Goal: Task Accomplishment & Management: Manage account settings

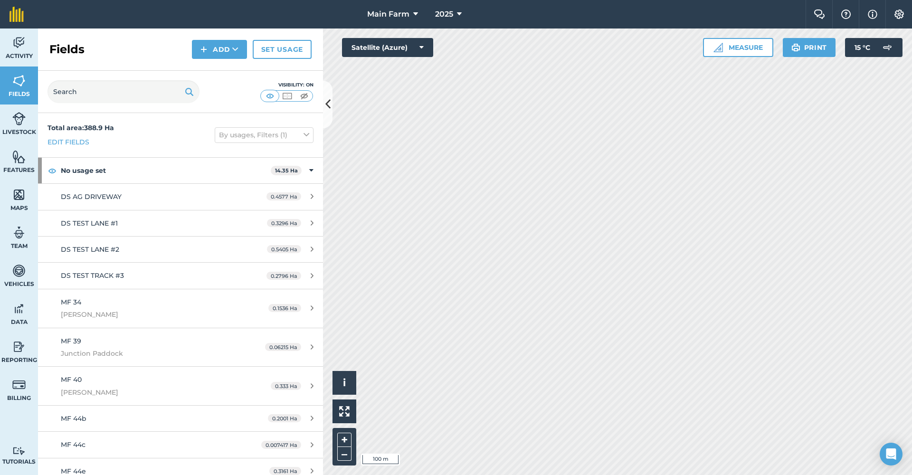
click at [19, 125] on img at bounding box center [18, 119] width 13 height 14
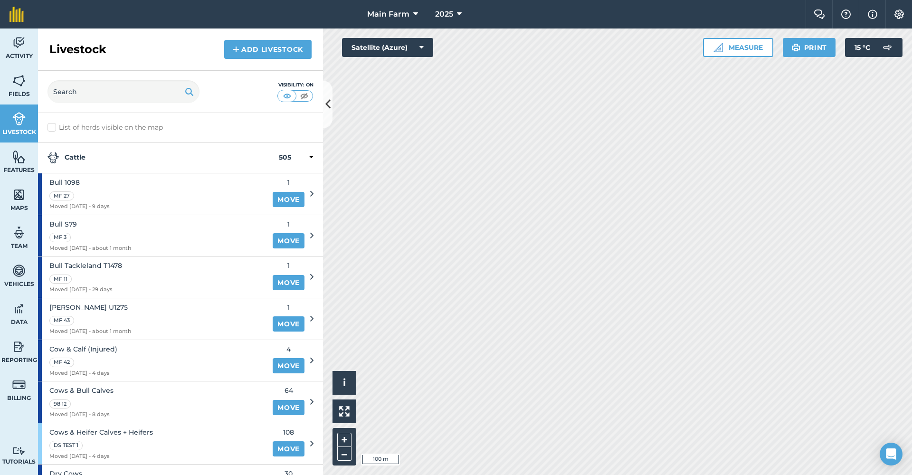
click at [18, 90] on span "Fields" at bounding box center [19, 94] width 38 height 8
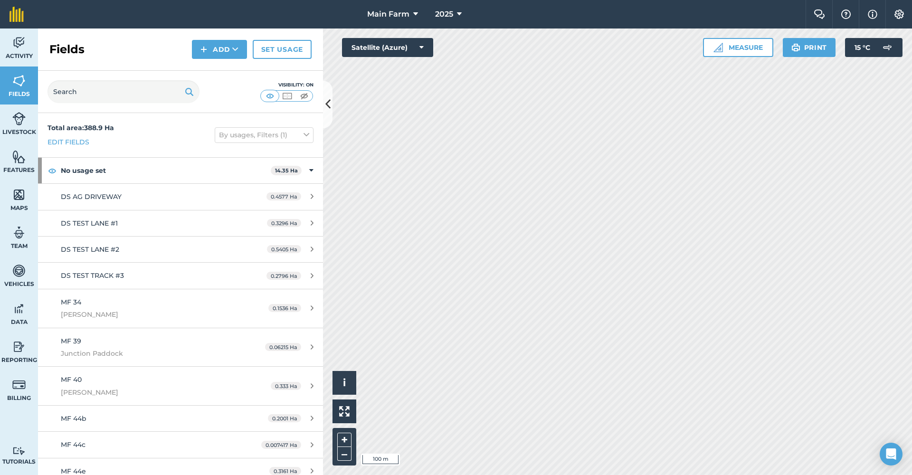
click at [18, 53] on span "Activity" at bounding box center [19, 56] width 38 height 8
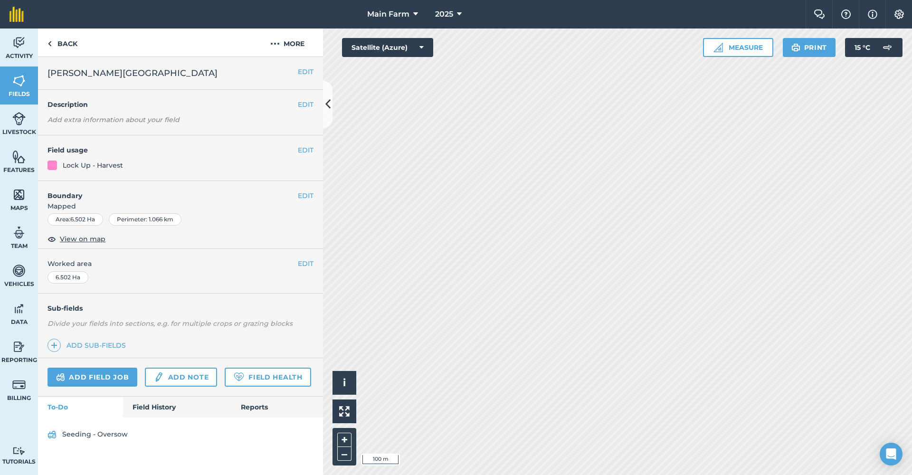
click at [22, 54] on span "Activity" at bounding box center [19, 56] width 38 height 8
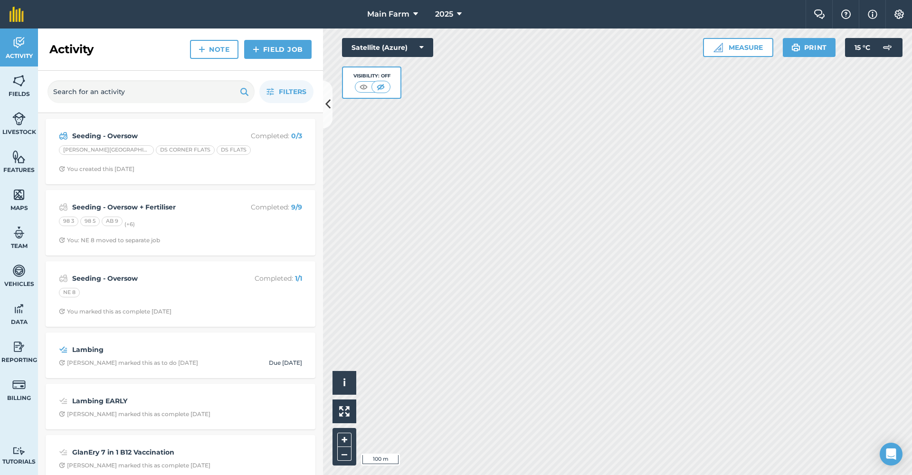
click at [154, 132] on strong "Seeding - Oversow" at bounding box center [147, 136] width 151 height 10
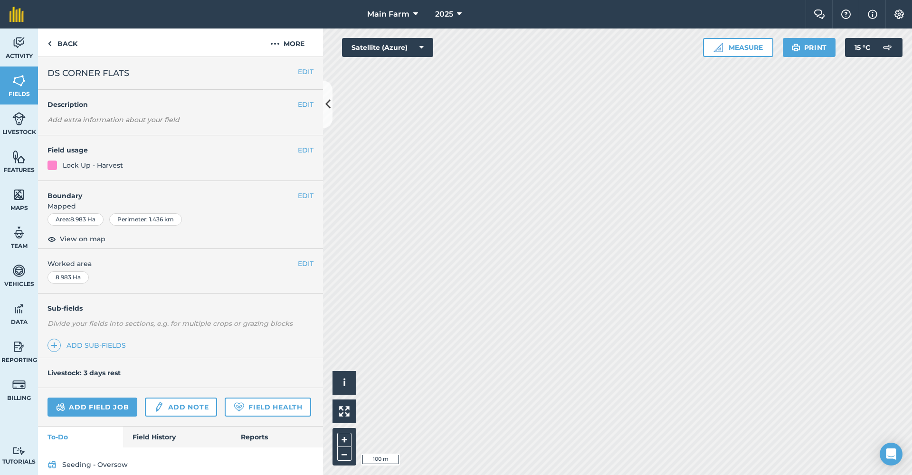
scroll to position [35, 0]
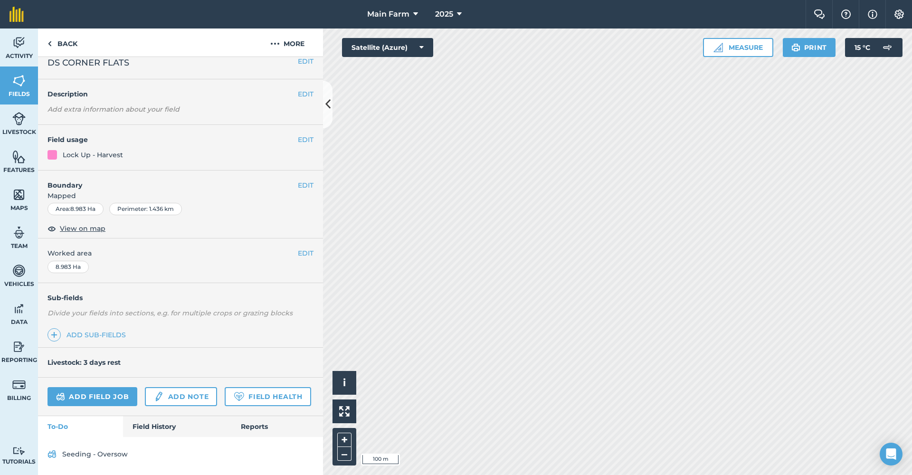
click at [28, 89] on link "Fields" at bounding box center [19, 85] width 38 height 38
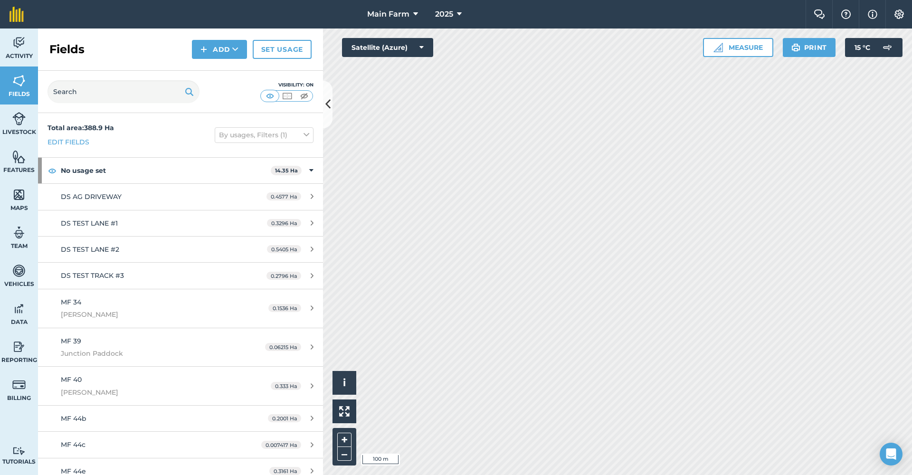
click at [19, 43] on img at bounding box center [18, 43] width 13 height 14
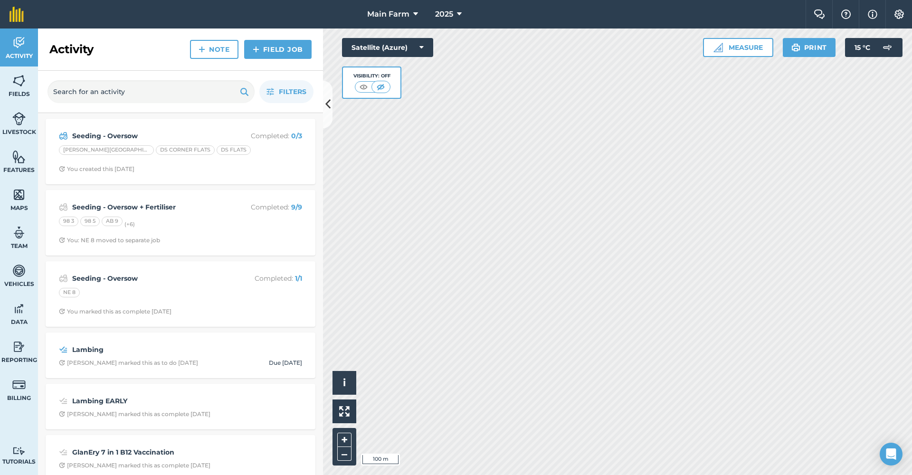
click at [19, 43] on img at bounding box center [18, 43] width 13 height 14
click at [77, 133] on strong "Seeding - Oversow" at bounding box center [147, 136] width 151 height 10
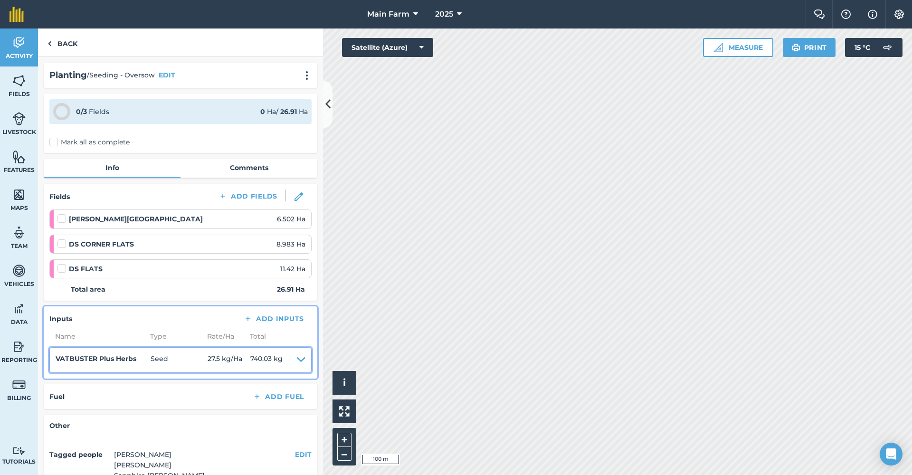
click at [297, 356] on icon at bounding box center [301, 359] width 9 height 13
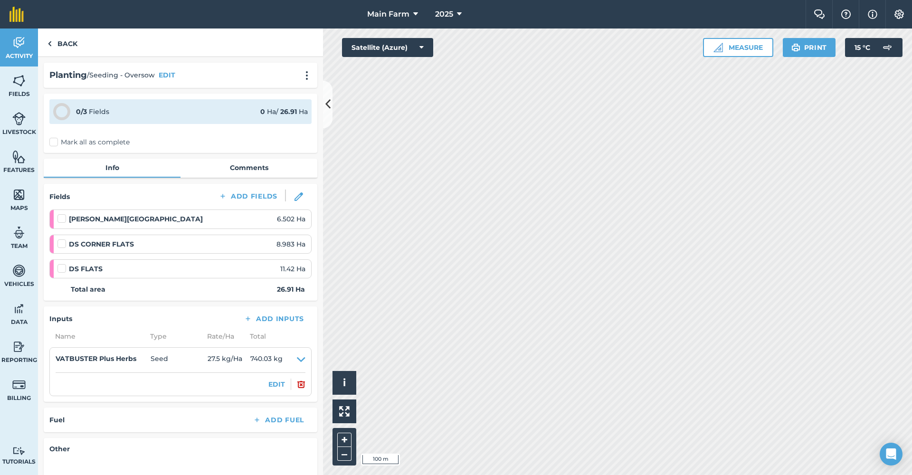
click at [61, 214] on label at bounding box center [62, 214] width 11 height 0
click at [61, 219] on input "checkbox" at bounding box center [60, 217] width 6 height 6
checkbox input "false"
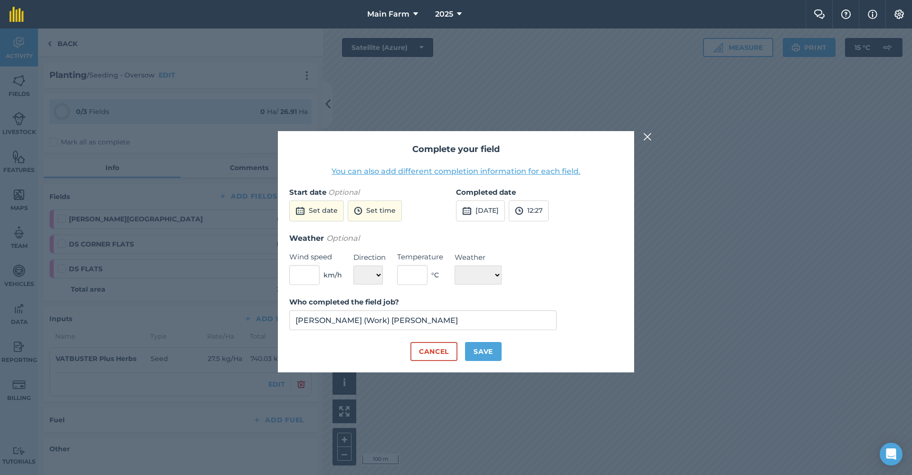
click at [320, 209] on button "Set date" at bounding box center [316, 210] width 55 height 21
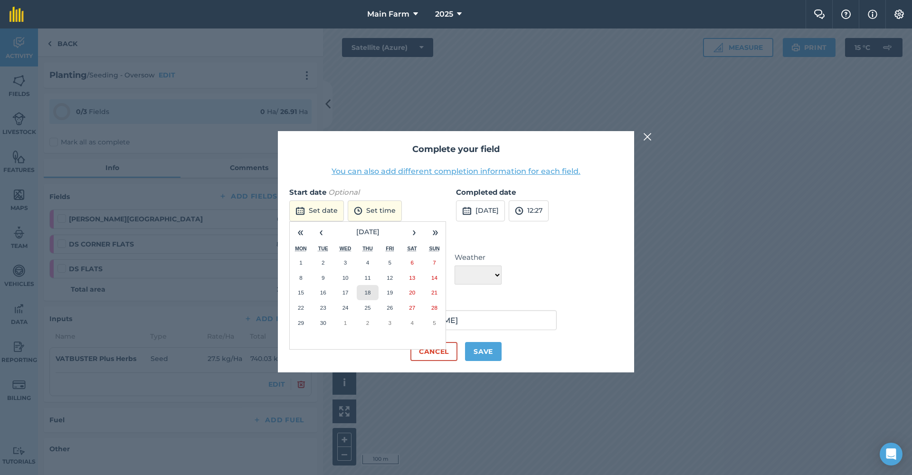
click at [368, 291] on abbr "18" at bounding box center [367, 292] width 6 height 6
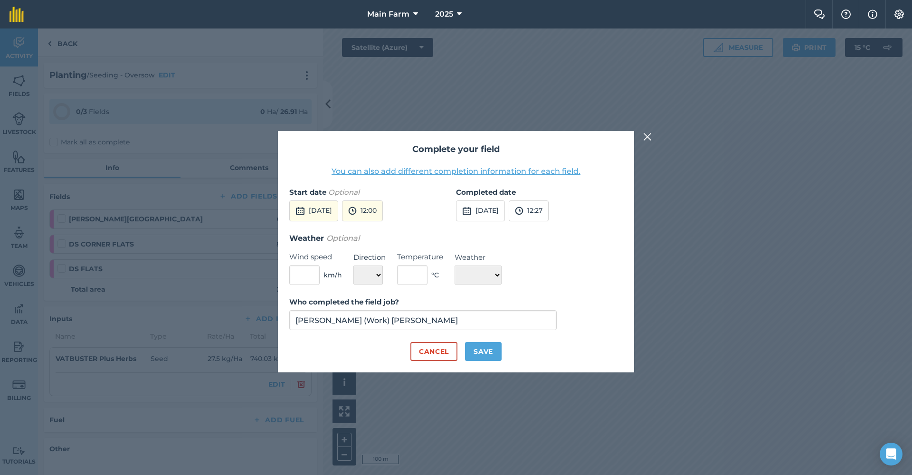
click at [383, 209] on button "12:00" at bounding box center [362, 210] width 41 height 21
click at [424, 240] on h3 "Weather Optional" at bounding box center [455, 238] width 333 height 12
click at [400, 211] on img at bounding box center [395, 210] width 9 height 11
click at [383, 209] on button "12:00" at bounding box center [362, 210] width 41 height 21
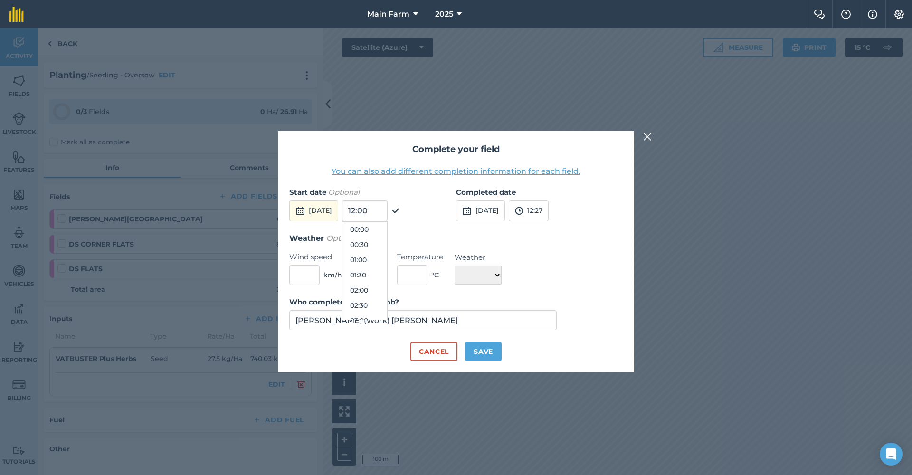
scroll to position [319, 0]
click at [387, 272] on button "12:00" at bounding box center [364, 274] width 45 height 15
click at [505, 210] on button "[DATE]" at bounding box center [480, 210] width 49 height 21
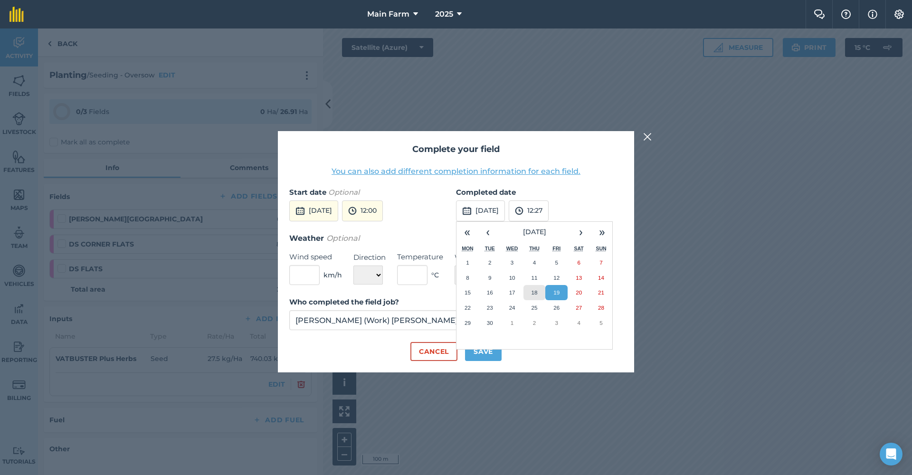
click at [535, 292] on abbr "18" at bounding box center [534, 292] width 6 height 6
click at [548, 210] on button "12:27" at bounding box center [529, 210] width 40 height 21
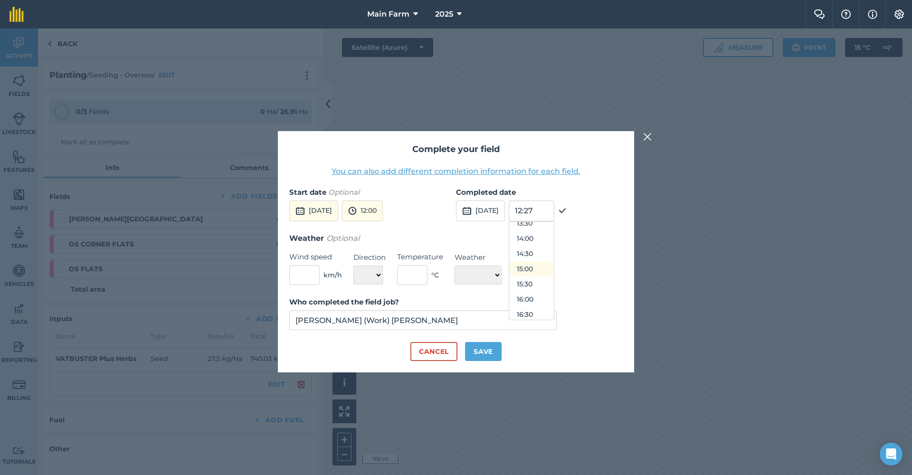
scroll to position [460, 0]
click at [551, 241] on button "15:30" at bounding box center [531, 240] width 45 height 15
click at [314, 274] on input "text" at bounding box center [304, 275] width 30 height 20
type input "1"
type input "21"
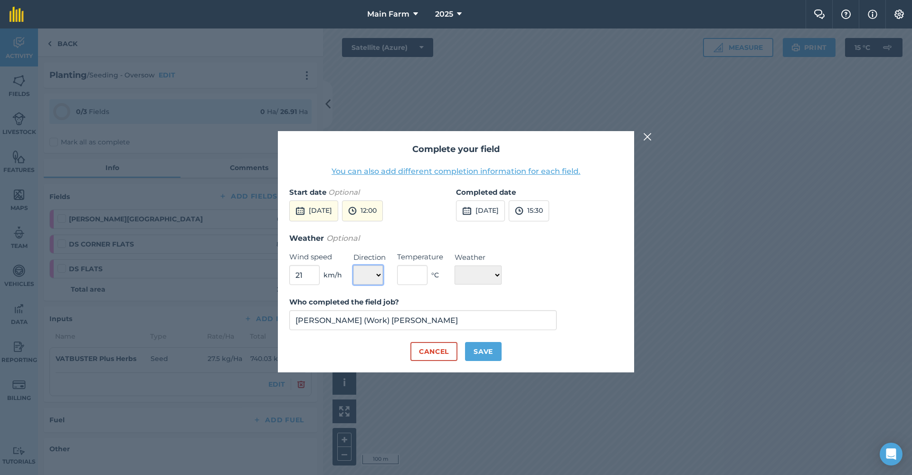
select select "W"
click at [414, 278] on input "text" at bounding box center [412, 275] width 30 height 20
type input "19"
select select "Cloudy"
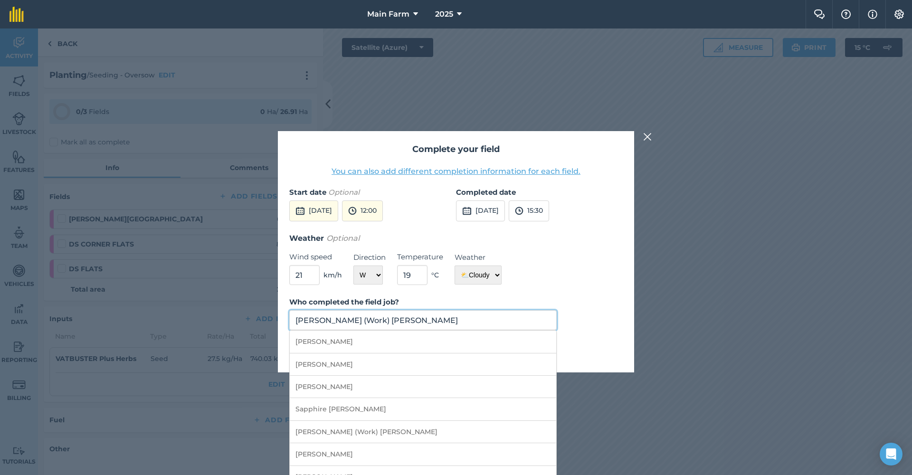
click at [378, 321] on input "[PERSON_NAME] (Work) [PERSON_NAME]" at bounding box center [422, 320] width 267 height 20
drag, startPoint x: 377, startPoint y: 320, endPoint x: 287, endPoint y: 313, distance: 90.5
click at [287, 313] on div "Complete your field You can also add different completion information for each …" at bounding box center [456, 251] width 356 height 241
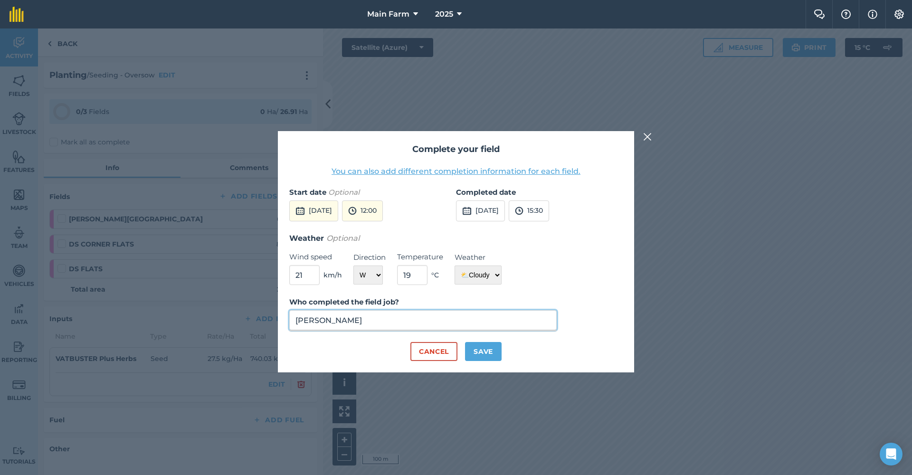
type input "Toby Kelly"
click at [487, 349] on button "Save" at bounding box center [483, 351] width 37 height 19
checkbox input "true"
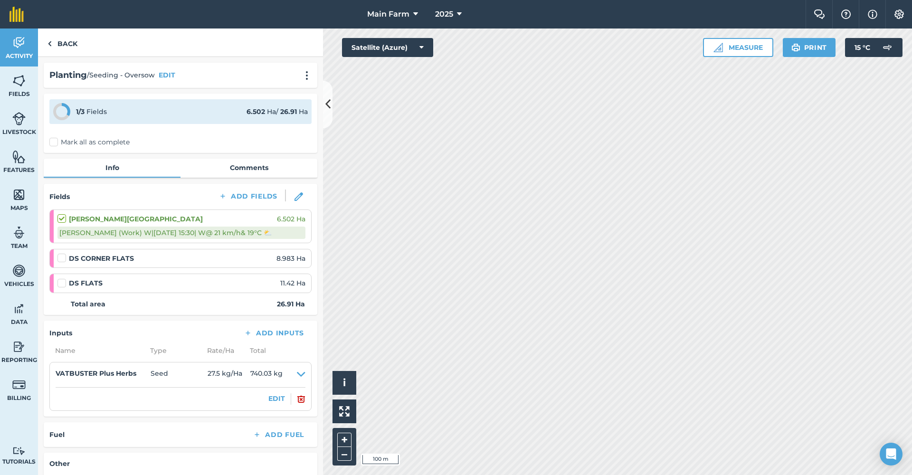
click at [181, 254] on div "DS CORNER FLATS 8.983 Ha" at bounding box center [181, 258] width 248 height 10
click at [64, 253] on label at bounding box center [62, 253] width 11 height 0
click at [64, 257] on input "checkbox" at bounding box center [60, 256] width 6 height 6
checkbox input "false"
select select "W"
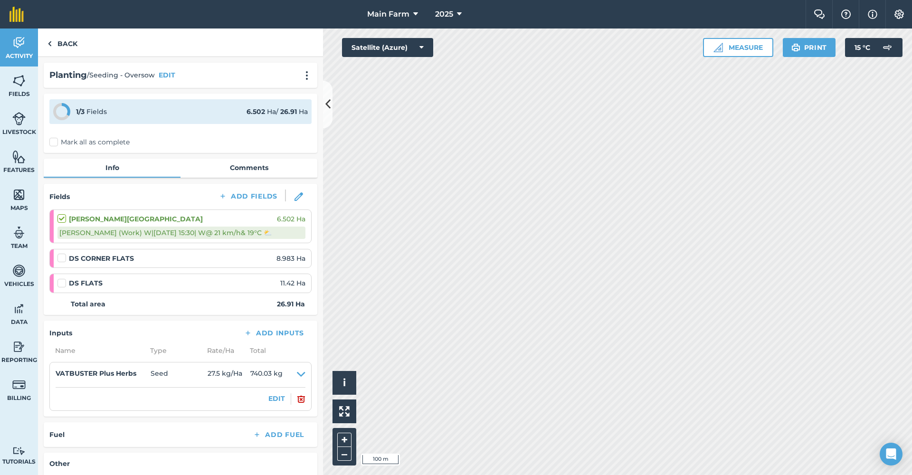
select select "Cloudy"
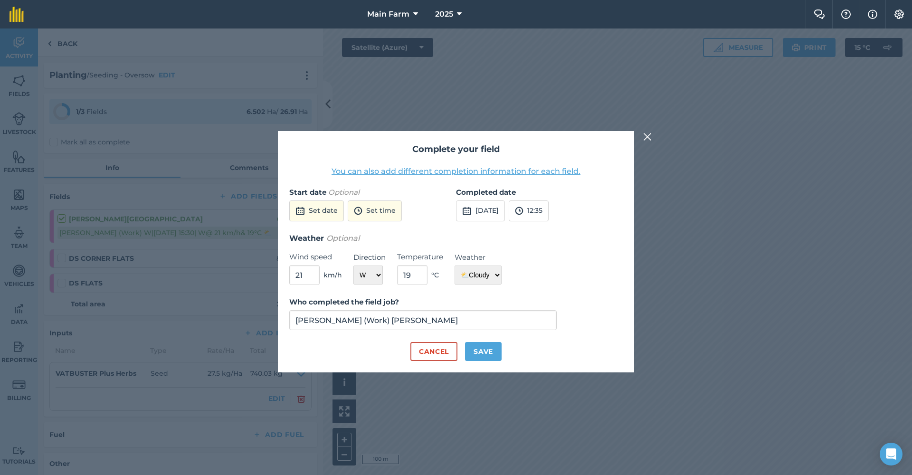
click at [329, 213] on button "Set date" at bounding box center [316, 210] width 55 height 21
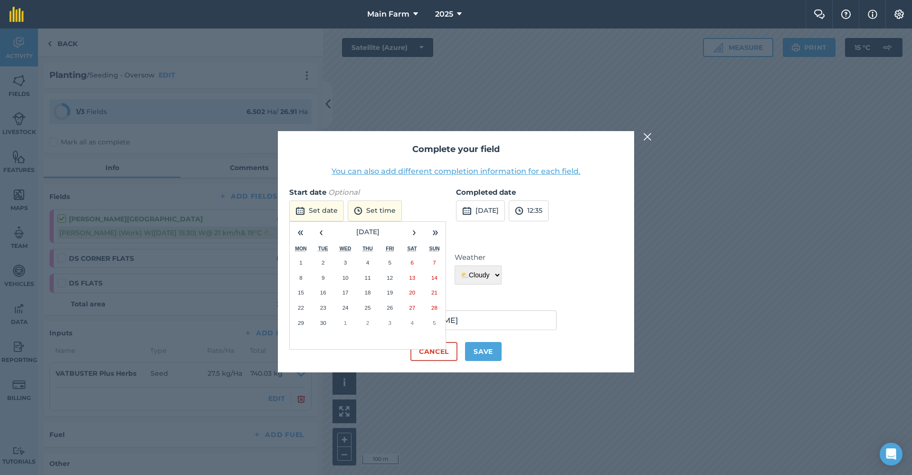
click at [391, 292] on abbr "19" at bounding box center [389, 292] width 6 height 6
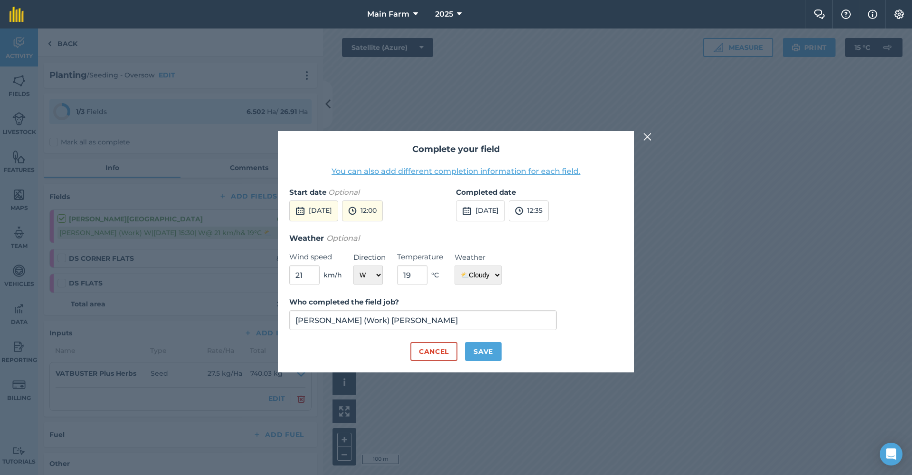
click at [383, 210] on button "12:00" at bounding box center [362, 210] width 41 height 21
click at [383, 239] on button "09:00" at bounding box center [364, 238] width 45 height 15
click at [548, 210] on button "12:35" at bounding box center [529, 210] width 40 height 21
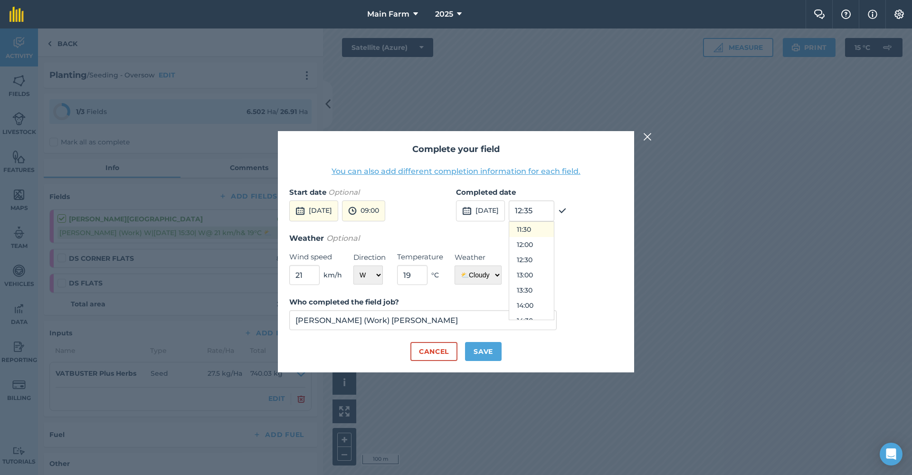
click at [553, 228] on button "11:30" at bounding box center [531, 229] width 45 height 15
drag, startPoint x: 311, startPoint y: 274, endPoint x: 278, endPoint y: 273, distance: 32.8
click at [278, 273] on div "Complete your field You can also add different completion information for each …" at bounding box center [456, 251] width 356 height 241
type input "14.8"
select select "N"
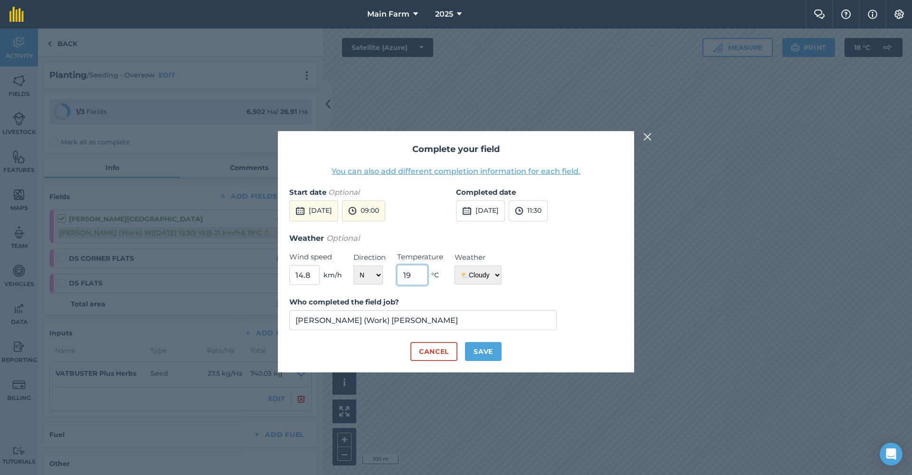
click at [423, 273] on input "19" at bounding box center [412, 275] width 30 height 20
click at [547, 212] on button "11:30" at bounding box center [528, 210] width 39 height 21
click at [385, 214] on button "09:00" at bounding box center [363, 210] width 43 height 21
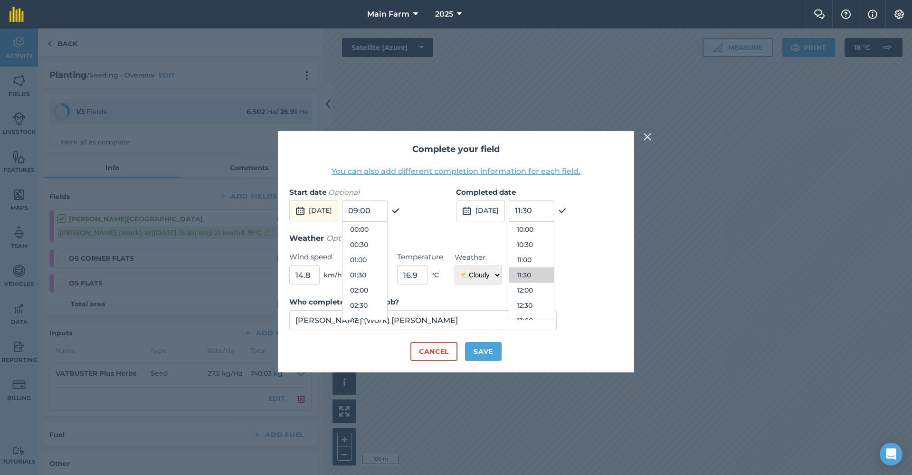
scroll to position [228, 0]
click at [338, 210] on button "[DATE]" at bounding box center [313, 210] width 49 height 21
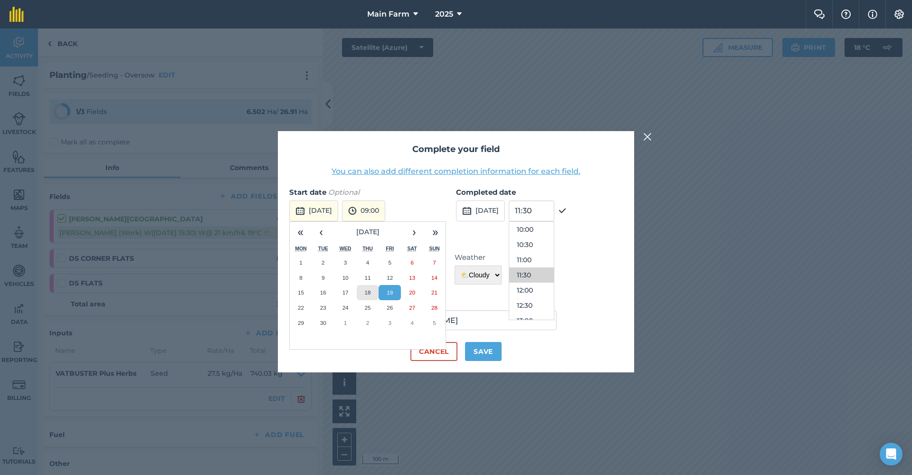
click at [369, 288] on button "18" at bounding box center [368, 292] width 22 height 15
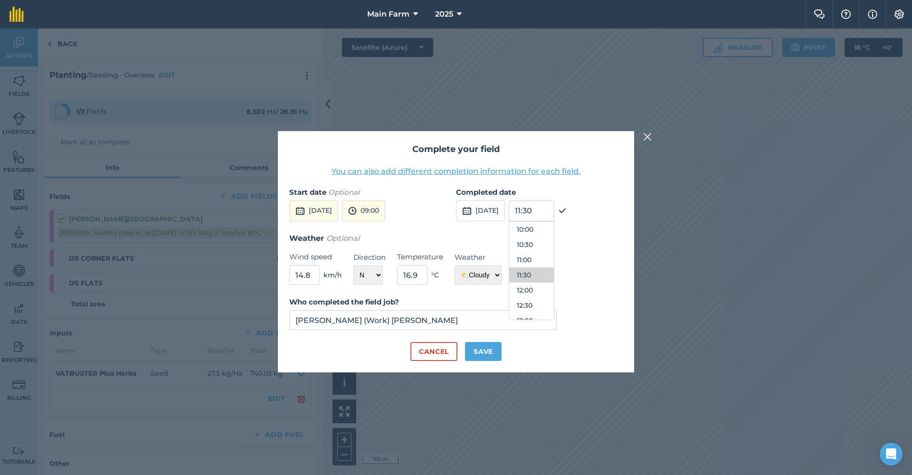
click at [385, 208] on button "09:00" at bounding box center [363, 210] width 43 height 21
click at [338, 216] on button "18th Sep 2025" at bounding box center [313, 210] width 49 height 21
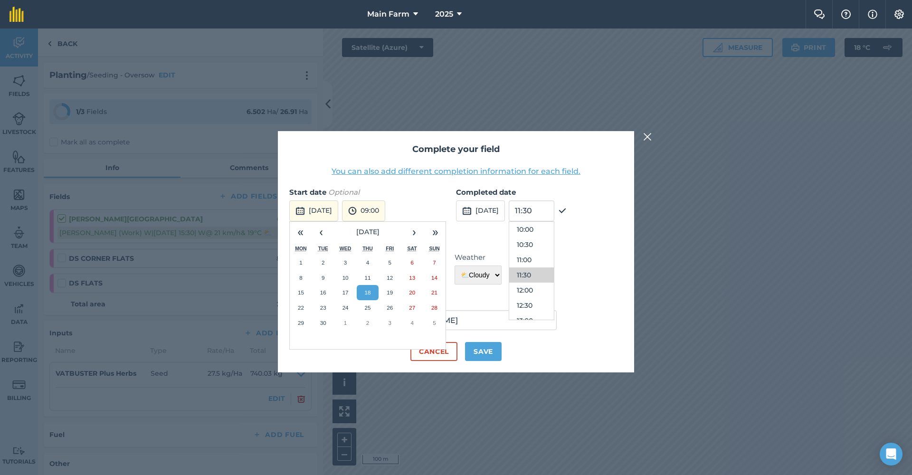
click at [385, 293] on button "19" at bounding box center [389, 292] width 22 height 15
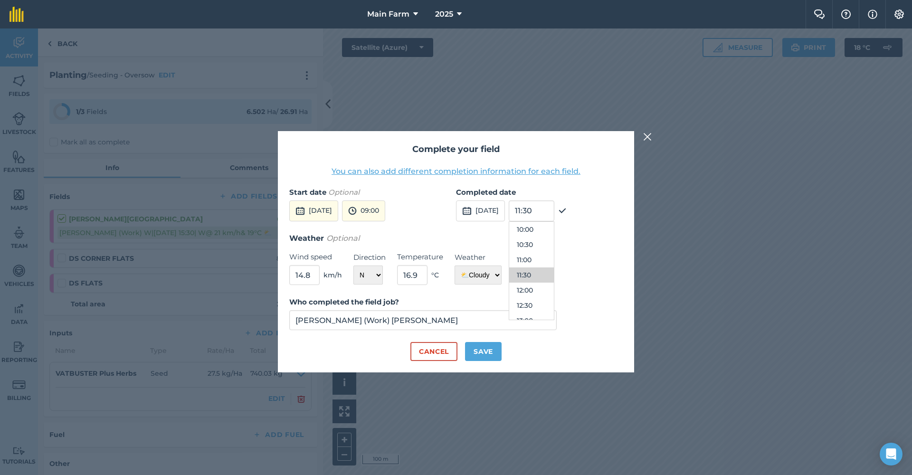
click at [385, 216] on button "09:00" at bounding box center [363, 210] width 43 height 21
click at [387, 245] on button "08:00" at bounding box center [364, 244] width 45 height 15
click at [551, 229] on button "10:00" at bounding box center [531, 229] width 45 height 15
click at [413, 273] on input "16.9" at bounding box center [412, 275] width 30 height 20
click at [418, 273] on input "16.9" at bounding box center [412, 275] width 30 height 20
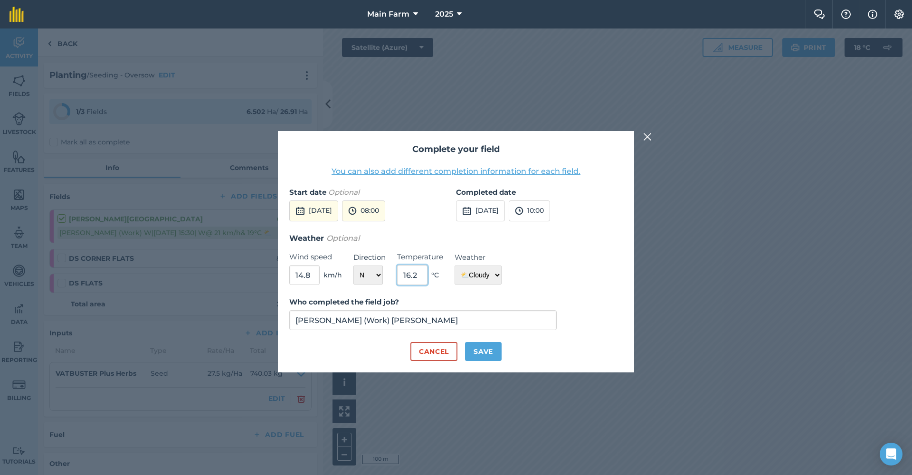
type input "16.2"
drag, startPoint x: 312, startPoint y: 274, endPoint x: 300, endPoint y: 275, distance: 12.4
click at [300, 275] on input "14.8" at bounding box center [304, 275] width 30 height 20
type input "15.5"
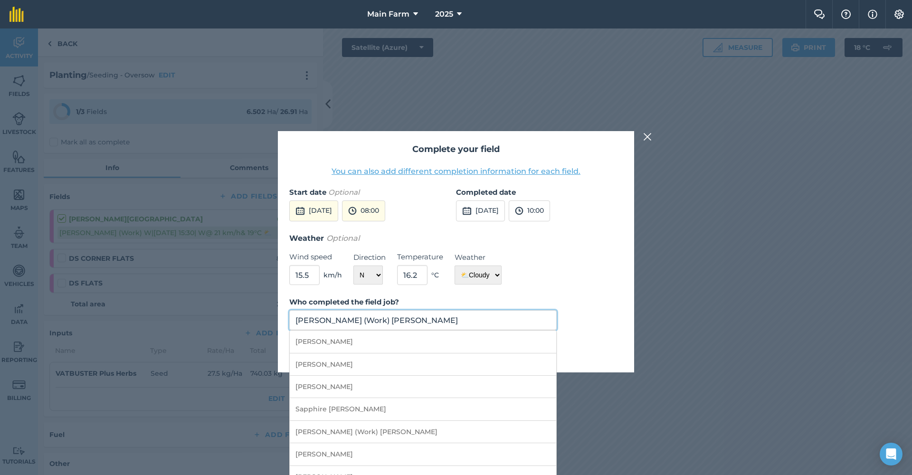
drag, startPoint x: 388, startPoint y: 322, endPoint x: 278, endPoint y: 314, distance: 110.9
click at [278, 314] on div "Complete your field You can also add different completion information for each …" at bounding box center [456, 251] width 356 height 241
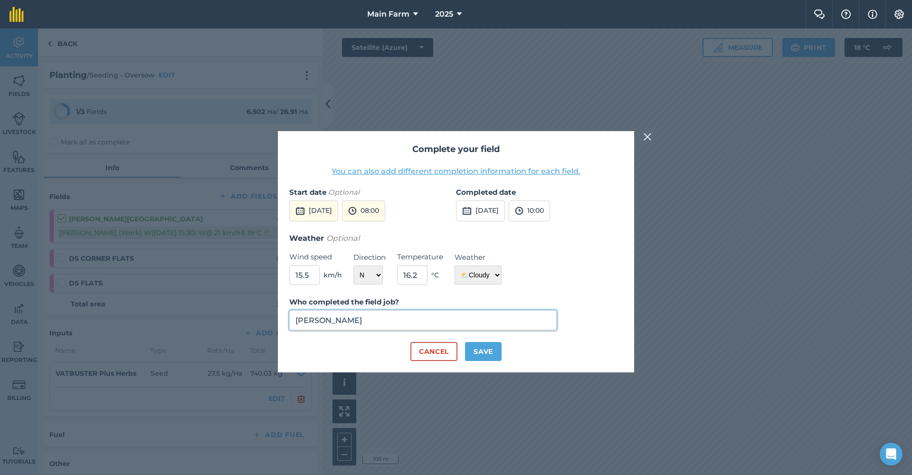
type input "Toby Kelly"
click at [484, 350] on button "Save" at bounding box center [483, 351] width 37 height 19
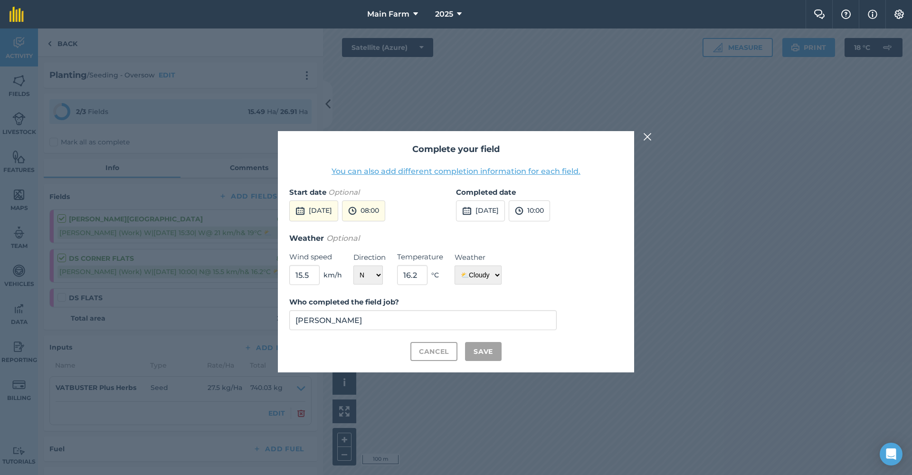
checkbox input "true"
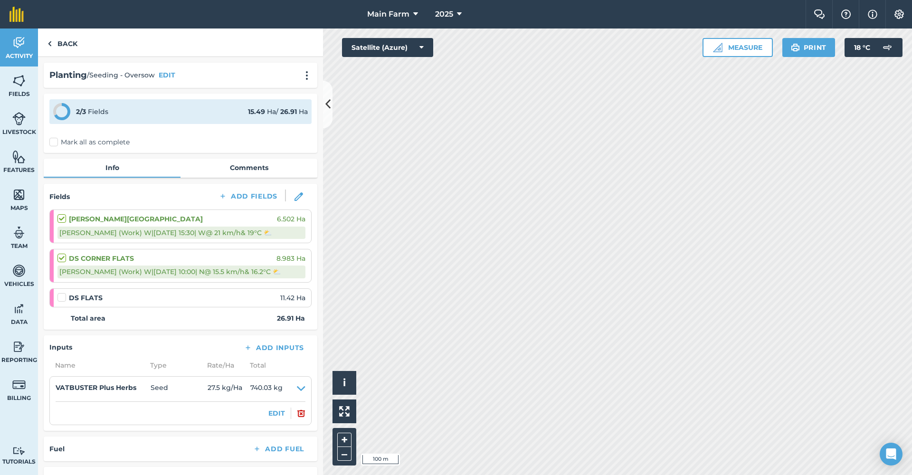
click at [237, 232] on div "Sheree (Work) W | 18/09/2025 @ 15:30 | W @ 21 km/h & 19 ° C ⛅️" at bounding box center [181, 232] width 248 height 12
click at [294, 196] on img at bounding box center [298, 196] width 9 height 9
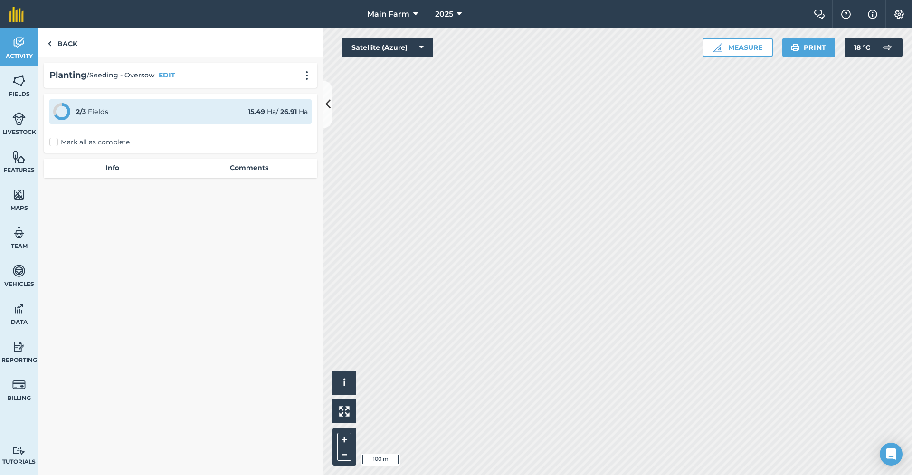
select select "W"
select select "Cloudy"
select select "N"
select select "Cloudy"
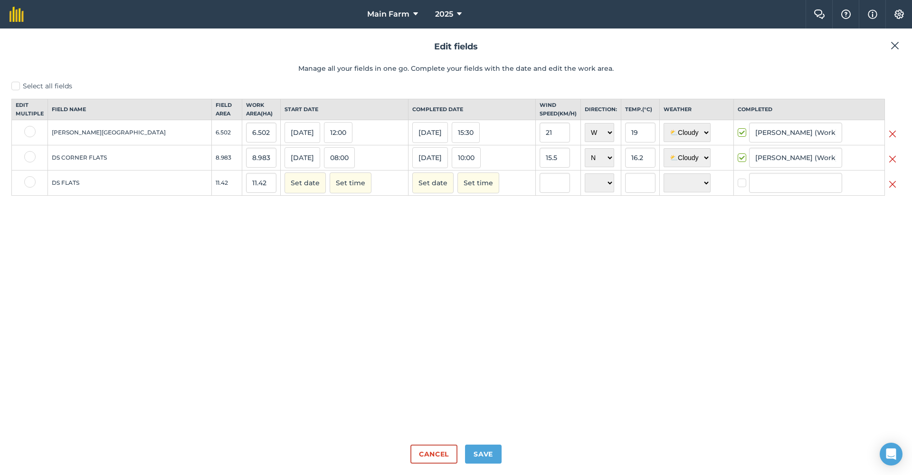
click at [284, 190] on button "Set date" at bounding box center [304, 182] width 41 height 21
click at [382, 263] on abbr "19" at bounding box center [384, 260] width 5 height 5
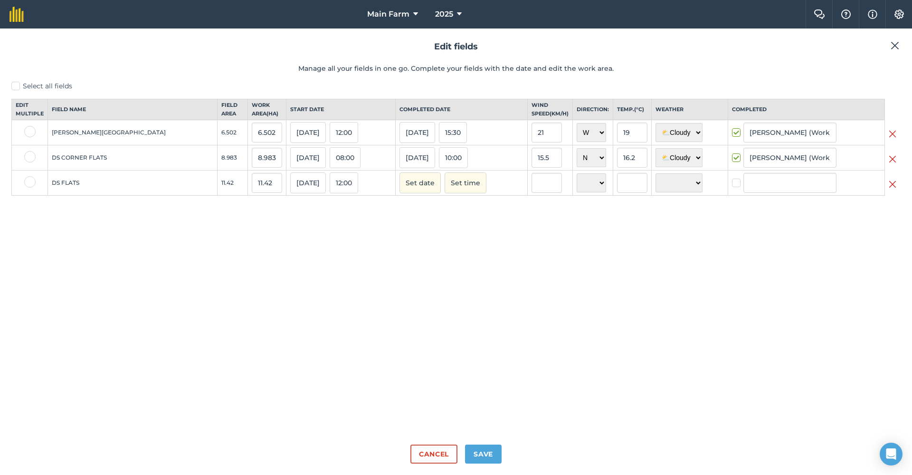
click at [330, 192] on button "12:00" at bounding box center [344, 182] width 28 height 21
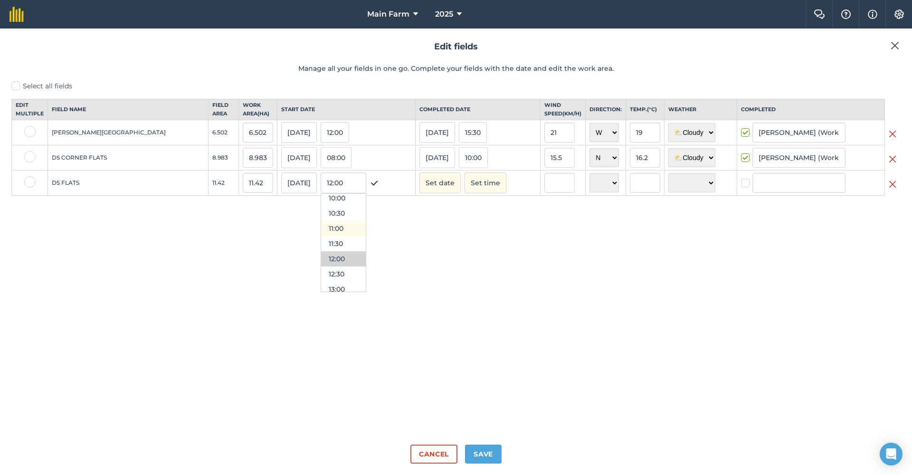
scroll to position [295, 0]
click at [321, 218] on button "10:00" at bounding box center [343, 210] width 45 height 15
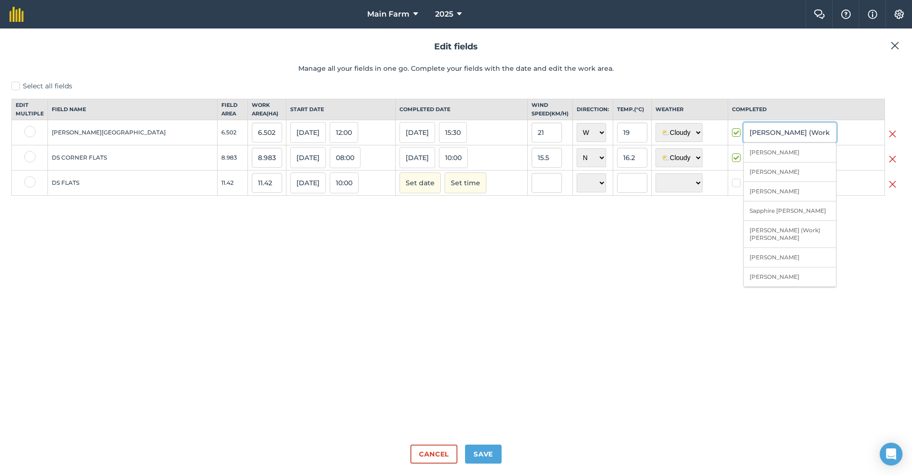
click at [780, 140] on input "[PERSON_NAME] (Work) [PERSON_NAME]" at bounding box center [789, 132] width 93 height 20
click at [868, 236] on div "Select all fields Edit multiple Field name Field Area Work area ( Ha ) Start da…" at bounding box center [455, 259] width 889 height 356
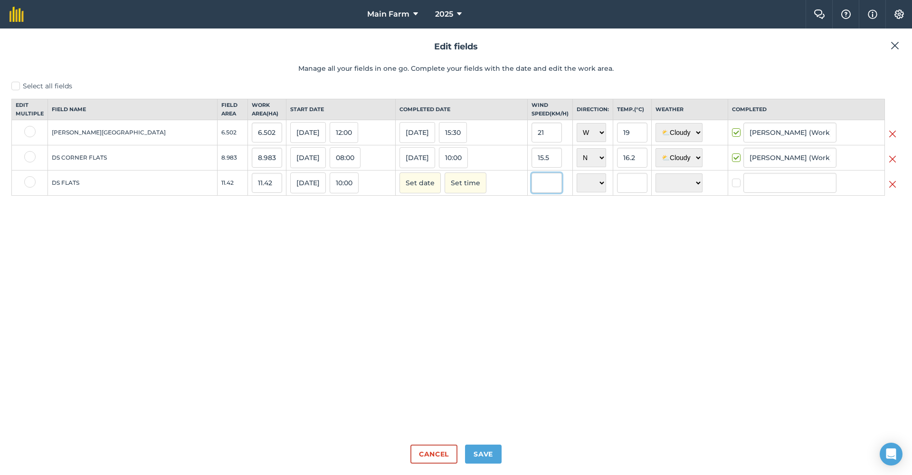
click at [531, 191] on input "text" at bounding box center [546, 183] width 30 height 20
type input "25.9"
select select "N"
click at [617, 193] on input "text" at bounding box center [632, 183] width 30 height 20
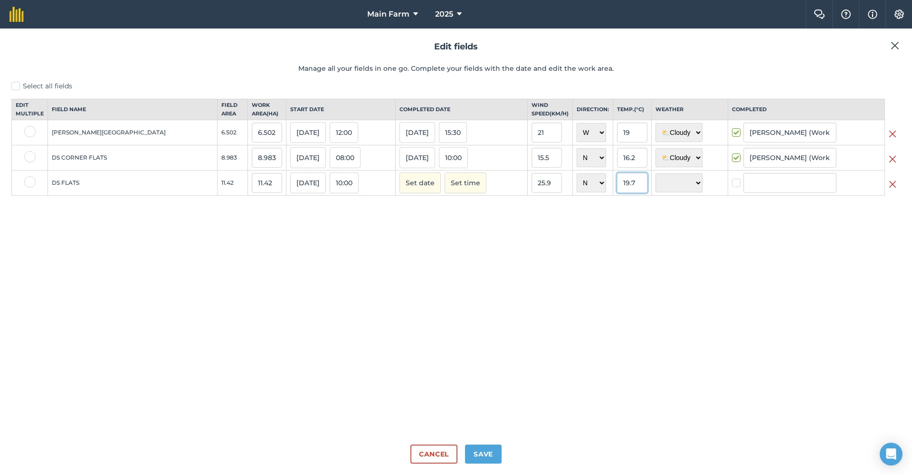
type input "19.7"
select select "Cloudy"
click at [480, 450] on button "Save" at bounding box center [483, 453] width 37 height 19
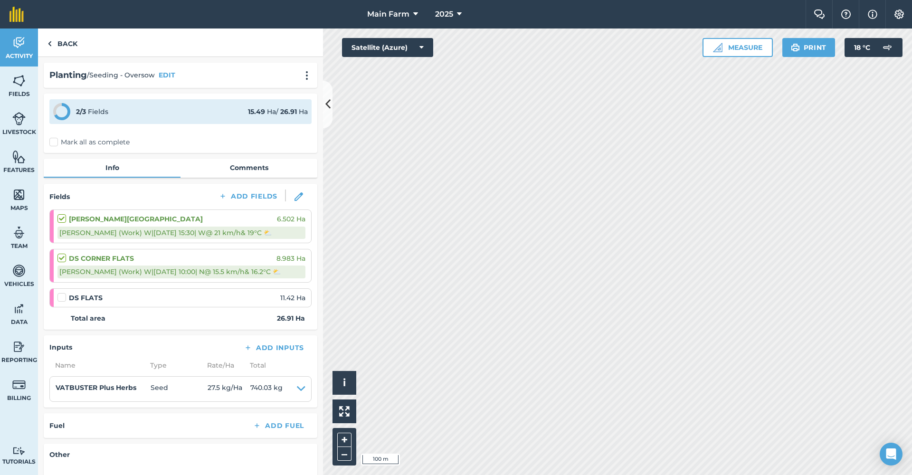
click at [294, 197] on img at bounding box center [298, 196] width 9 height 9
select select "W"
select select "Cloudy"
select select "N"
select select "Cloudy"
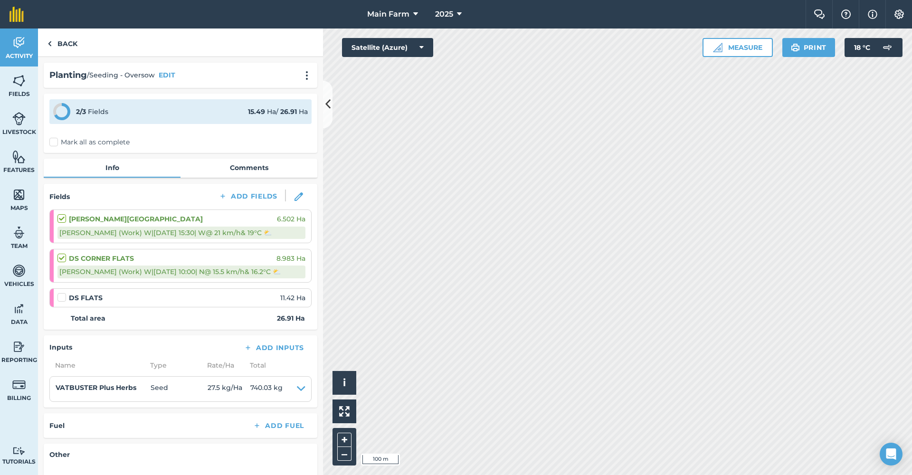
select select "N"
select select "Cloudy"
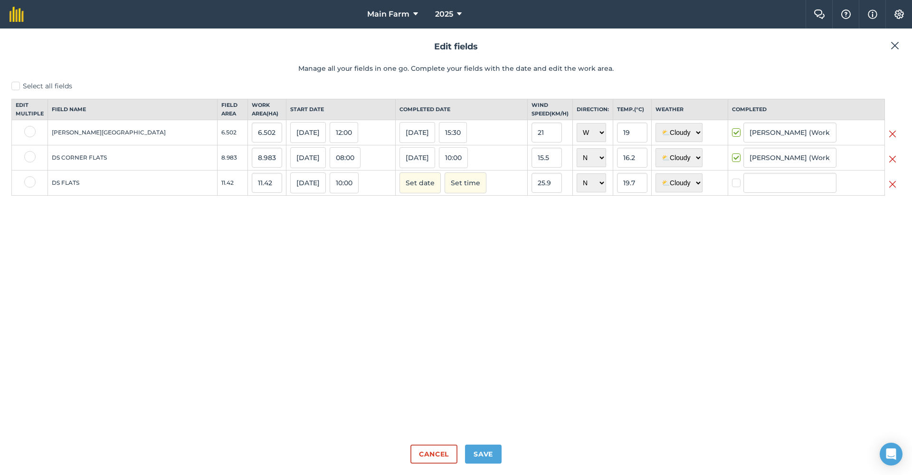
click at [485, 461] on button "Save" at bounding box center [483, 453] width 37 height 19
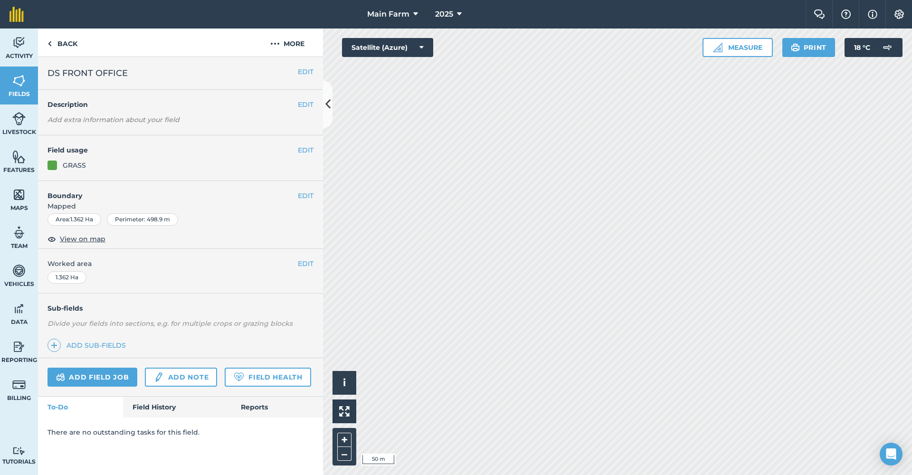
click at [300, 196] on button "EDIT" at bounding box center [306, 195] width 16 height 10
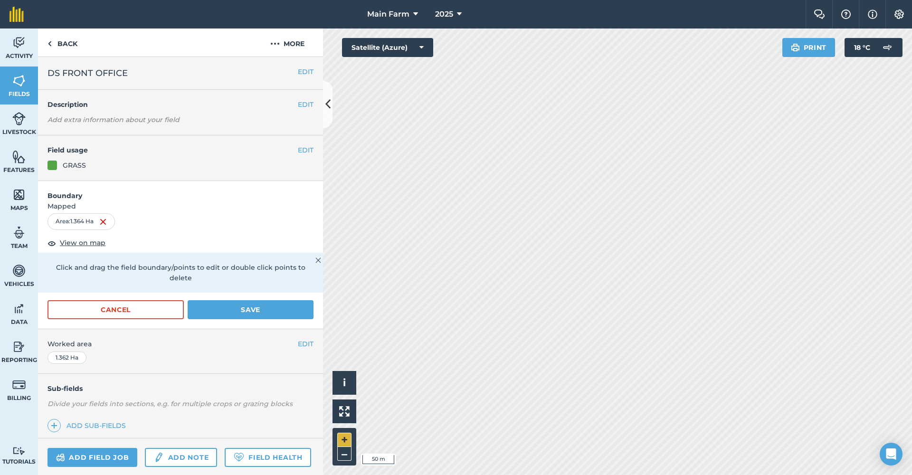
click at [347, 440] on button "+" at bounding box center [344, 440] width 14 height 14
click at [344, 438] on button "+" at bounding box center [344, 440] width 14 height 14
click at [342, 456] on button "–" at bounding box center [344, 454] width 14 height 14
click at [346, 439] on button "+" at bounding box center [344, 440] width 14 height 14
click at [344, 455] on button "–" at bounding box center [344, 454] width 14 height 14
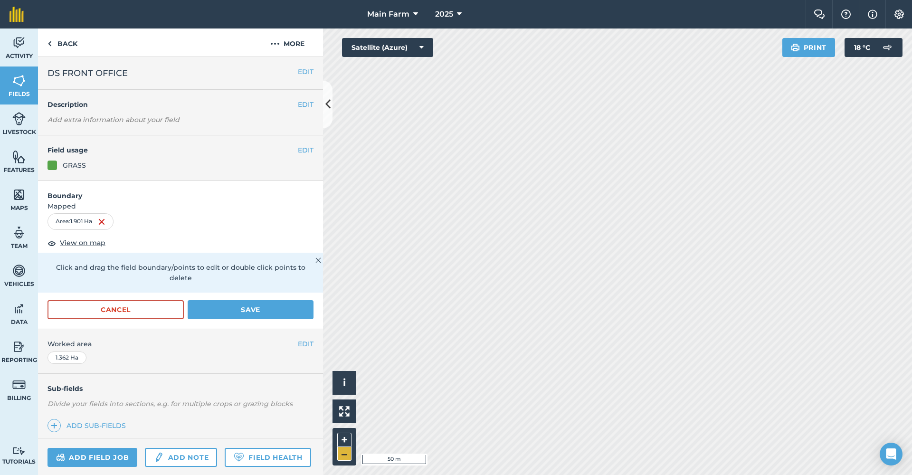
click at [344, 455] on button "–" at bounding box center [344, 454] width 14 height 14
click at [274, 313] on button "Save" at bounding box center [251, 309] width 126 height 19
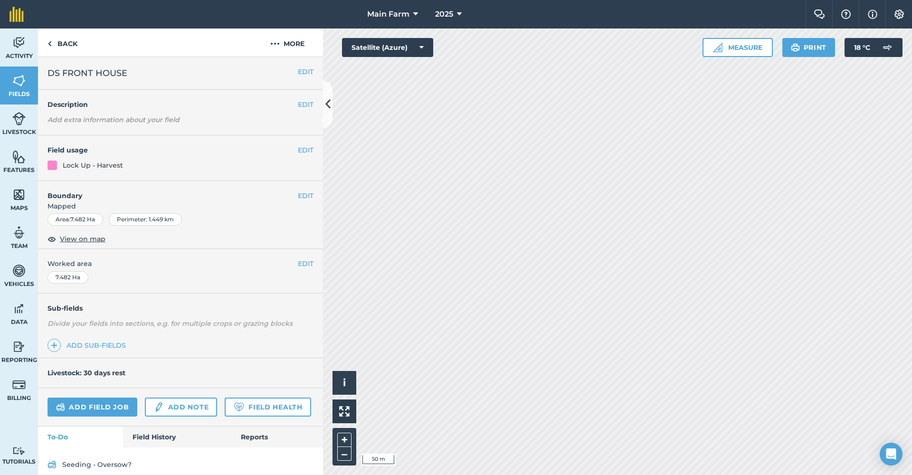
click at [302, 198] on button "EDIT" at bounding box center [306, 195] width 16 height 10
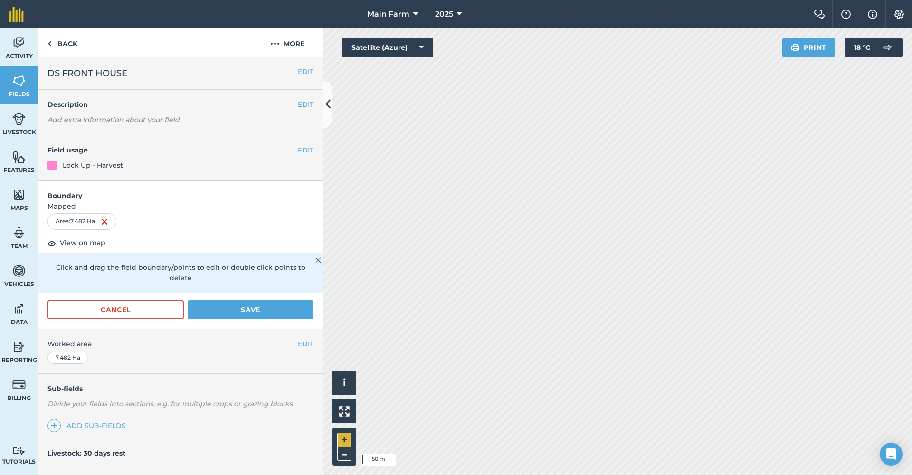
click at [341, 441] on button "+" at bounding box center [344, 440] width 14 height 14
click at [344, 454] on button "–" at bounding box center [344, 454] width 14 height 14
click at [349, 436] on button "+" at bounding box center [344, 440] width 14 height 14
click at [244, 316] on button "Save" at bounding box center [251, 309] width 126 height 19
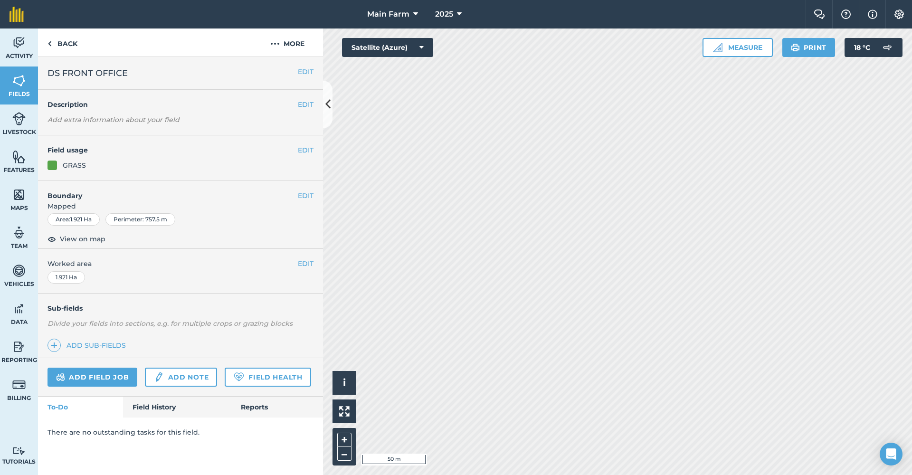
click at [313, 191] on button "EDIT" at bounding box center [306, 195] width 16 height 10
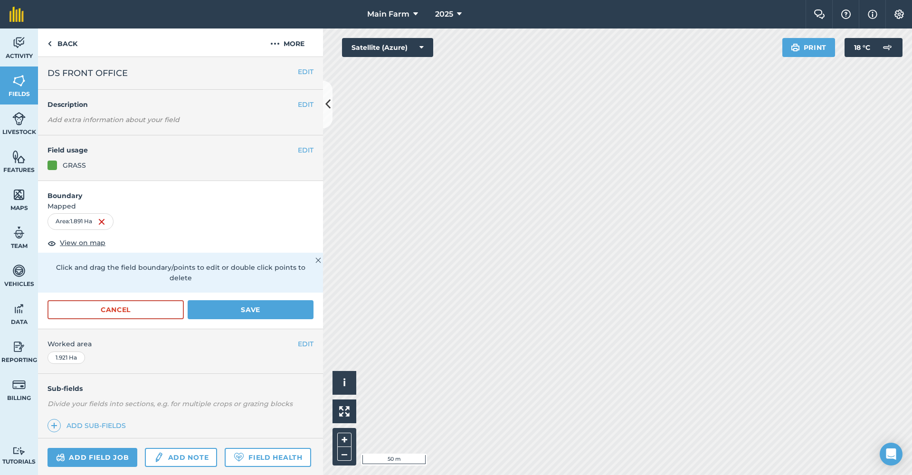
click at [279, 300] on button "Save" at bounding box center [251, 309] width 126 height 19
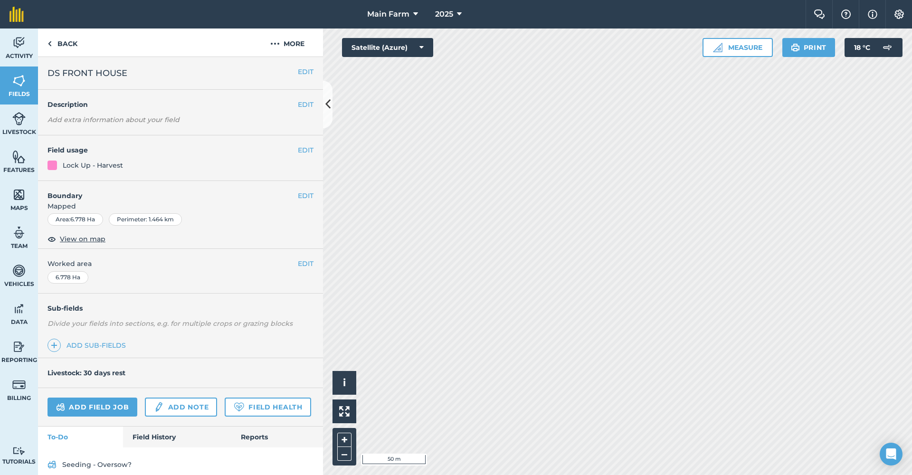
click at [303, 195] on button "EDIT" at bounding box center [306, 195] width 16 height 10
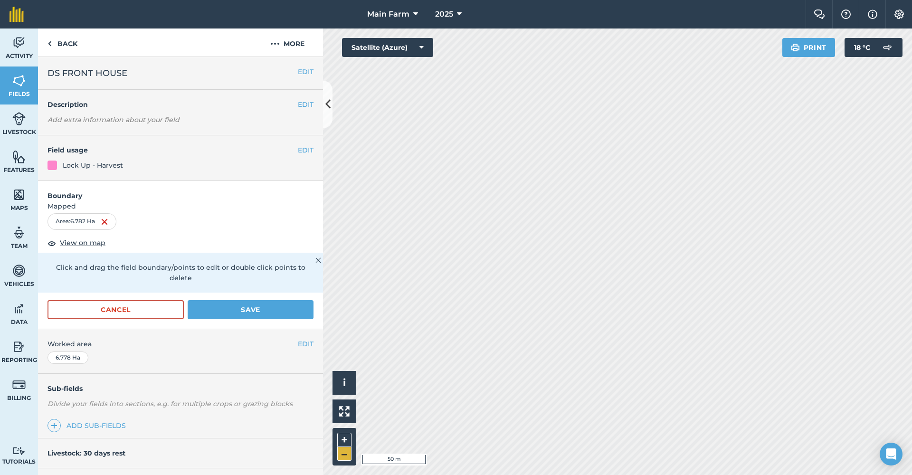
click at [345, 451] on button "–" at bounding box center [344, 454] width 14 height 14
click at [239, 311] on button "Save" at bounding box center [251, 309] width 126 height 19
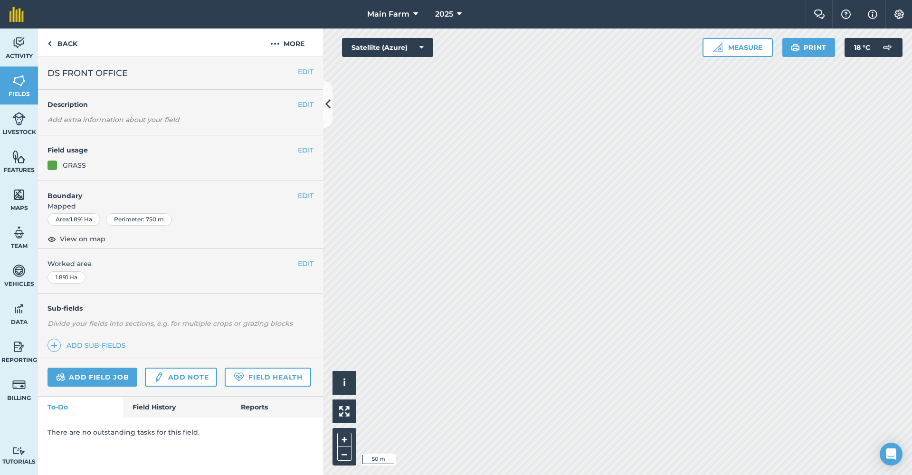
click at [298, 194] on button "EDIT" at bounding box center [306, 195] width 16 height 10
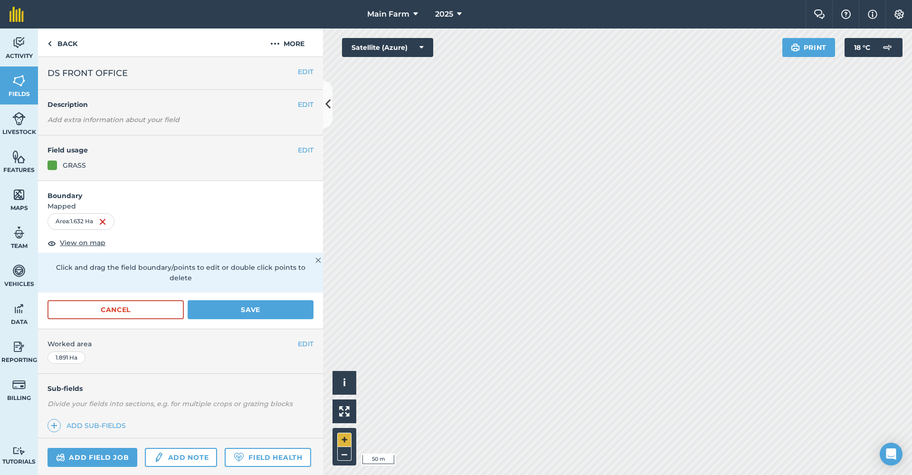
click at [342, 440] on button "+" at bounding box center [344, 440] width 14 height 14
click at [254, 308] on button "Save" at bounding box center [251, 309] width 126 height 19
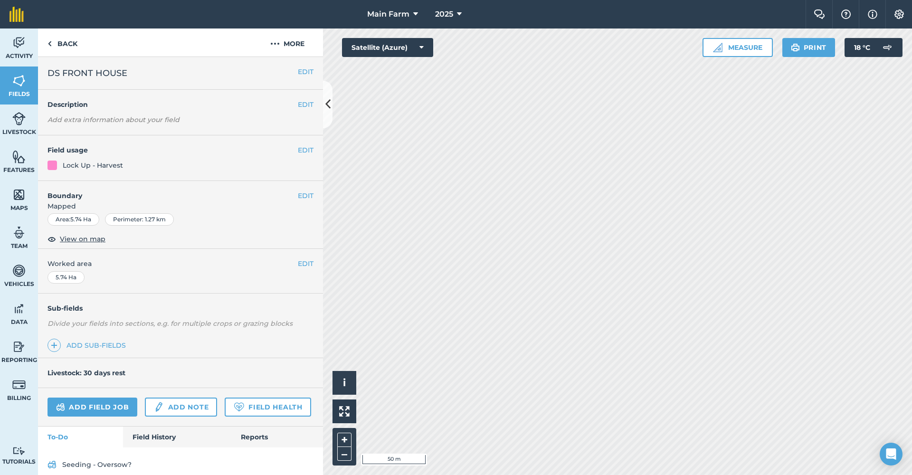
click at [298, 194] on button "EDIT" at bounding box center [306, 195] width 16 height 10
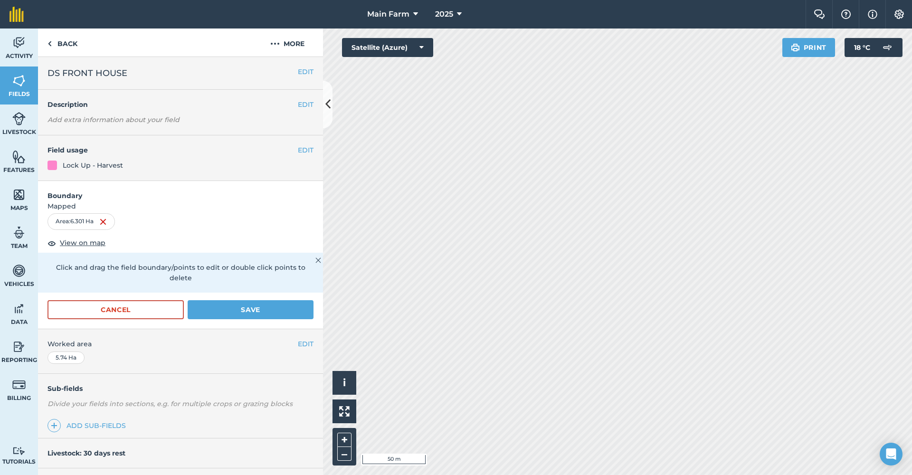
click at [261, 305] on button "Save" at bounding box center [251, 309] width 126 height 19
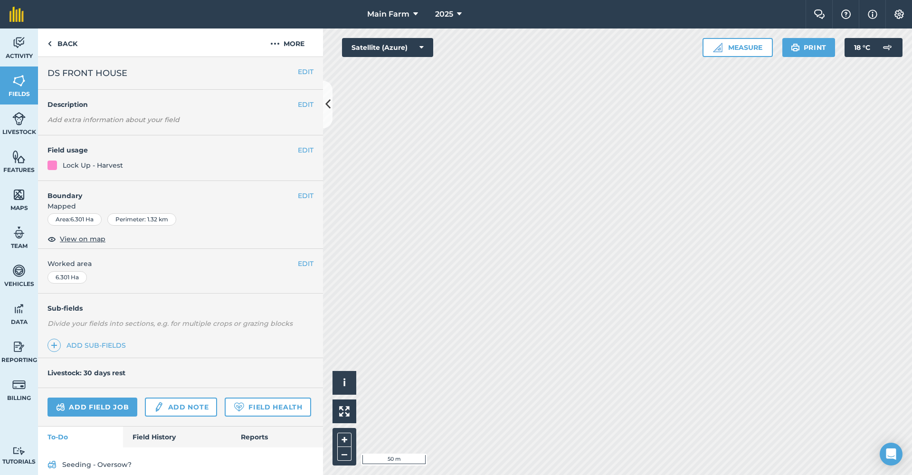
click at [28, 80] on link "Fields" at bounding box center [19, 85] width 38 height 38
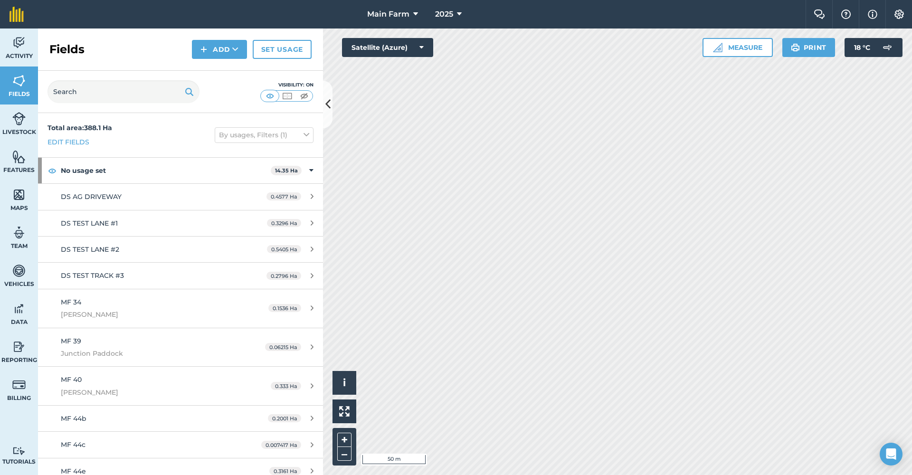
click at [212, 50] on button "Add" at bounding box center [219, 49] width 55 height 19
click at [217, 69] on link "Draw" at bounding box center [219, 70] width 52 height 21
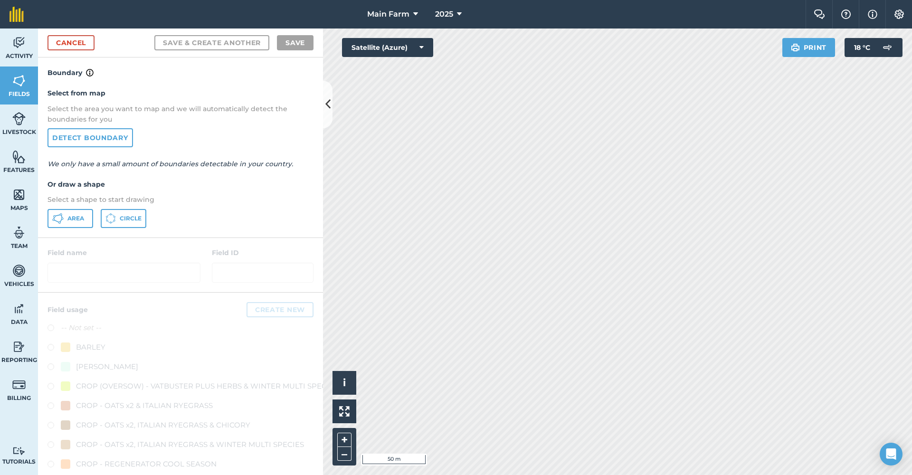
click at [75, 220] on span "Area" at bounding box center [75, 219] width 17 height 8
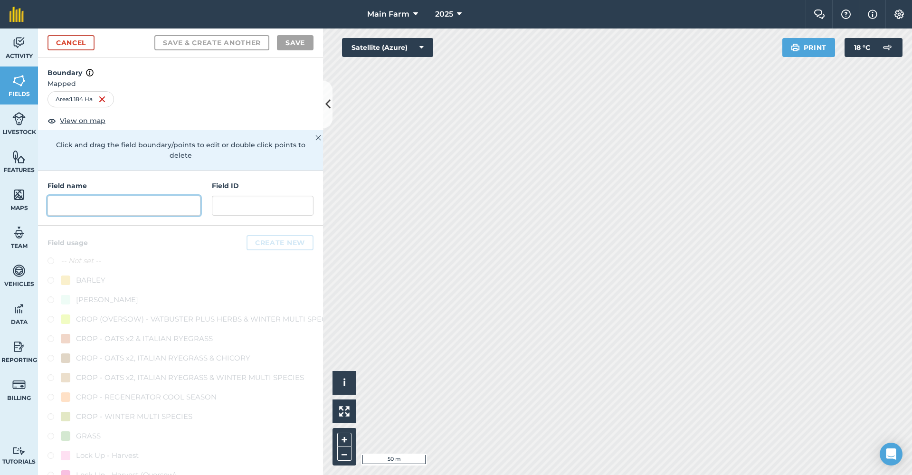
click at [157, 207] on input "text" at bounding box center [123, 206] width 153 height 20
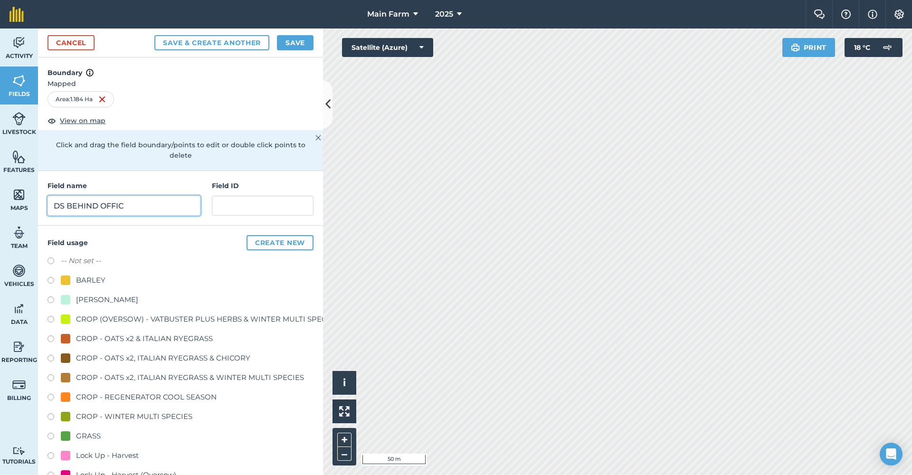
type input "DS BEHIND OFFICE"
click at [83, 431] on div "GRASS" at bounding box center [88, 435] width 25 height 11
radio input "true"
type input "DS BEHIND OFFICE"
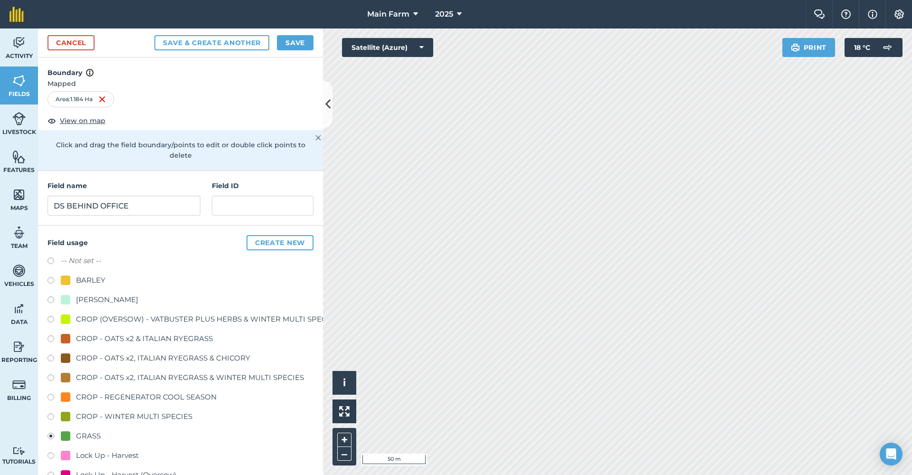
click at [259, 241] on button "Create new" at bounding box center [279, 242] width 67 height 15
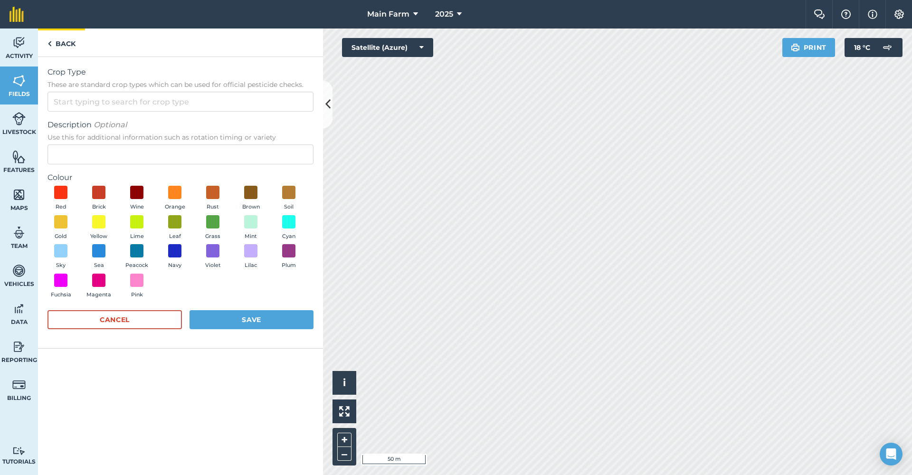
click at [53, 47] on link "Back" at bounding box center [61, 42] width 47 height 28
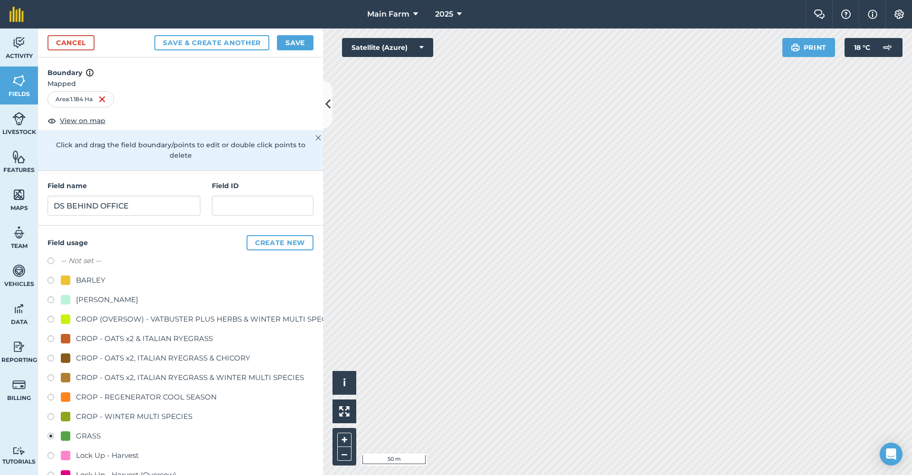
click at [52, 434] on label at bounding box center [53, 437] width 13 height 9
click at [141, 205] on input "DS BEHIND OFFICE" at bounding box center [123, 206] width 153 height 20
click at [288, 43] on button "Save" at bounding box center [295, 42] width 37 height 15
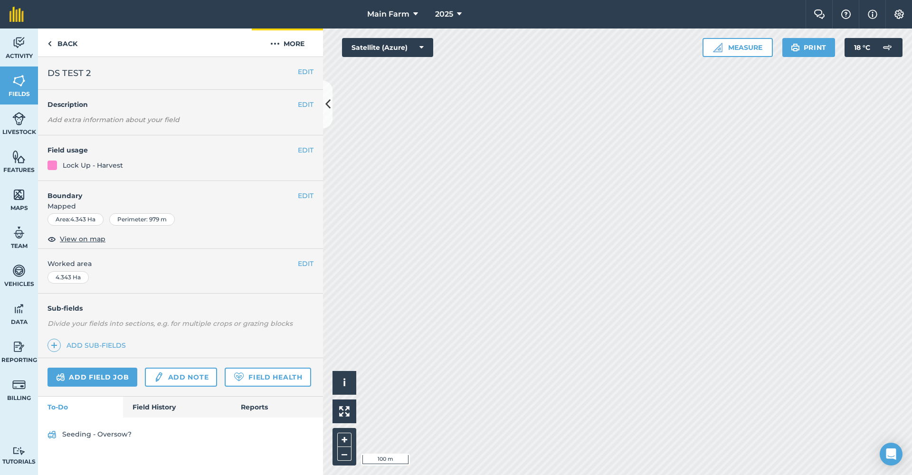
click at [274, 40] on img at bounding box center [274, 43] width 9 height 11
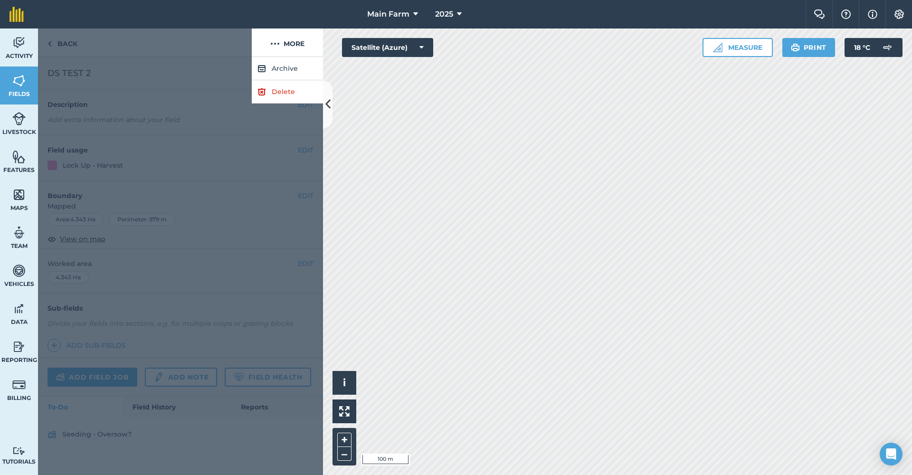
click at [276, 90] on link "Delete" at bounding box center [287, 91] width 71 height 23
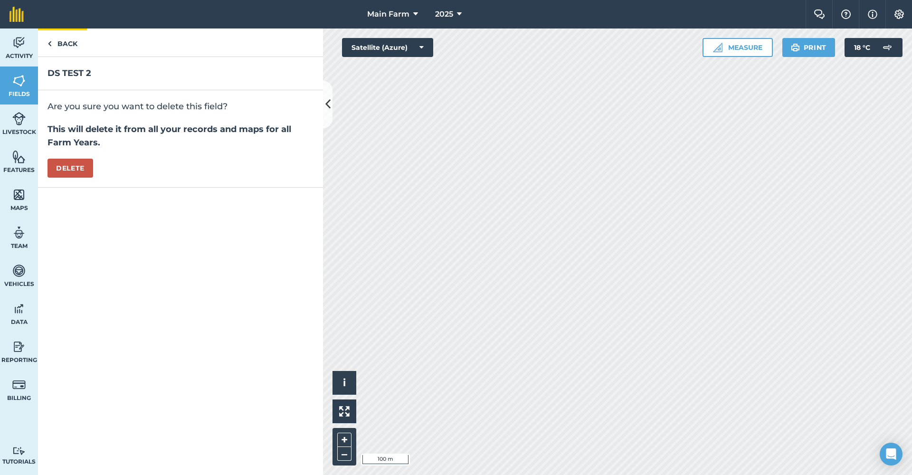
click at [65, 40] on link "Back" at bounding box center [62, 42] width 49 height 28
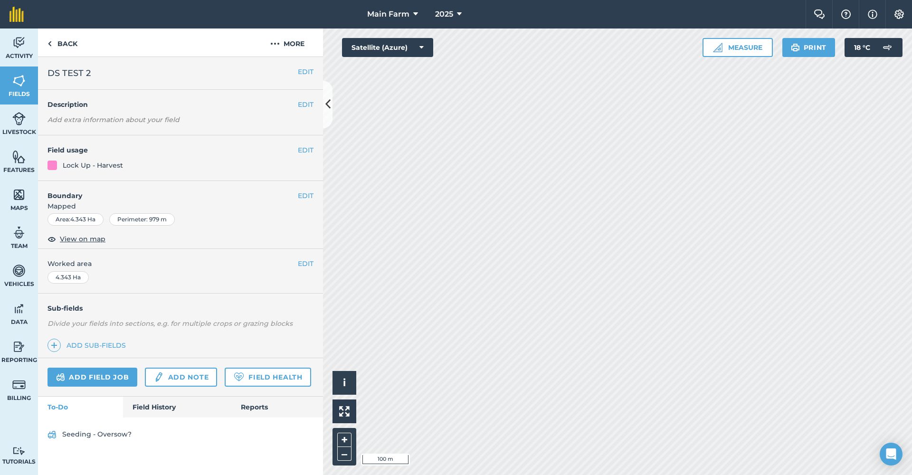
click at [152, 409] on link "Field History" at bounding box center [177, 406] width 108 height 21
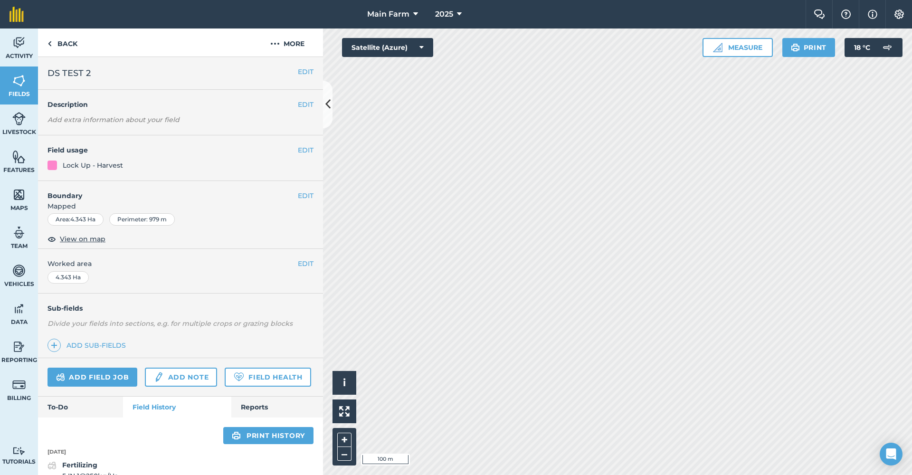
scroll to position [48, 0]
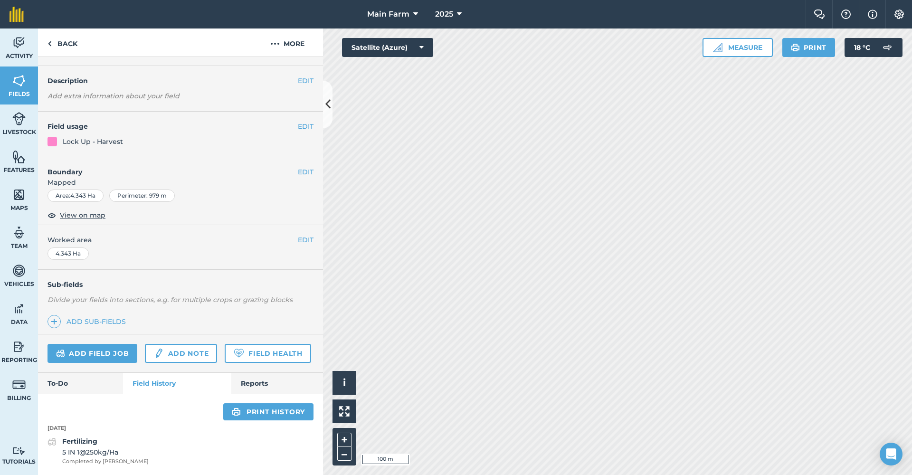
scroll to position [28, 0]
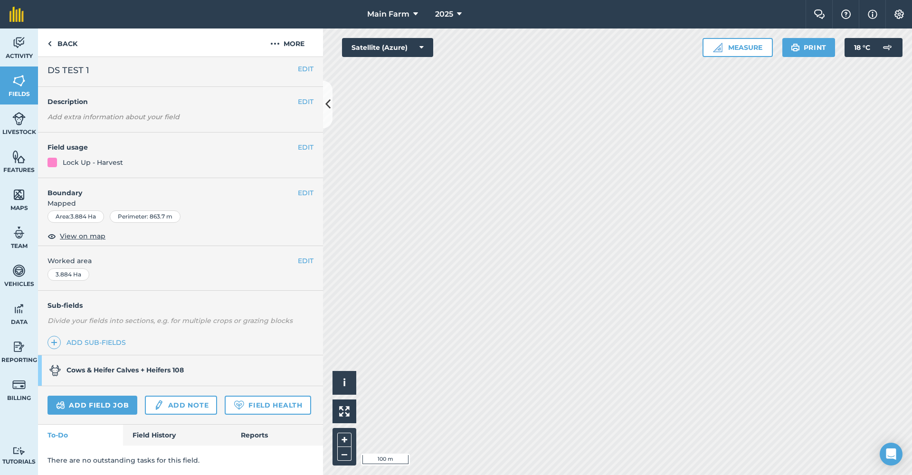
click at [141, 433] on link "Field History" at bounding box center [177, 434] width 108 height 21
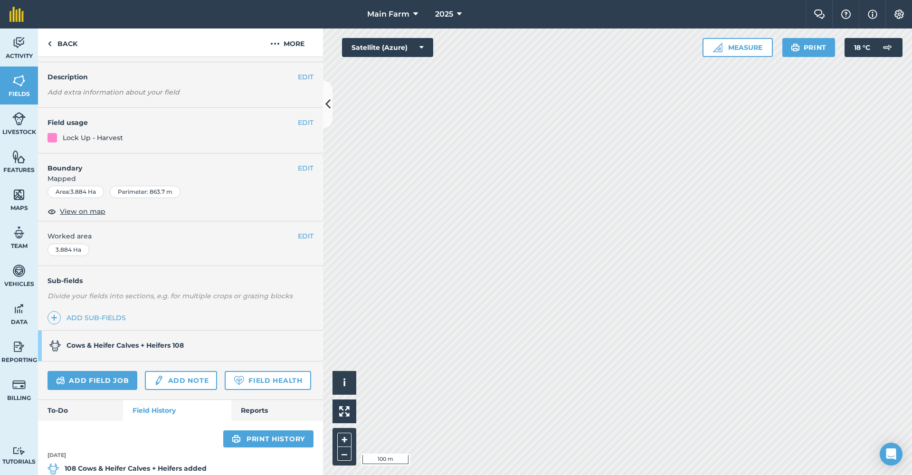
scroll to position [299, 0]
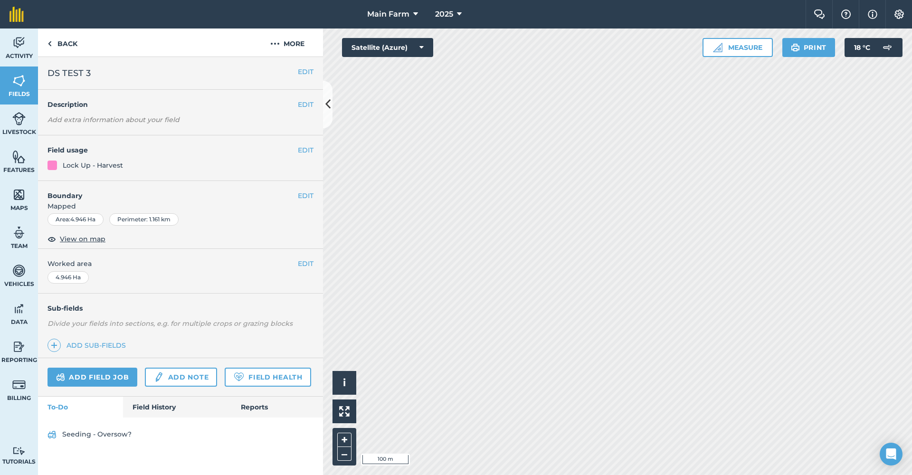
scroll to position [5, 0]
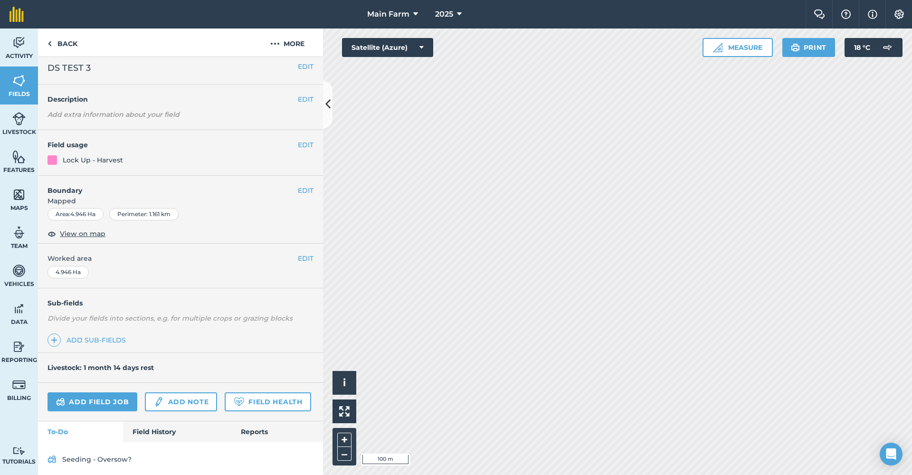
click at [151, 442] on link "Field History" at bounding box center [177, 431] width 108 height 21
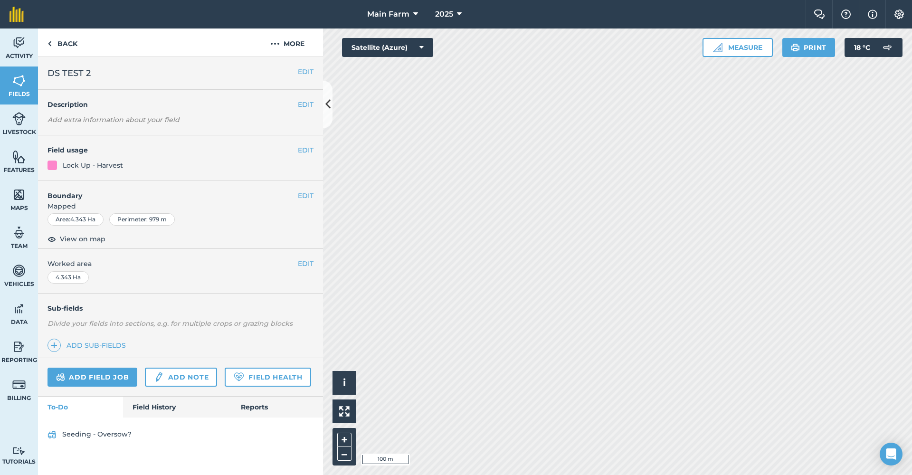
scroll to position [5, 0]
click at [151, 417] on link "Field History" at bounding box center [177, 406] width 108 height 21
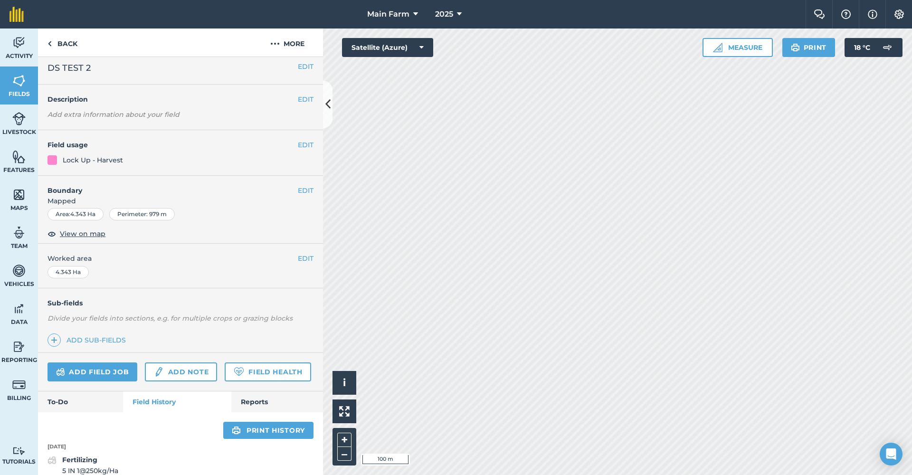
scroll to position [48, 0]
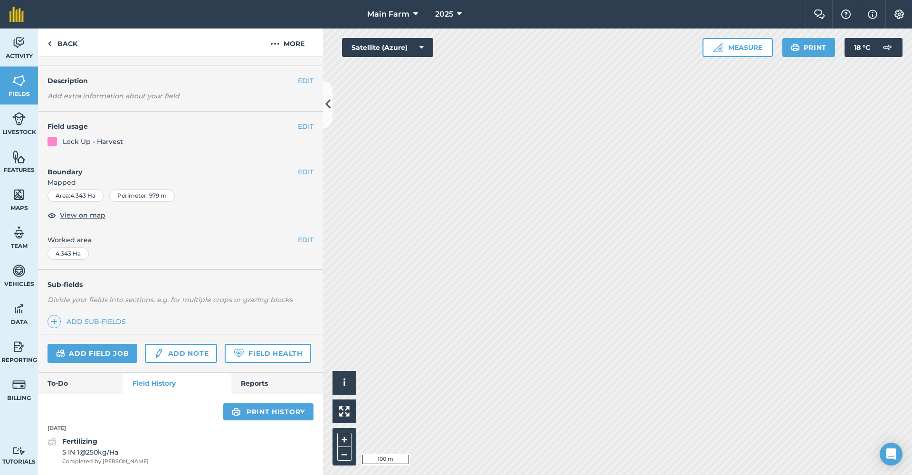
drag, startPoint x: 253, startPoint y: 385, endPoint x: 246, endPoint y: 384, distance: 6.7
click at [253, 385] on link "Reports" at bounding box center [277, 383] width 92 height 21
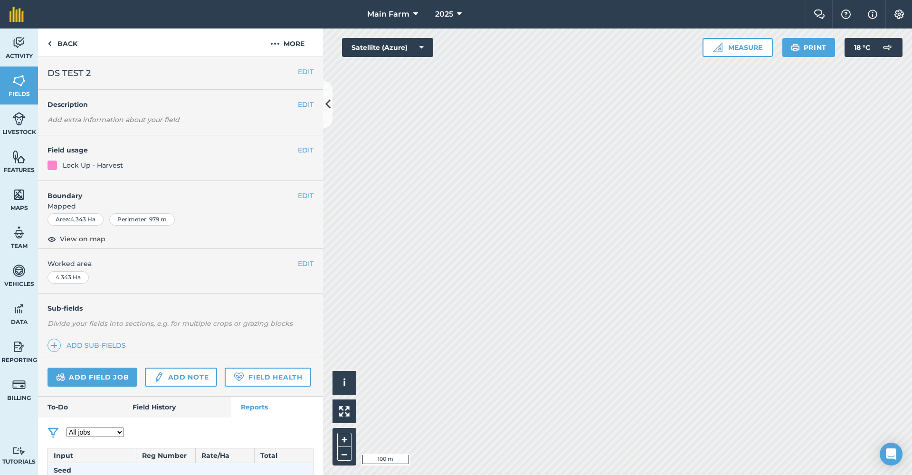
scroll to position [62, 0]
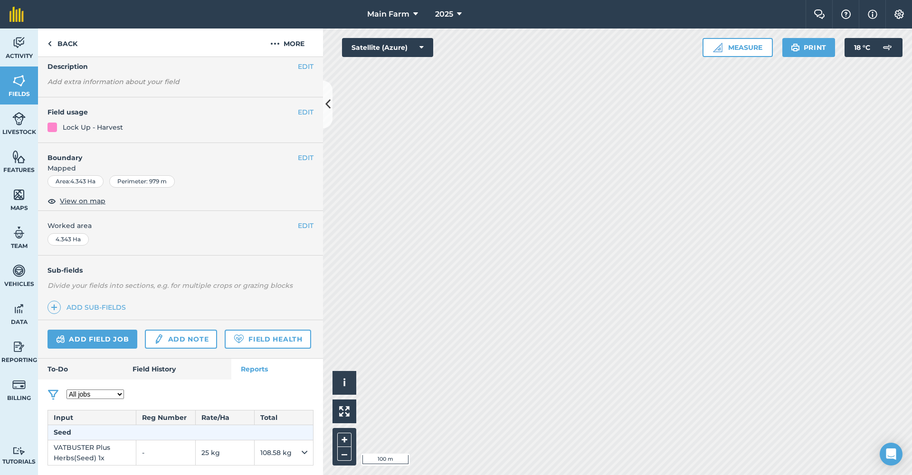
click at [63, 369] on link "To-Do" at bounding box center [80, 368] width 85 height 21
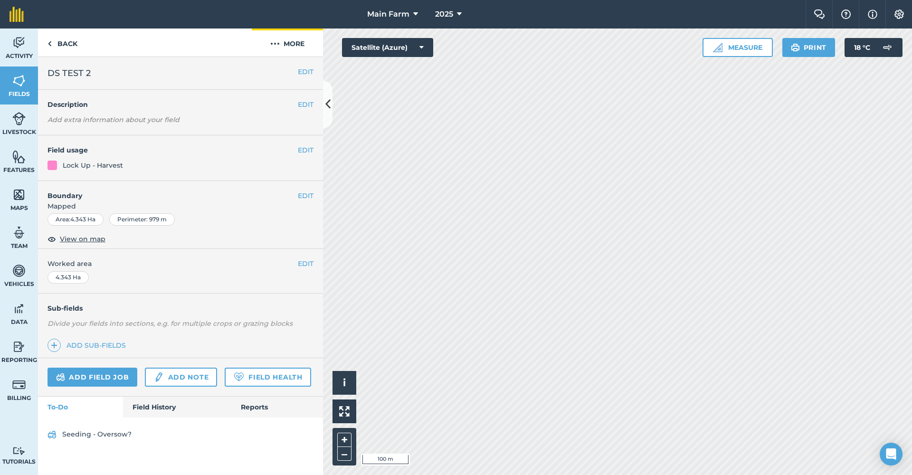
click at [286, 38] on button "More" at bounding box center [287, 42] width 71 height 28
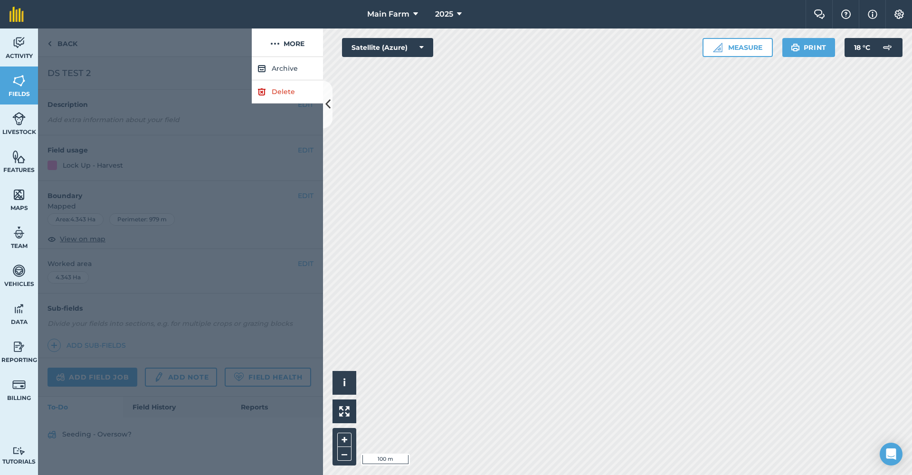
click at [286, 94] on link "Delete" at bounding box center [287, 91] width 71 height 23
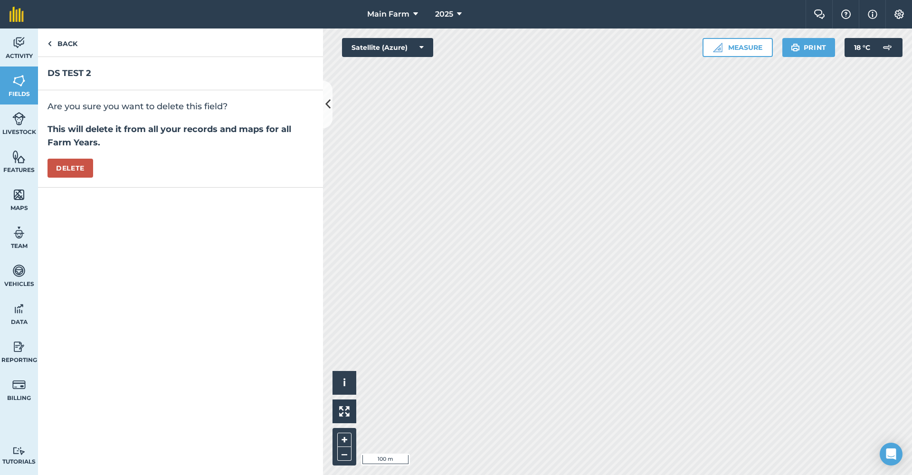
click at [84, 170] on button "Delete" at bounding box center [70, 168] width 46 height 19
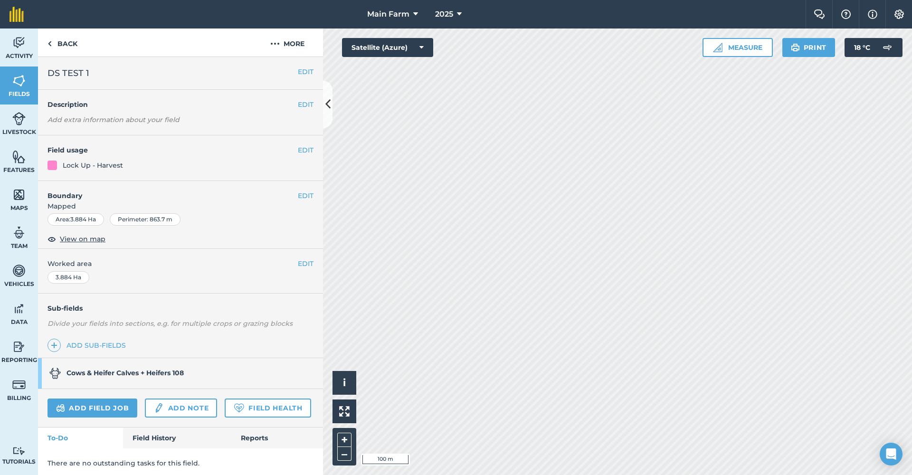
click at [298, 190] on button "EDIT" at bounding box center [306, 195] width 16 height 10
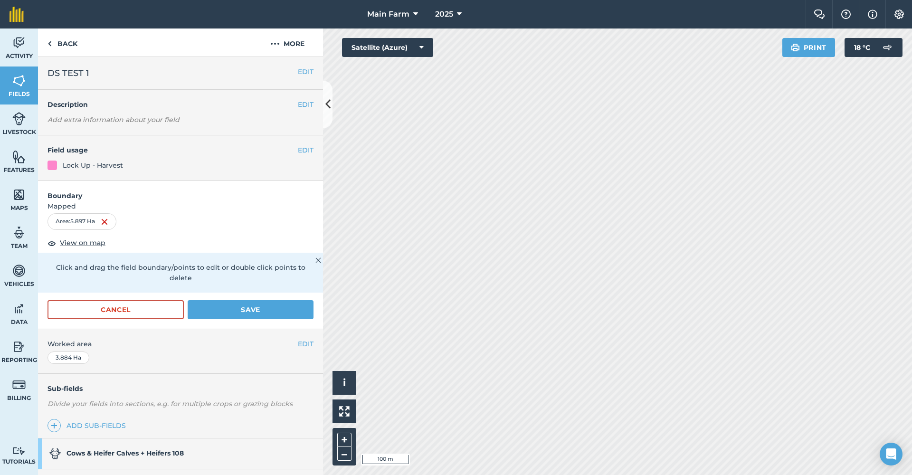
click at [250, 311] on button "Save" at bounding box center [251, 309] width 126 height 19
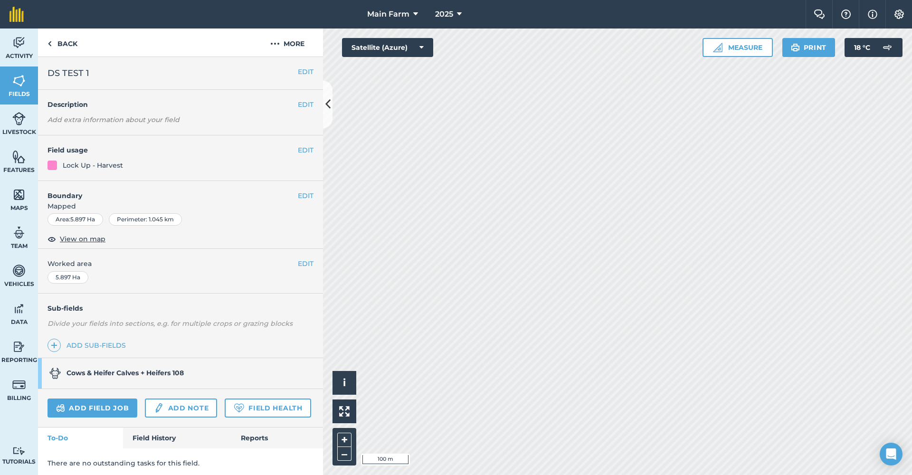
click at [298, 196] on button "EDIT" at bounding box center [306, 195] width 16 height 10
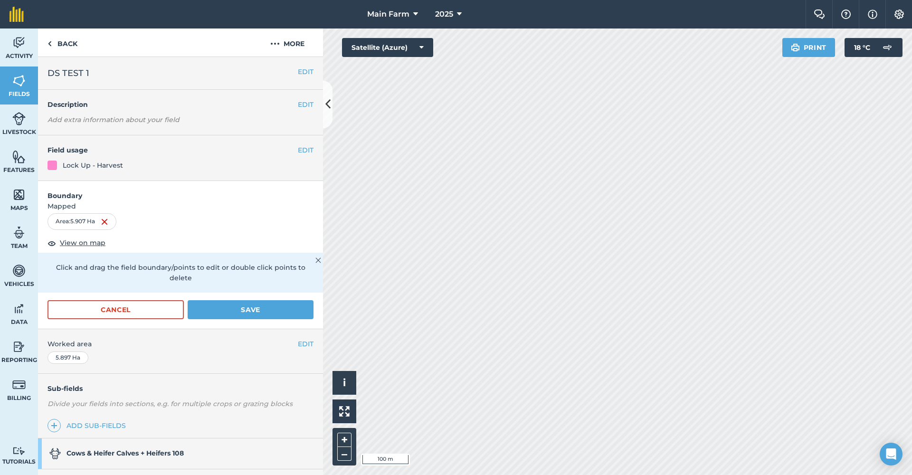
click at [243, 312] on button "Save" at bounding box center [251, 309] width 126 height 19
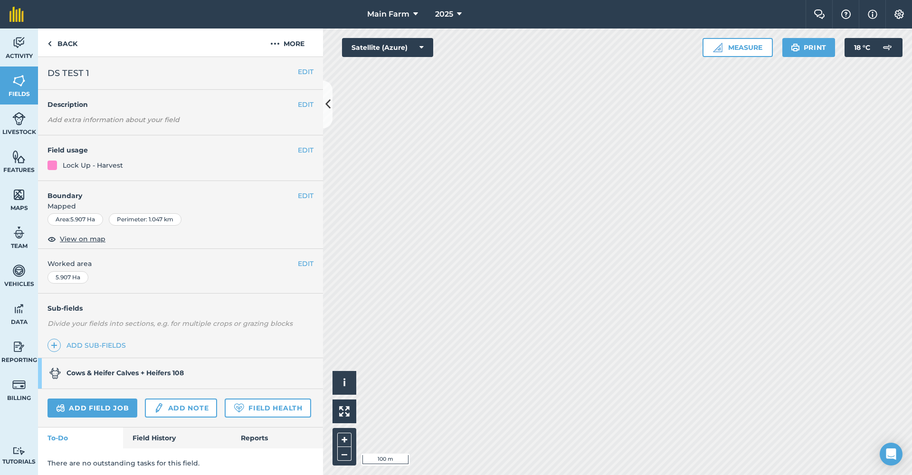
click at [300, 195] on button "EDIT" at bounding box center [306, 195] width 16 height 10
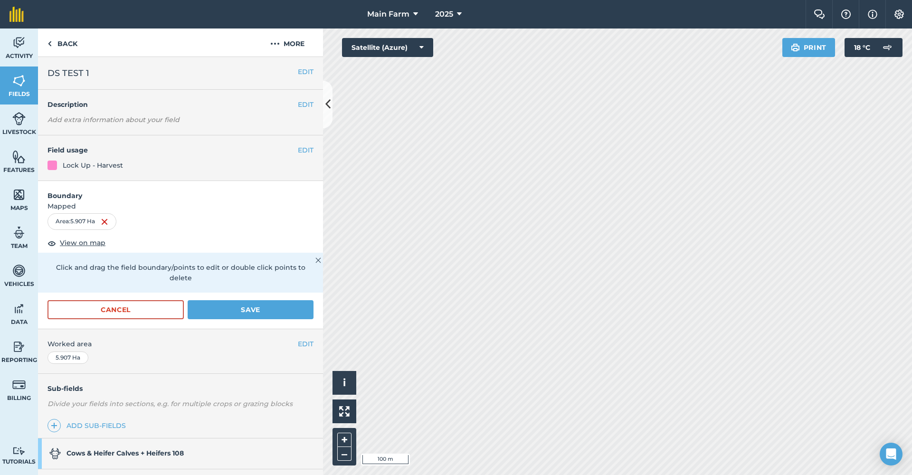
click at [141, 307] on button "Cancel" at bounding box center [115, 309] width 136 height 19
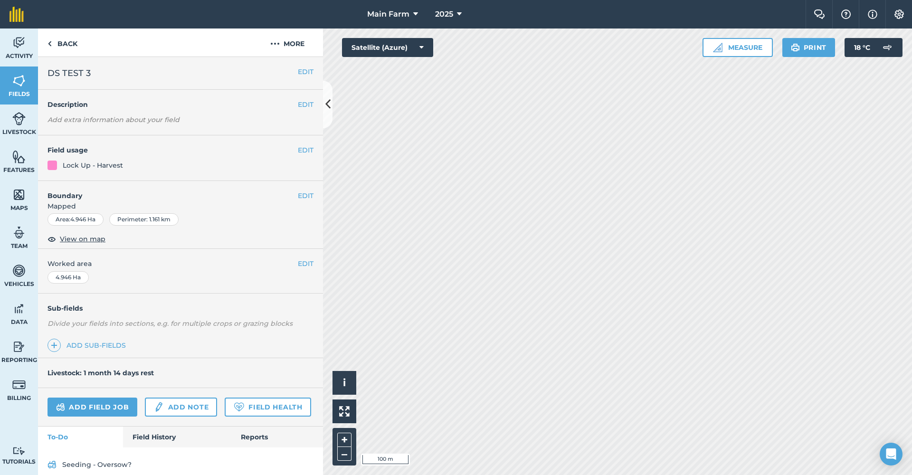
click at [303, 192] on button "EDIT" at bounding box center [306, 195] width 16 height 10
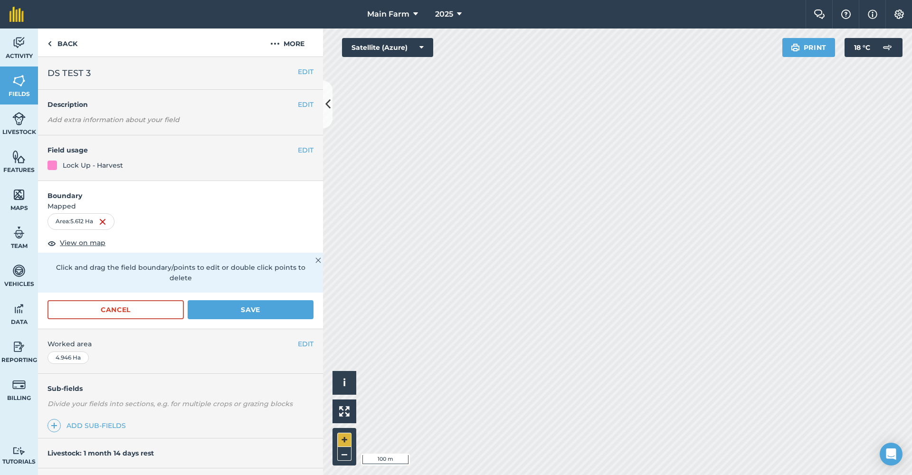
click at [343, 443] on button "+" at bounding box center [344, 440] width 14 height 14
click at [269, 317] on button "Save" at bounding box center [251, 309] width 126 height 19
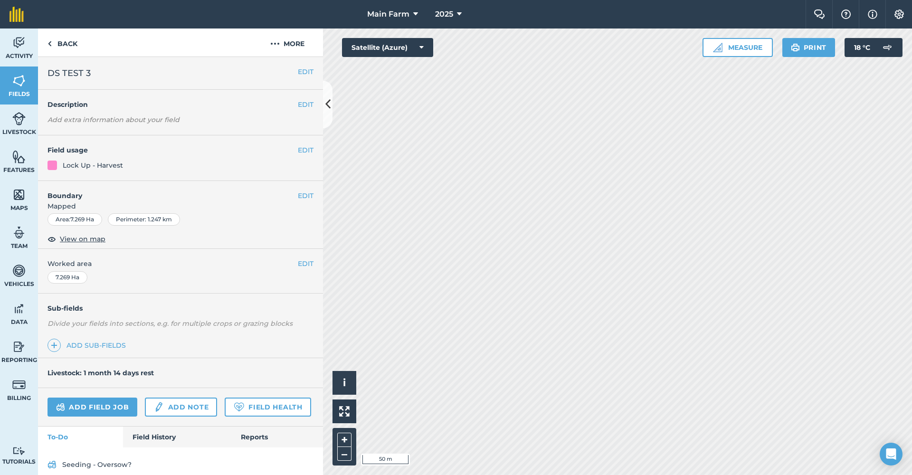
click at [18, 86] on img at bounding box center [18, 81] width 13 height 14
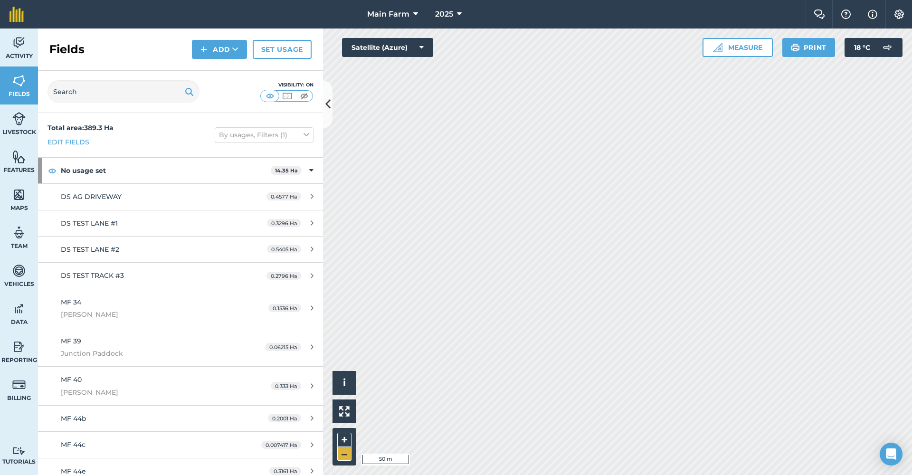
click at [348, 452] on button "–" at bounding box center [344, 454] width 14 height 14
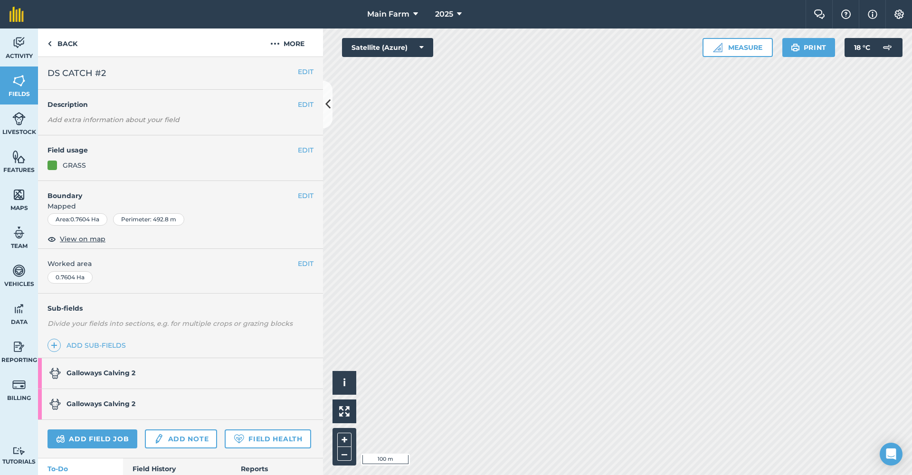
scroll to position [59, 0]
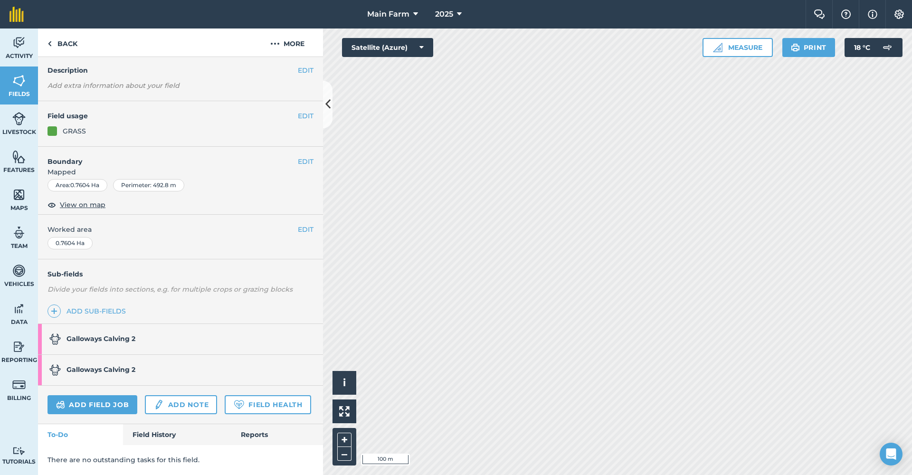
click at [157, 433] on link "Field History" at bounding box center [177, 434] width 108 height 21
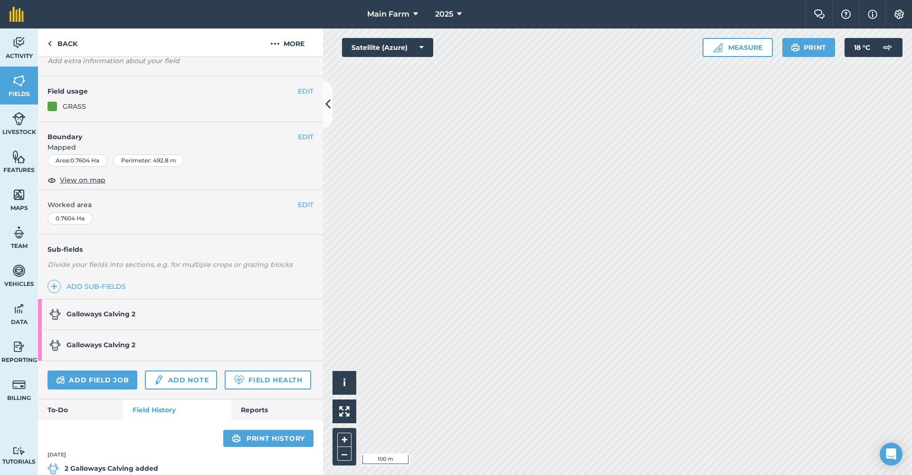
scroll to position [179, 0]
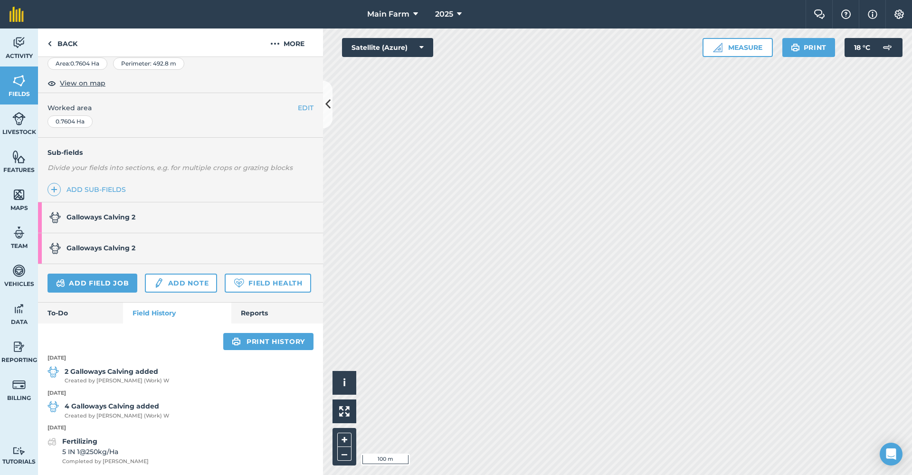
click at [67, 316] on link "To-Do" at bounding box center [80, 312] width 85 height 21
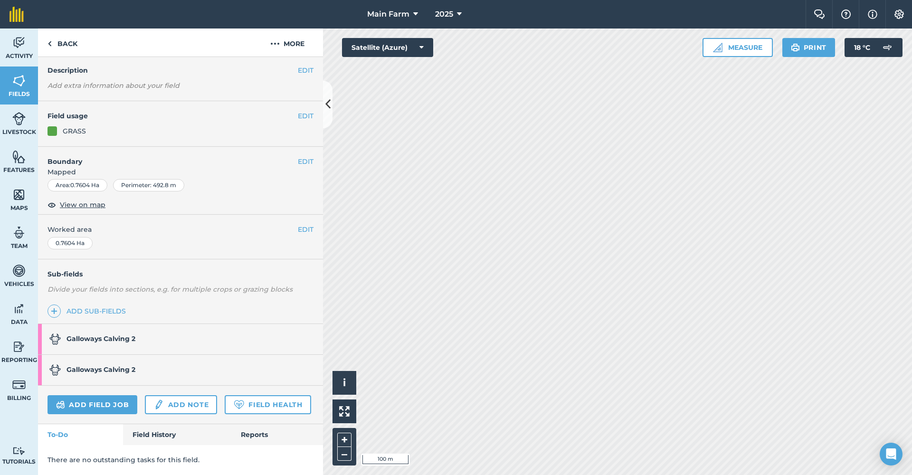
scroll to position [59, 0]
click at [168, 430] on link "Field History" at bounding box center [177, 434] width 108 height 21
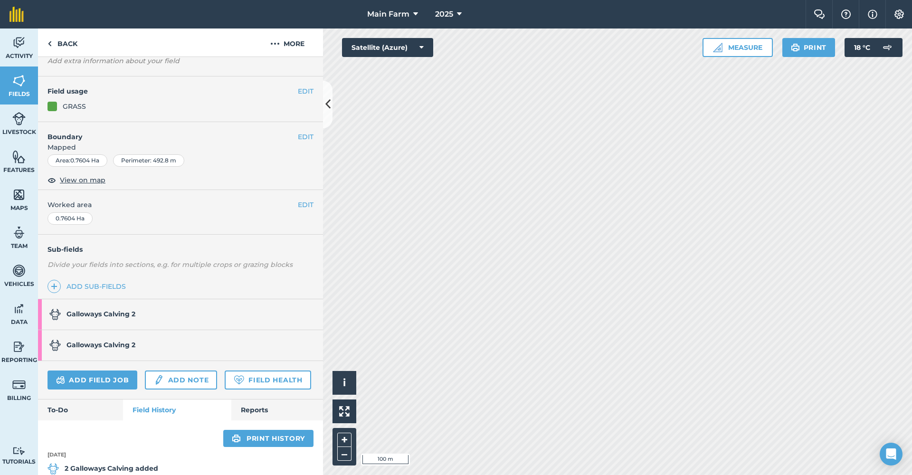
scroll to position [179, 0]
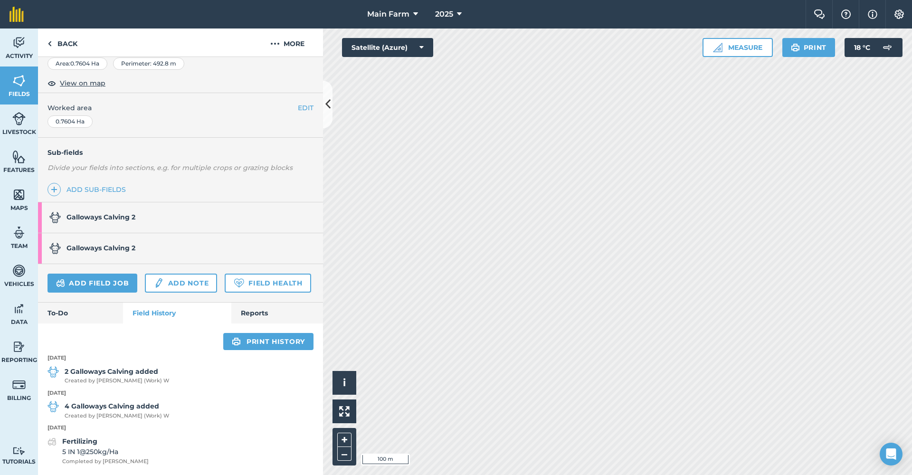
click at [256, 310] on link "Reports" at bounding box center [277, 312] width 92 height 21
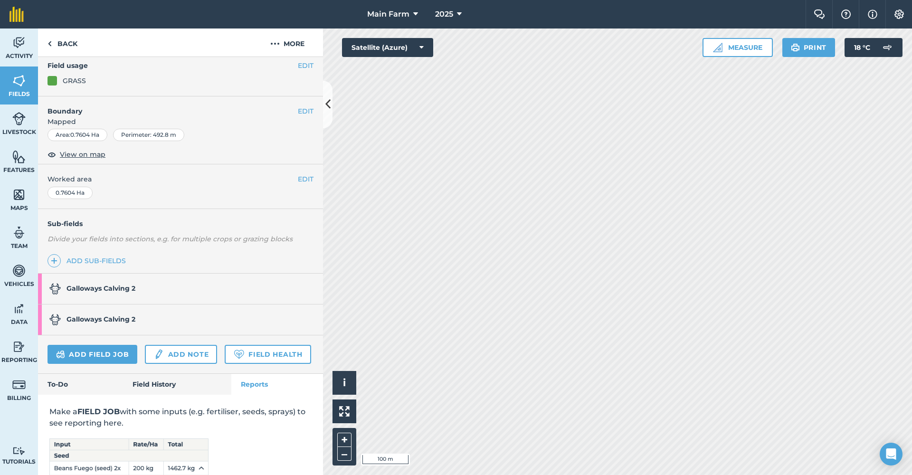
scroll to position [196, 0]
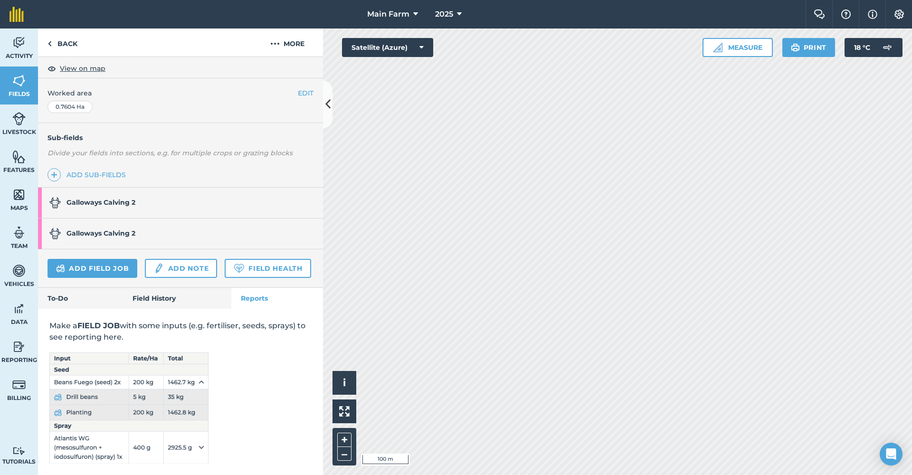
click at [162, 299] on link "Field History" at bounding box center [177, 298] width 108 height 21
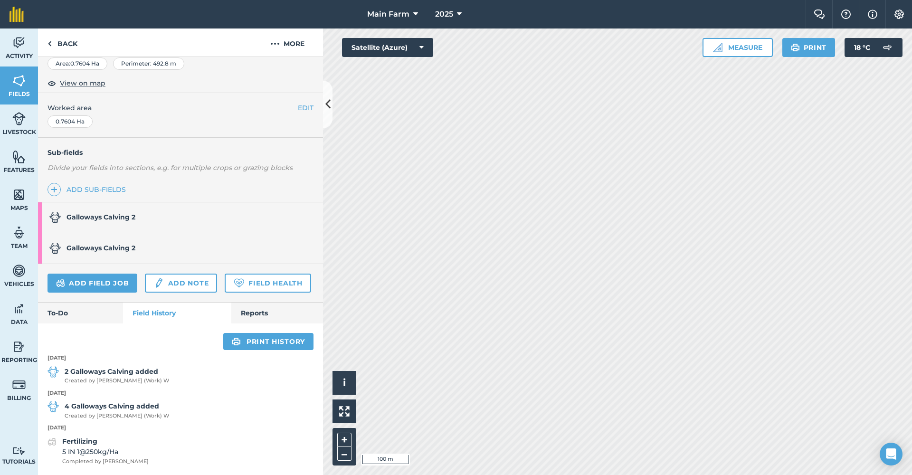
scroll to position [179, 0]
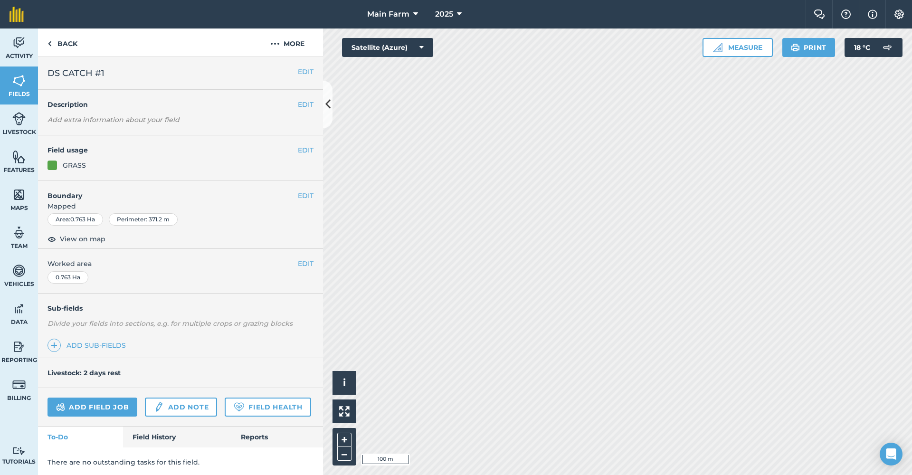
click at [160, 437] on link "Field History" at bounding box center [177, 436] width 108 height 21
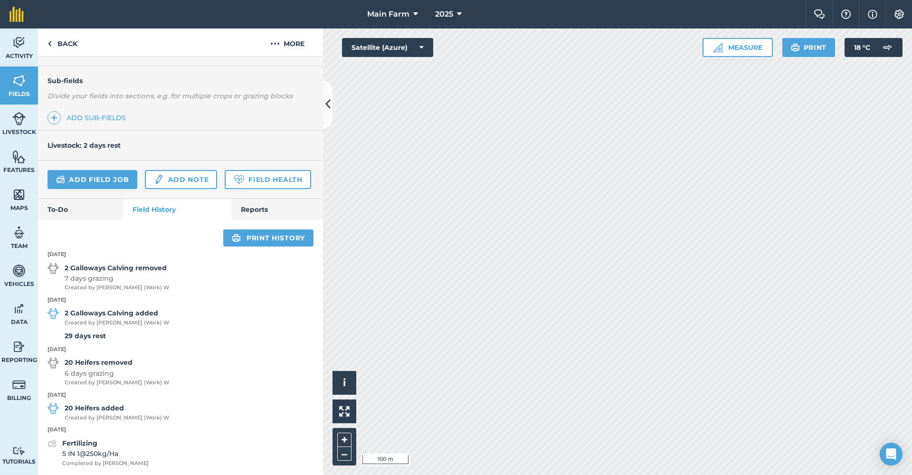
scroll to position [250, 0]
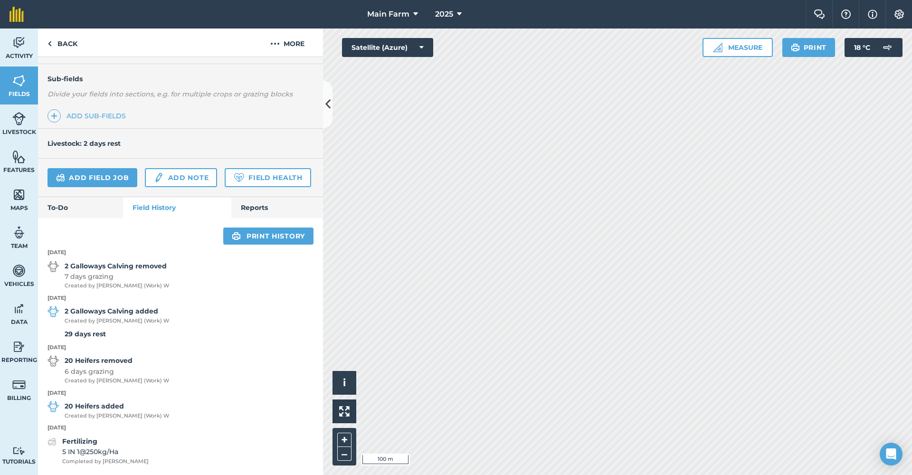
scroll to position [27, 0]
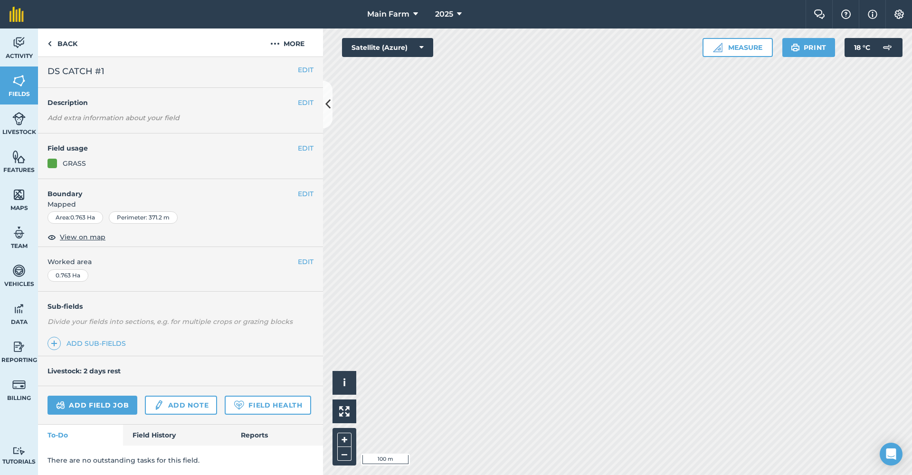
click at [161, 433] on link "Field History" at bounding box center [177, 434] width 108 height 21
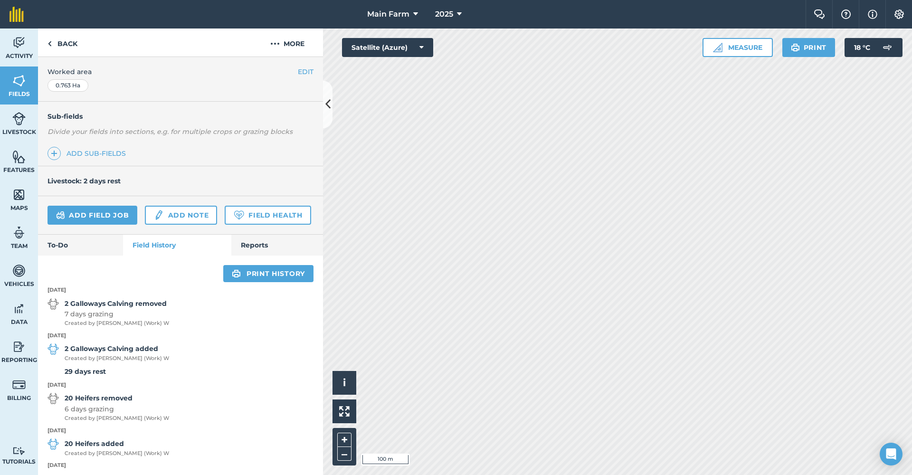
scroll to position [250, 0]
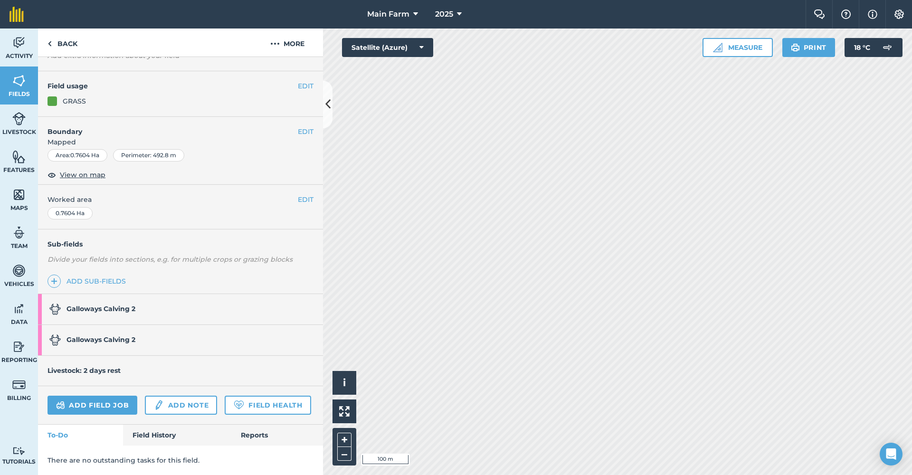
scroll to position [59, 0]
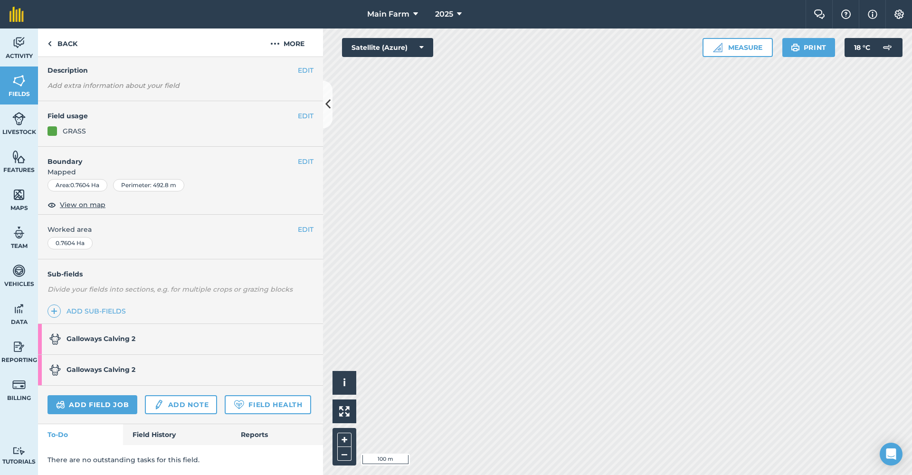
click at [169, 432] on link "Field History" at bounding box center [177, 434] width 108 height 21
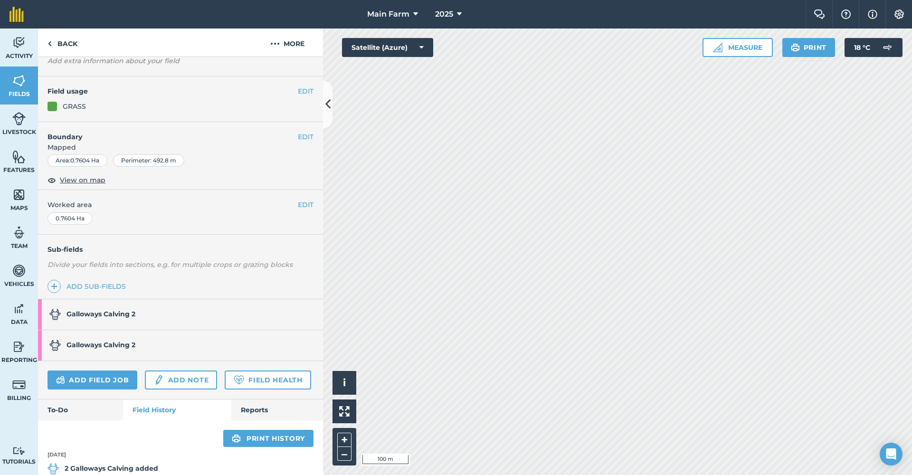
scroll to position [179, 0]
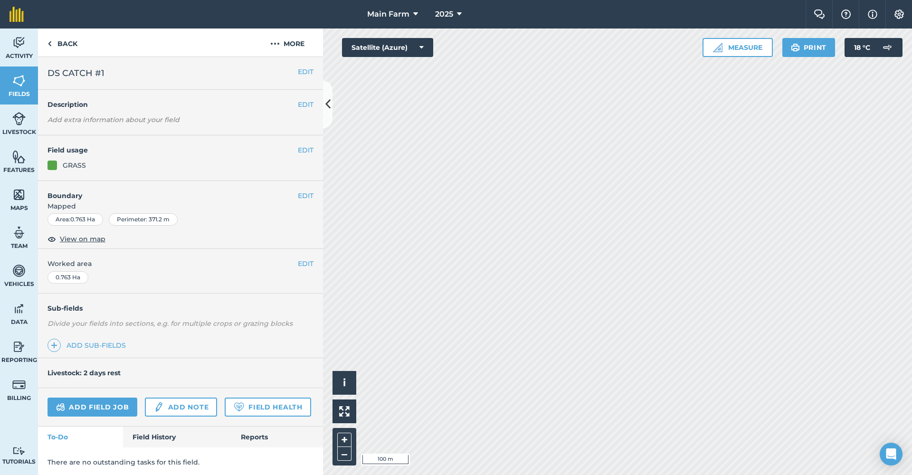
click at [139, 433] on link "Field History" at bounding box center [177, 436] width 108 height 21
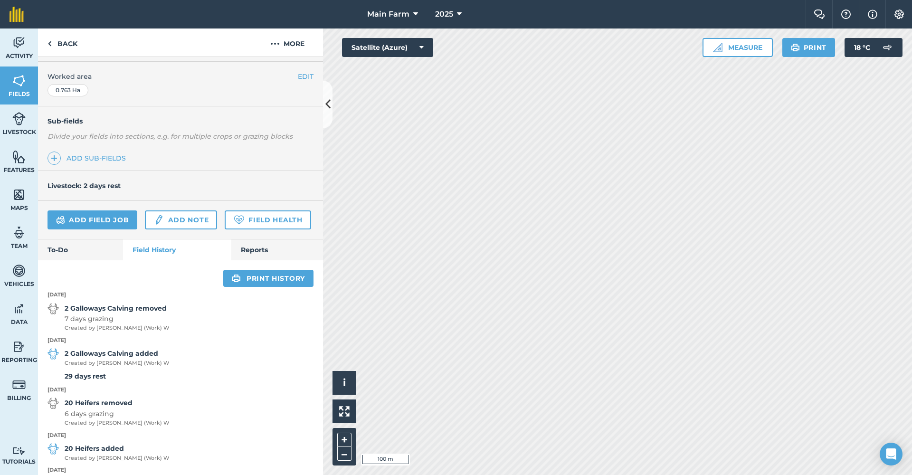
scroll to position [250, 0]
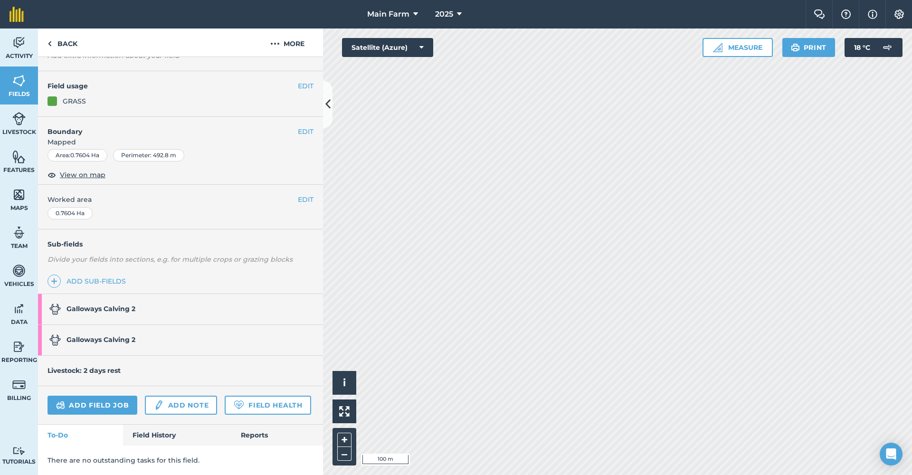
scroll to position [59, 0]
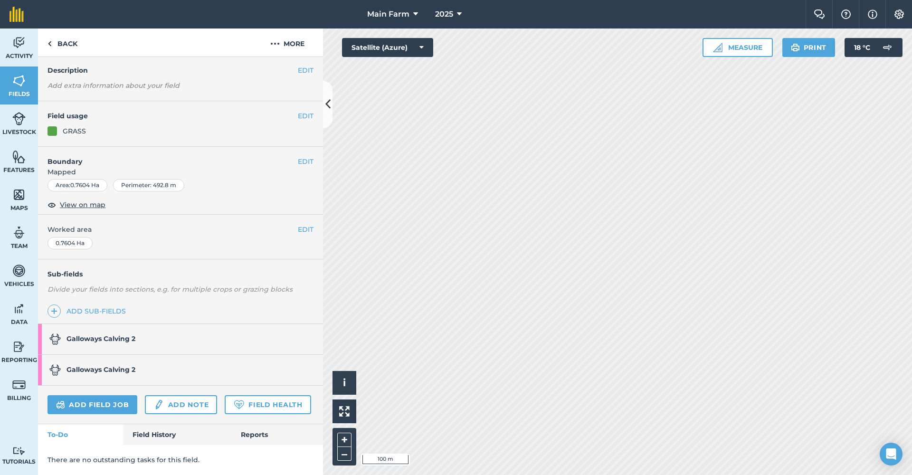
click at [137, 432] on link "Field History" at bounding box center [177, 434] width 108 height 21
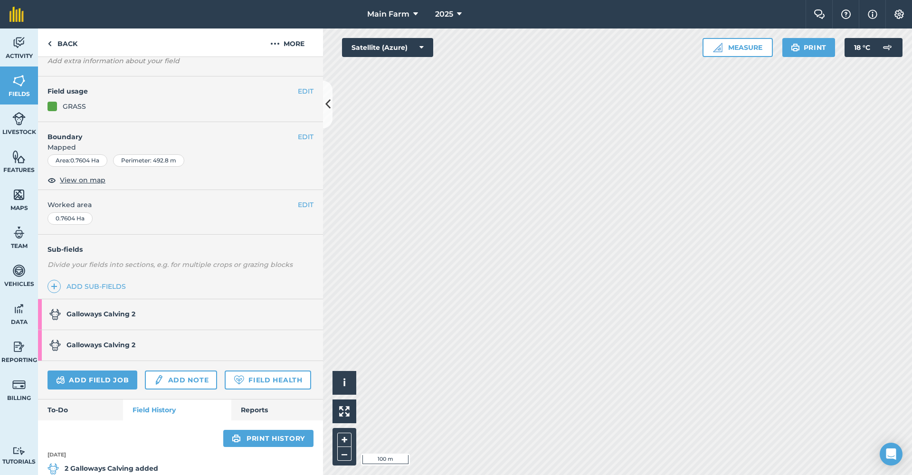
scroll to position [179, 0]
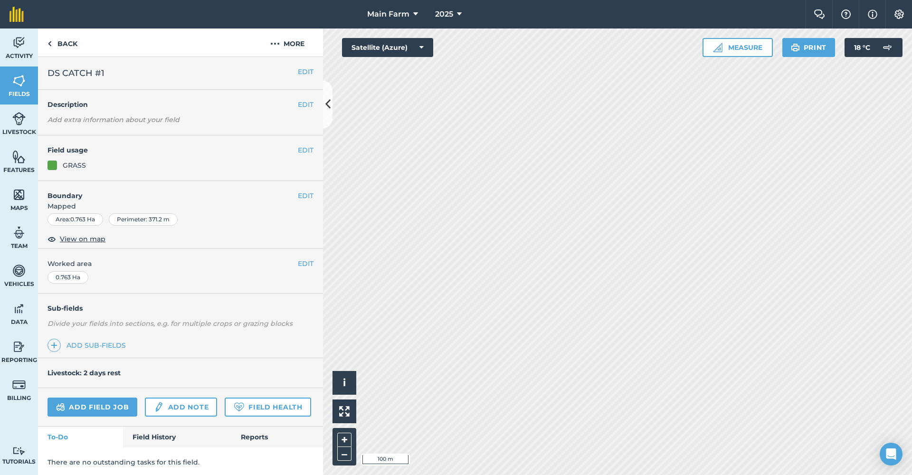
click at [145, 434] on link "Field History" at bounding box center [177, 436] width 108 height 21
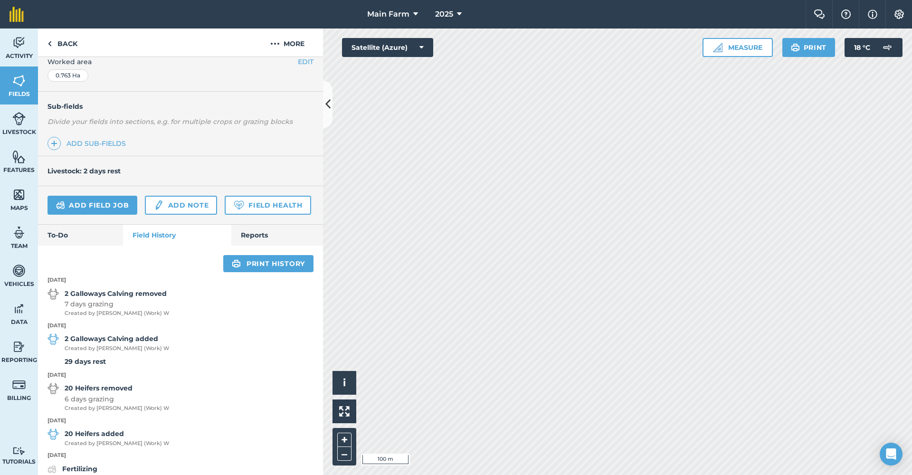
scroll to position [250, 0]
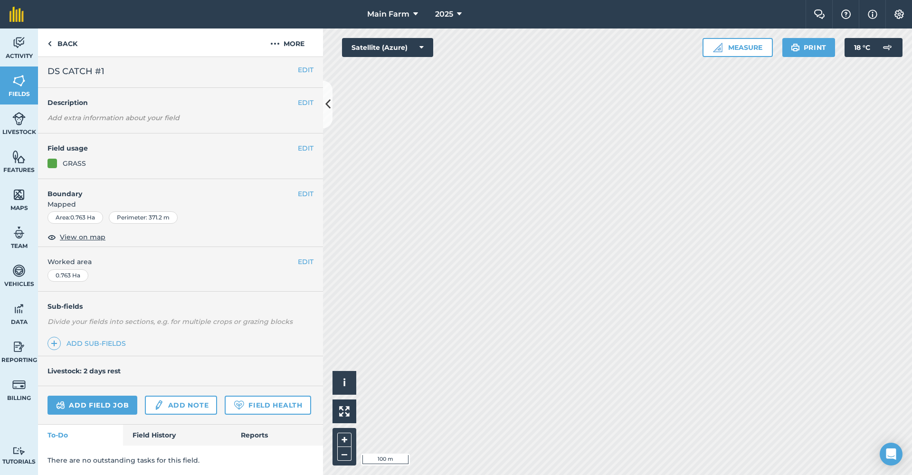
scroll to position [27, 0]
click at [144, 433] on link "Field History" at bounding box center [177, 434] width 108 height 21
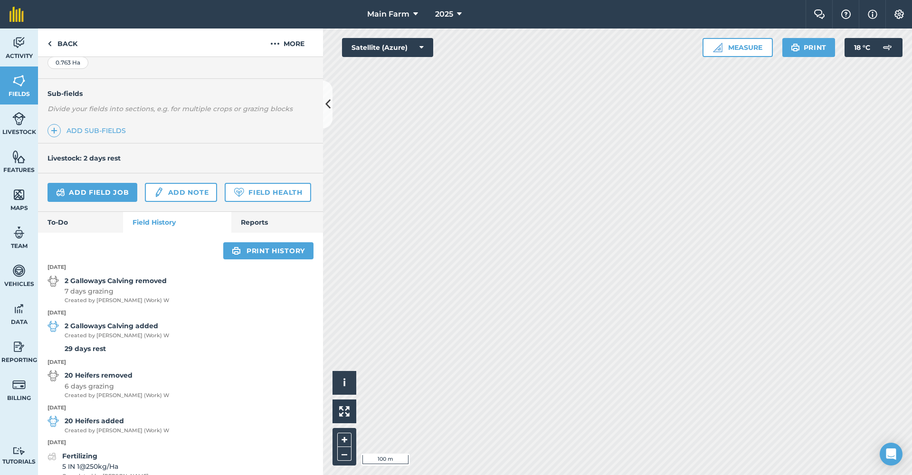
scroll to position [250, 0]
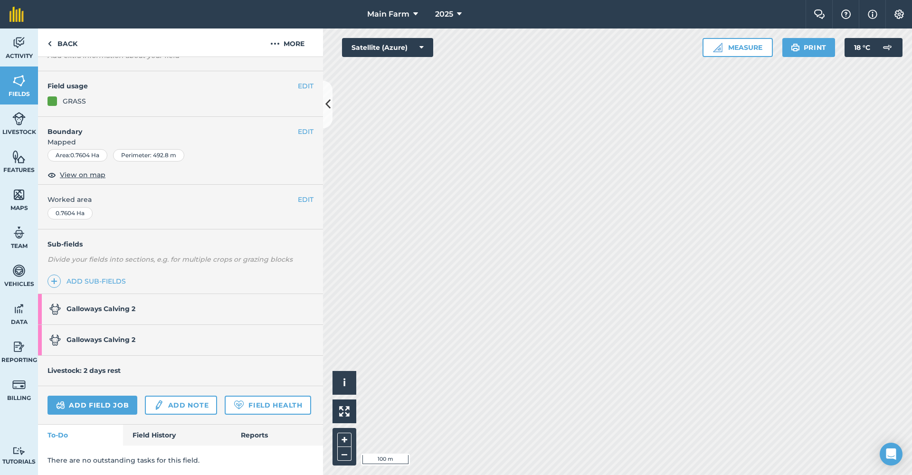
scroll to position [59, 0]
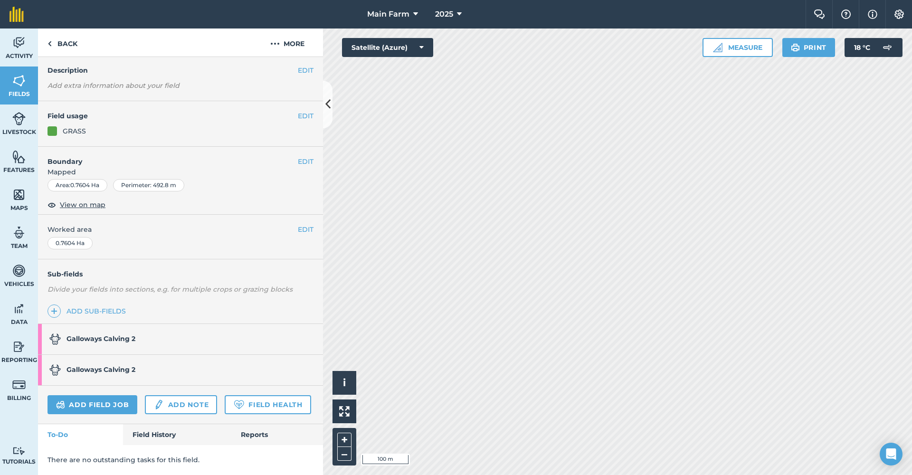
click at [144, 437] on link "Field History" at bounding box center [177, 434] width 108 height 21
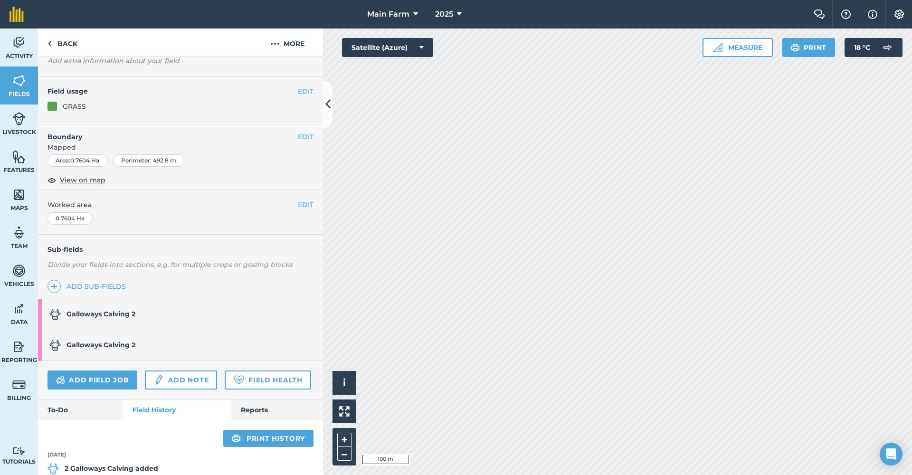
scroll to position [179, 0]
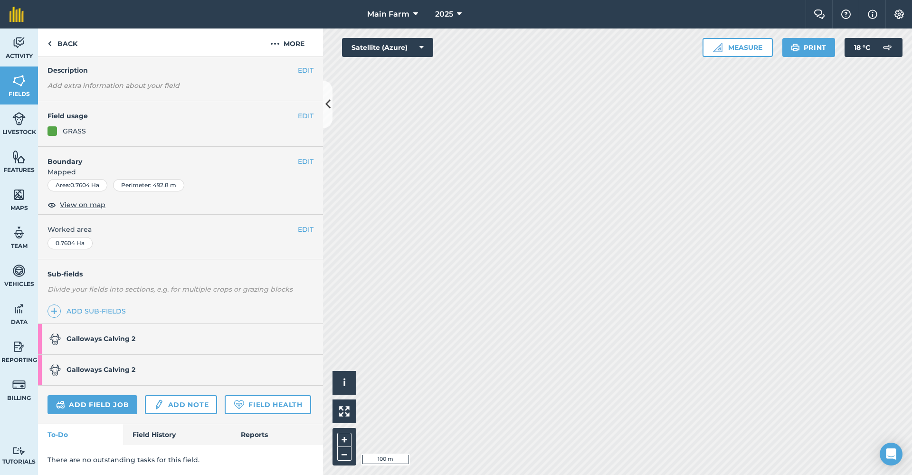
scroll to position [59, 0]
click at [100, 334] on strong "Galloways Calving 2" at bounding box center [100, 338] width 69 height 9
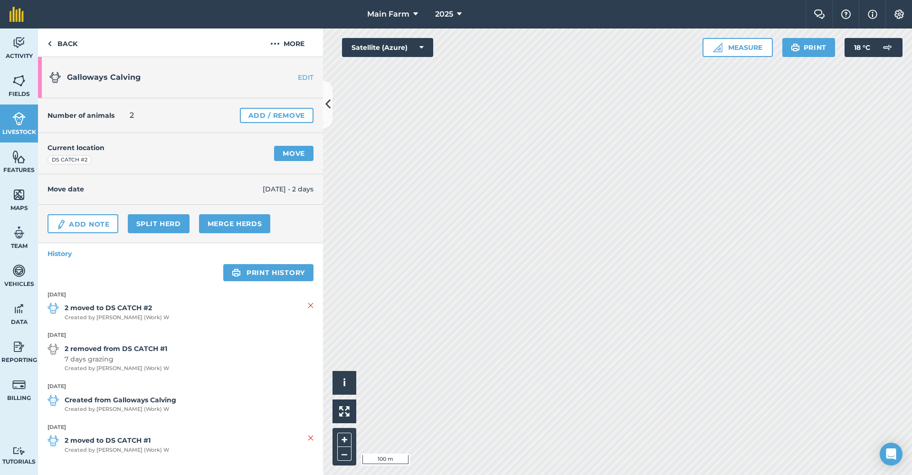
click at [290, 151] on link "Move" at bounding box center [293, 153] width 39 height 15
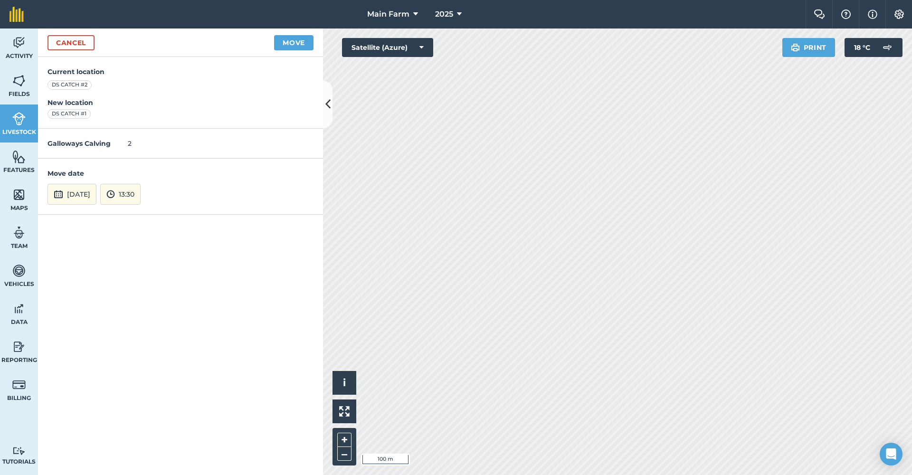
click at [96, 192] on button "[DATE]" at bounding box center [71, 194] width 49 height 21
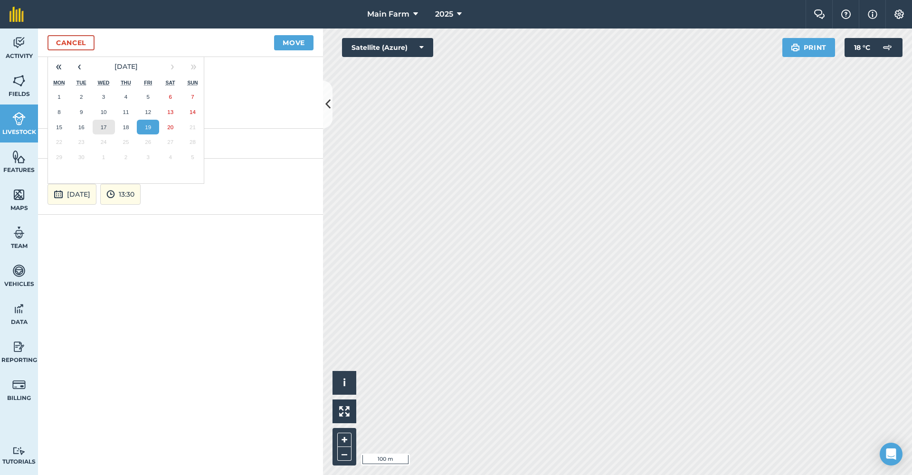
click at [105, 121] on button "17" at bounding box center [104, 127] width 22 height 15
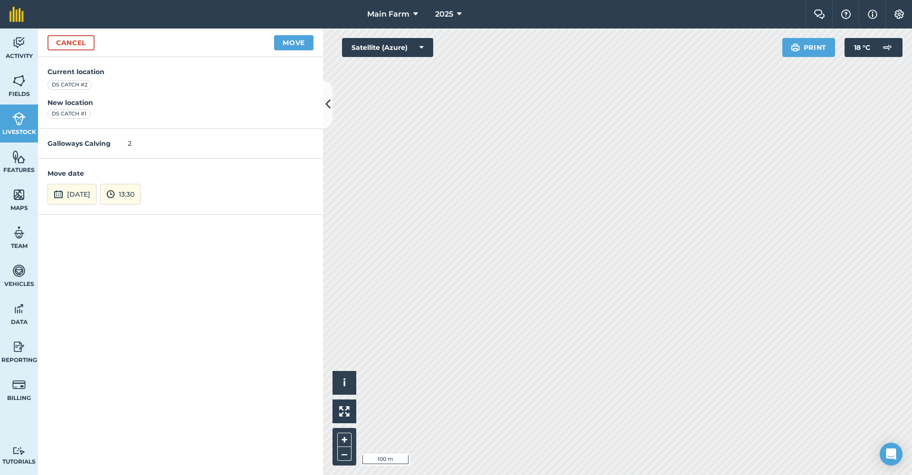
click at [140, 192] on button "13:30" at bounding box center [120, 194] width 40 height 21
click at [145, 122] on button "13:00" at bounding box center [123, 123] width 45 height 15
click at [301, 45] on button "Move" at bounding box center [293, 42] width 39 height 15
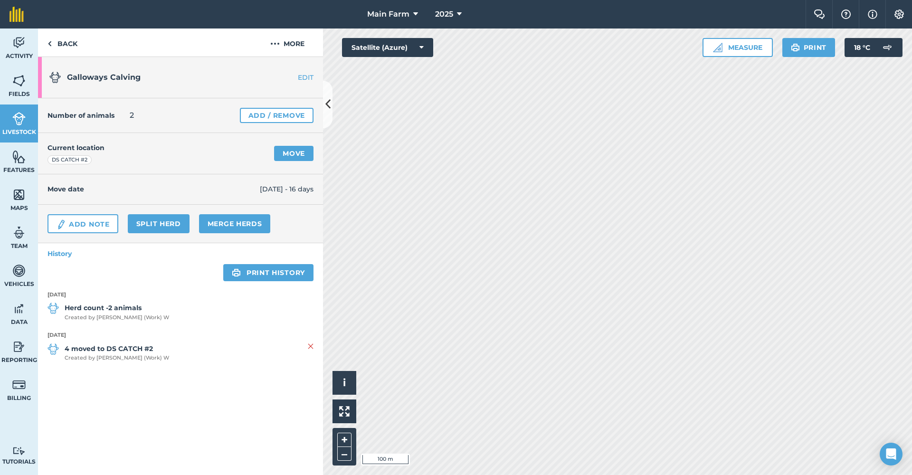
click at [295, 152] on link "Move" at bounding box center [293, 153] width 39 height 15
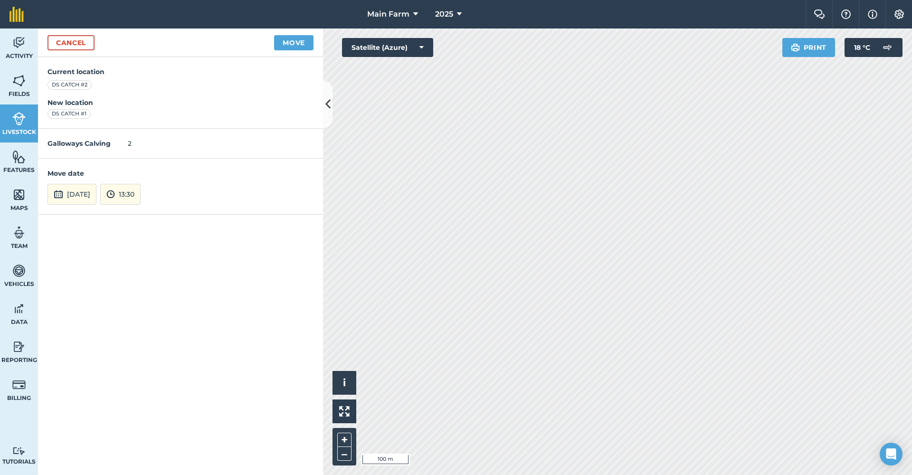
click at [96, 193] on button "[DATE]" at bounding box center [71, 194] width 49 height 21
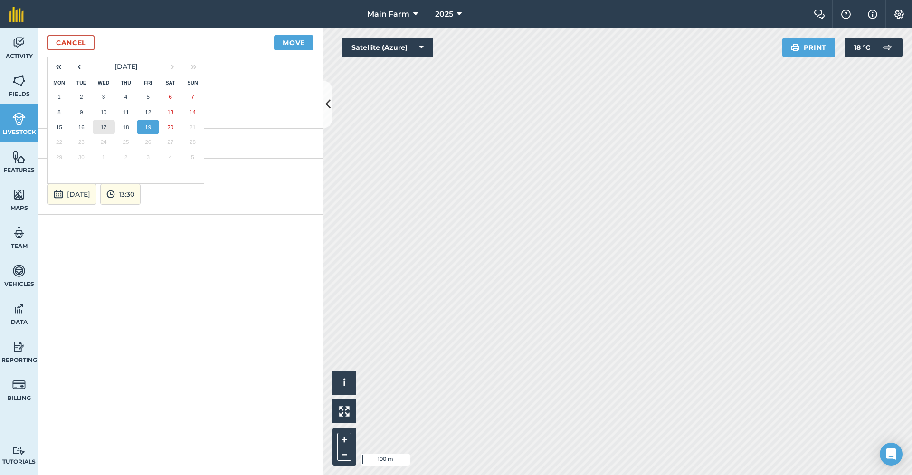
click at [104, 124] on abbr "17" at bounding box center [104, 127] width 6 height 6
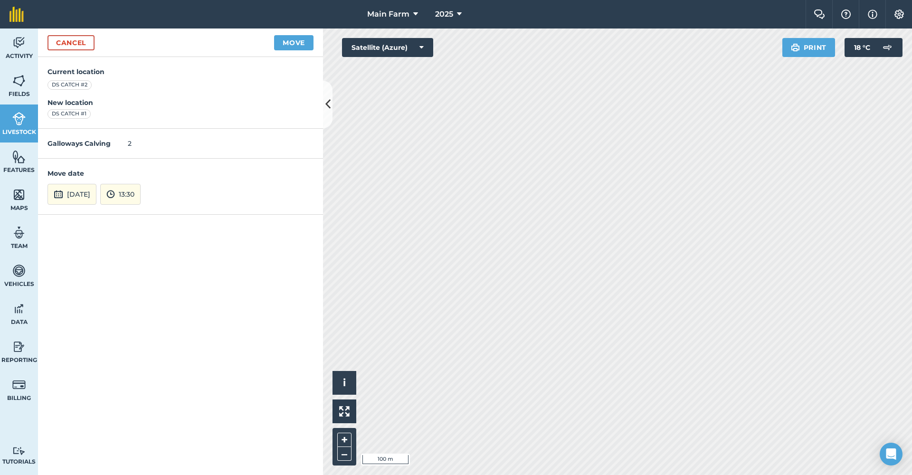
click at [139, 188] on button "13:30" at bounding box center [120, 194] width 40 height 21
click at [144, 127] on button "13:00" at bounding box center [123, 123] width 45 height 15
click at [298, 39] on button "Move" at bounding box center [293, 42] width 39 height 15
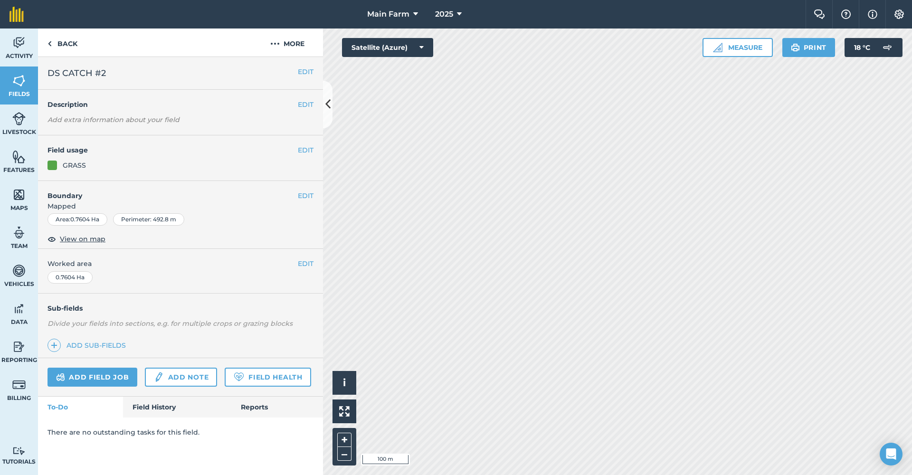
click at [156, 400] on link "Field History" at bounding box center [177, 406] width 108 height 21
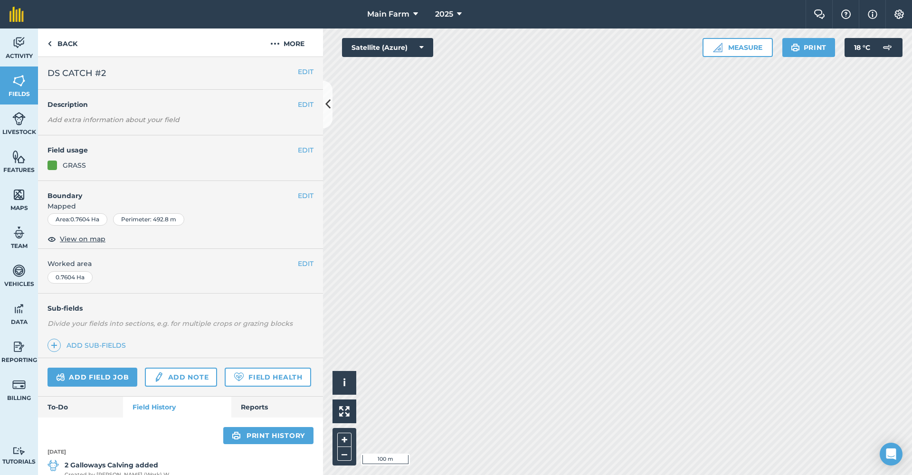
click at [298, 196] on button "EDIT" at bounding box center [306, 195] width 16 height 10
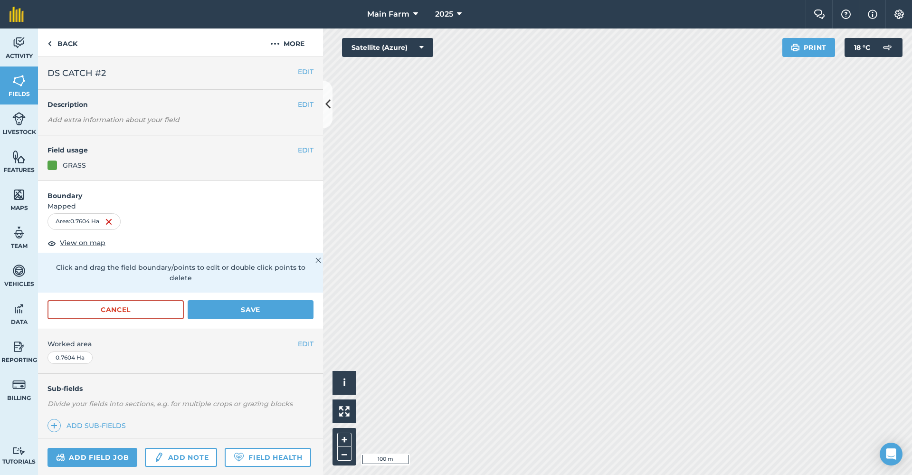
click at [138, 305] on button "Cancel" at bounding box center [115, 309] width 136 height 19
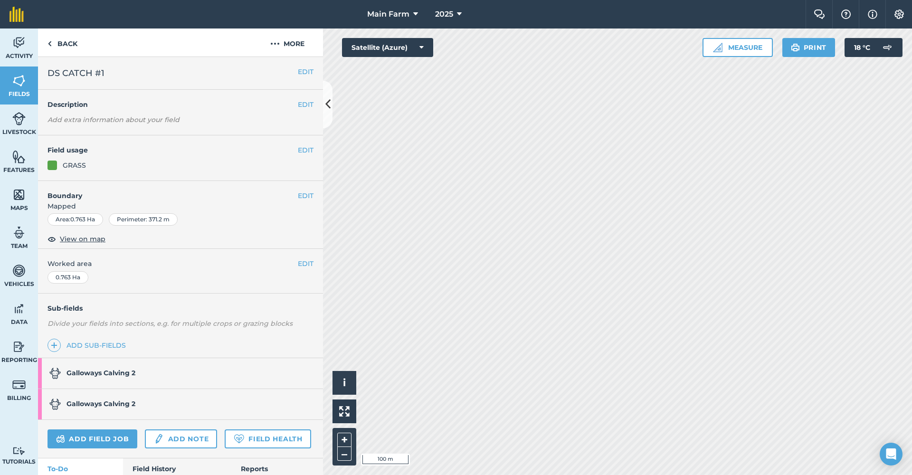
click at [298, 191] on button "EDIT" at bounding box center [306, 195] width 16 height 10
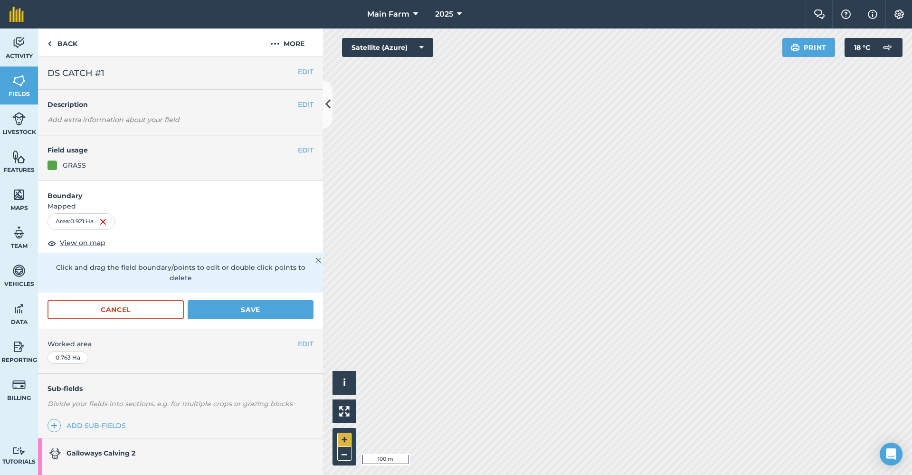
click at [343, 439] on button "+" at bounding box center [344, 440] width 14 height 14
click at [201, 312] on button "Save" at bounding box center [251, 309] width 126 height 19
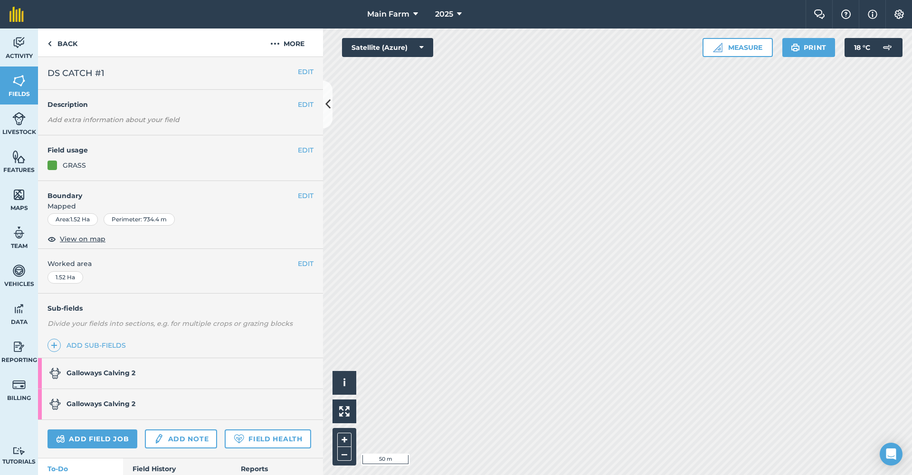
click at [26, 88] on link "Fields" at bounding box center [19, 85] width 38 height 38
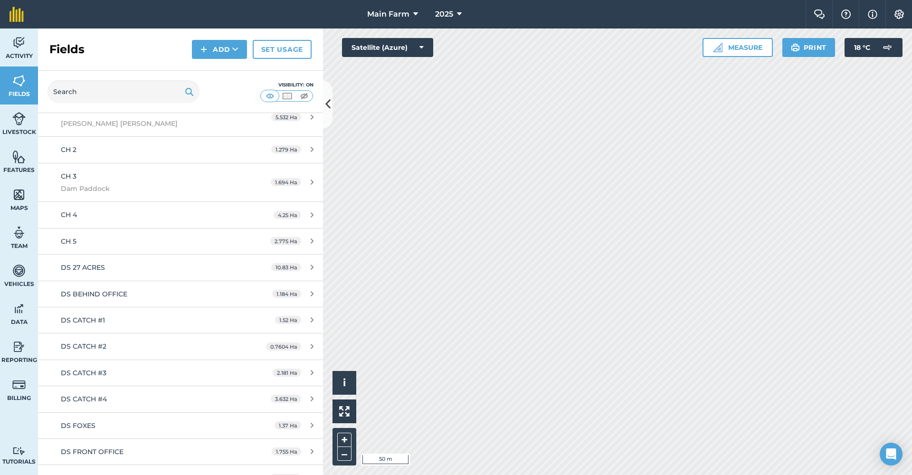
scroll to position [1372, 0]
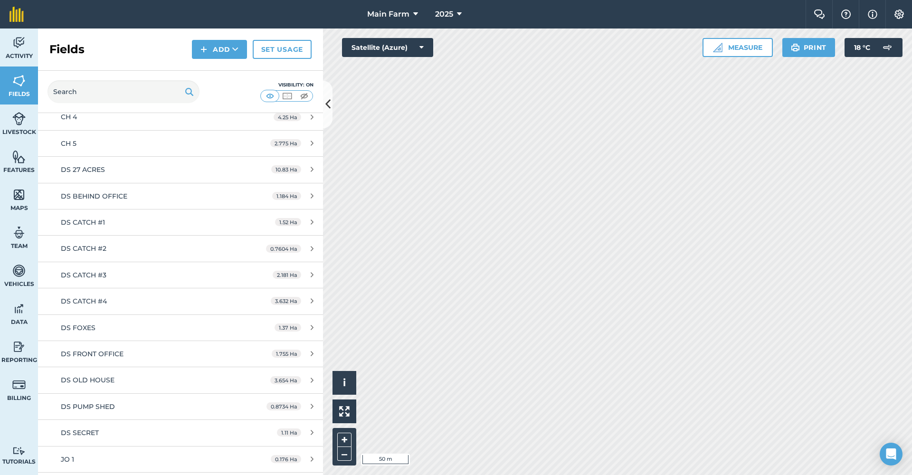
click at [102, 244] on span "DS CATCH #2" at bounding box center [84, 248] width 46 height 9
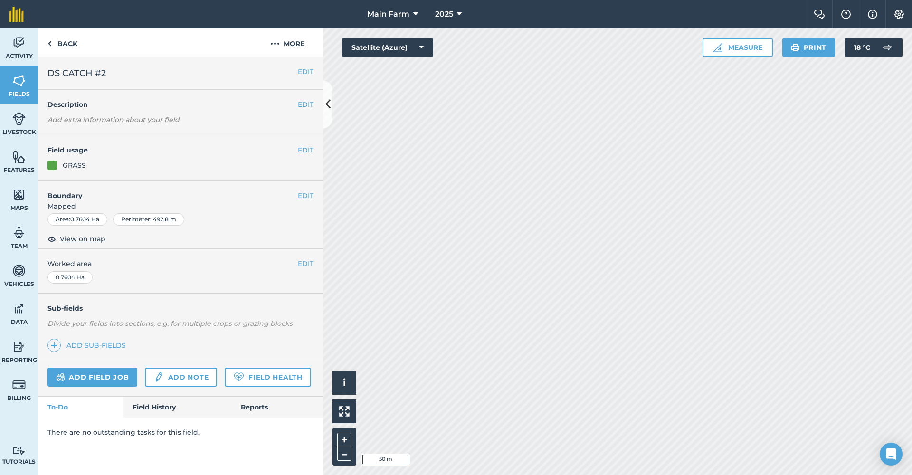
click at [158, 399] on link "Field History" at bounding box center [177, 406] width 108 height 21
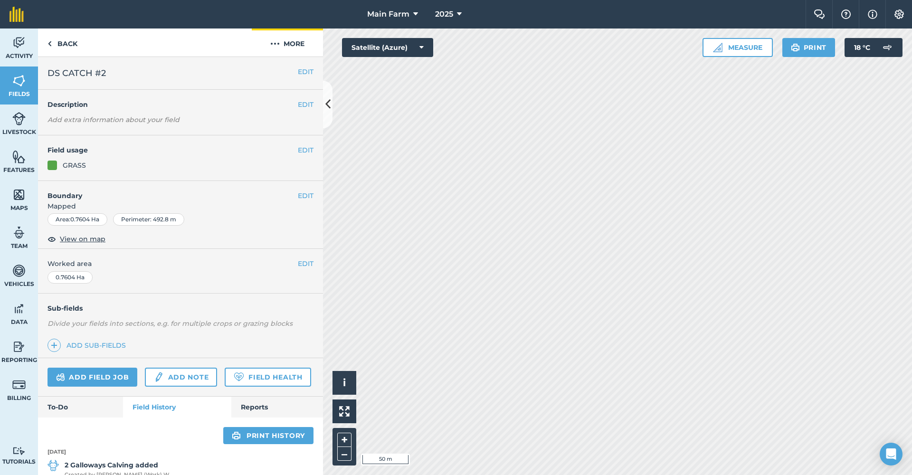
click at [297, 42] on button "More" at bounding box center [287, 42] width 71 height 28
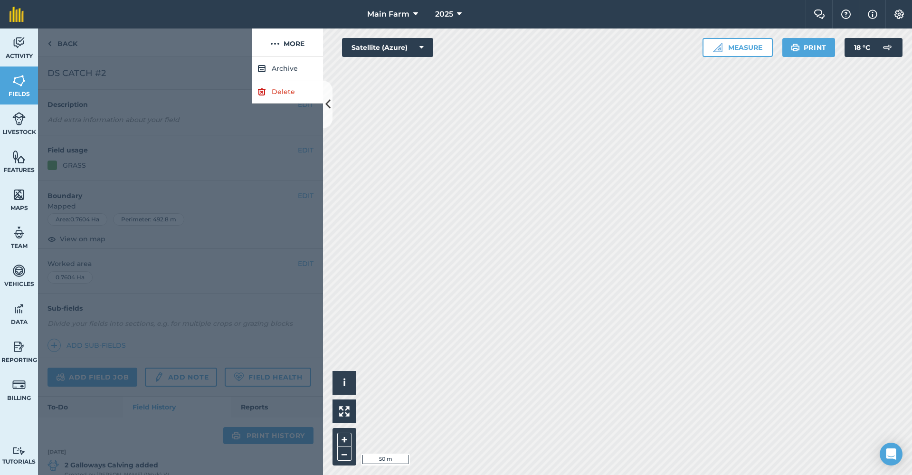
click at [285, 95] on link "Delete" at bounding box center [287, 91] width 71 height 23
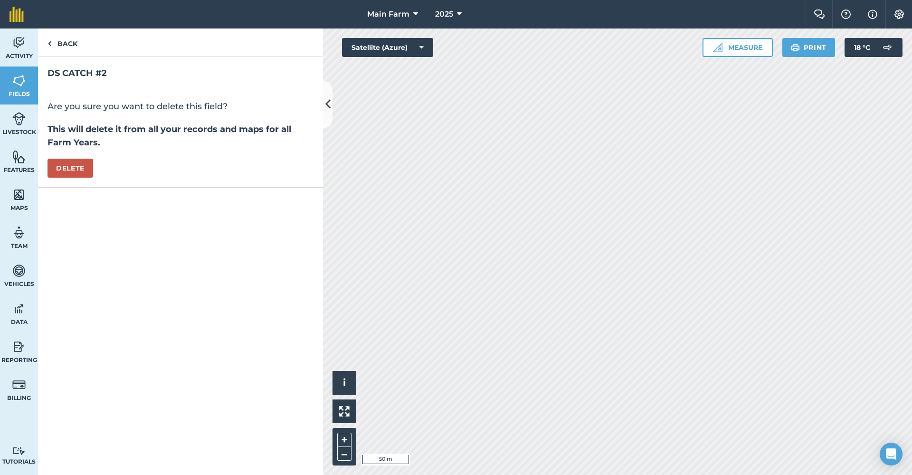
click at [87, 170] on button "Delete" at bounding box center [70, 168] width 46 height 19
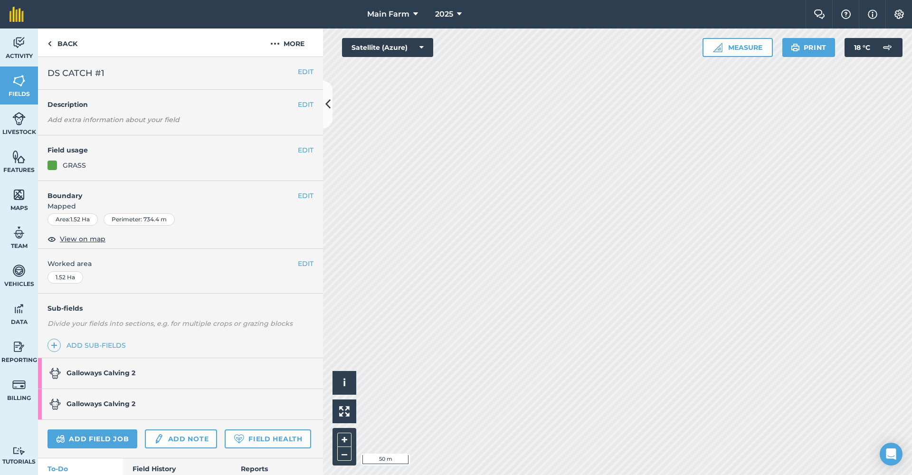
click at [298, 195] on button "EDIT" at bounding box center [306, 195] width 16 height 10
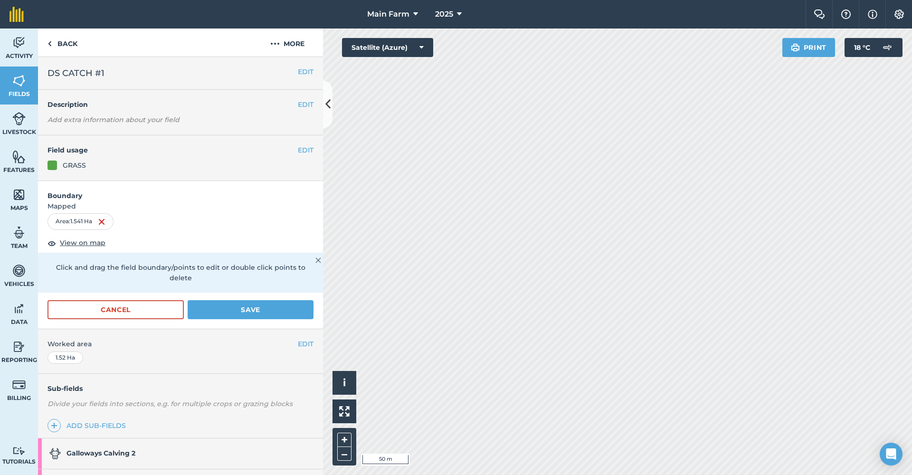
click at [234, 320] on div "Cancel Save" at bounding box center [180, 314] width 285 height 28
click at [239, 310] on button "Save" at bounding box center [251, 309] width 126 height 19
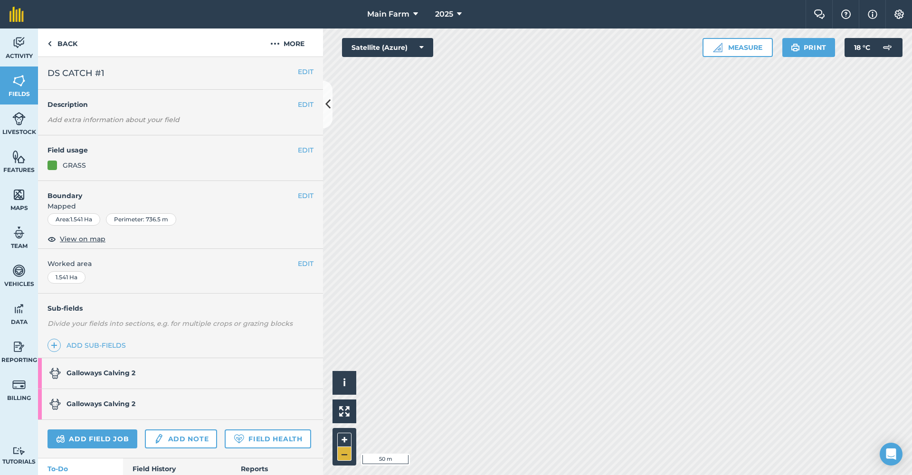
click at [343, 454] on button "–" at bounding box center [344, 454] width 14 height 14
click at [98, 370] on strong "Galloways Calving 2" at bounding box center [100, 372] width 69 height 9
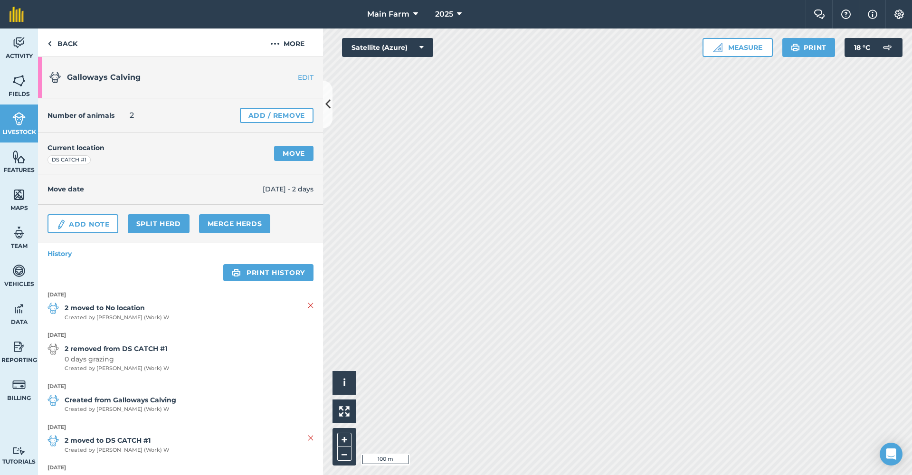
click at [245, 222] on link "Merge Herds" at bounding box center [235, 223] width 72 height 19
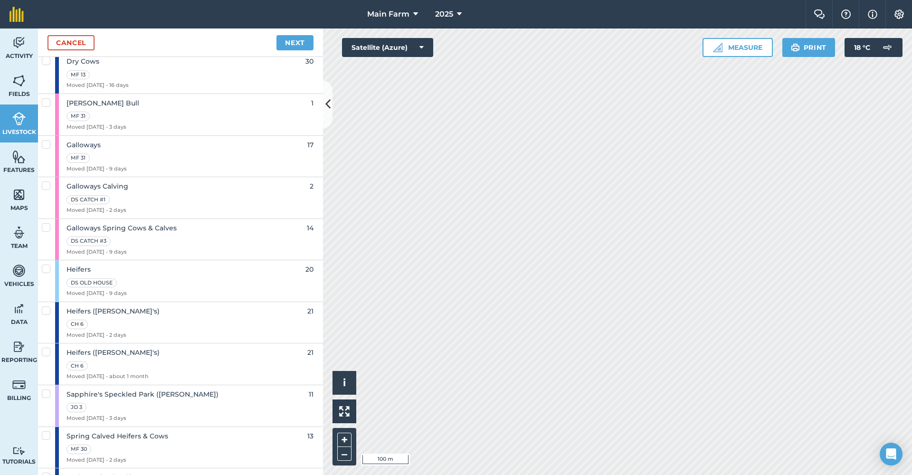
scroll to position [402, 0]
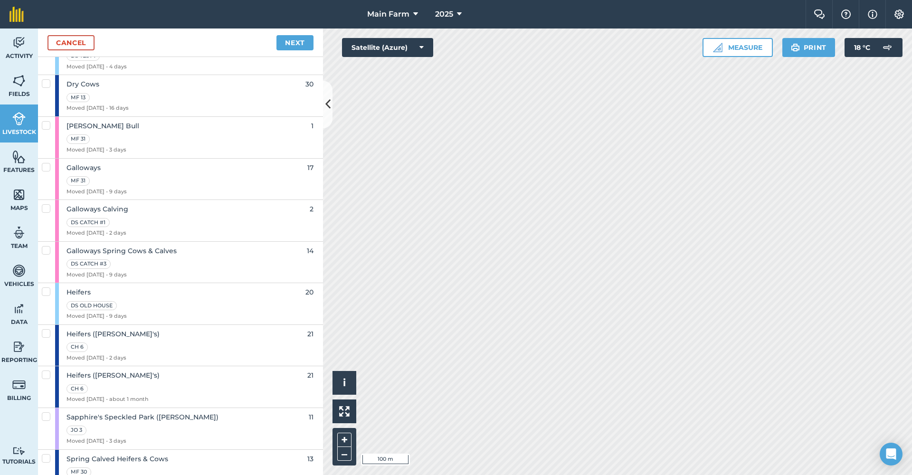
click at [118, 204] on span "Galloways Calving" at bounding box center [97, 209] width 62 height 10
checkbox input "true"
click at [284, 45] on link "Next" at bounding box center [294, 42] width 37 height 15
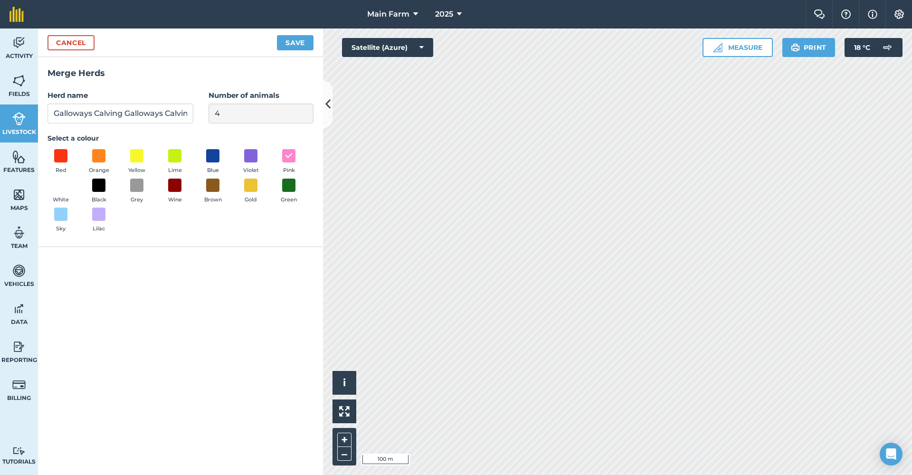
click at [295, 37] on button "Save" at bounding box center [295, 42] width 37 height 15
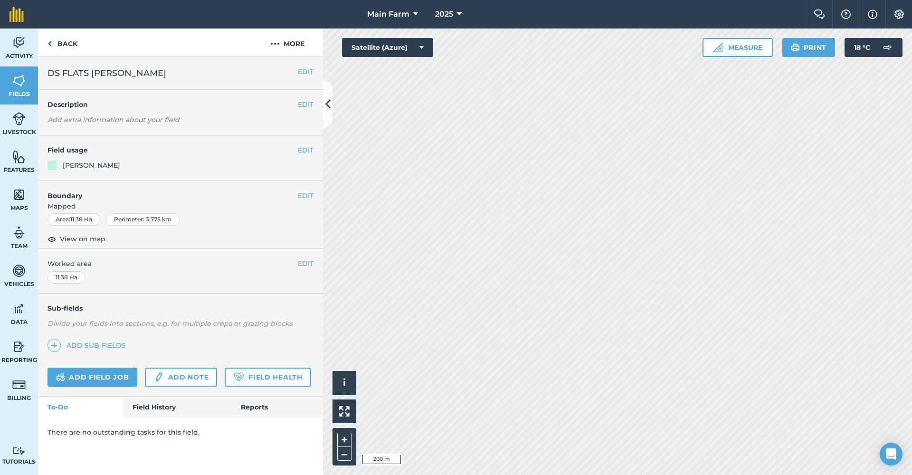
click at [304, 199] on button "EDIT" at bounding box center [306, 195] width 16 height 10
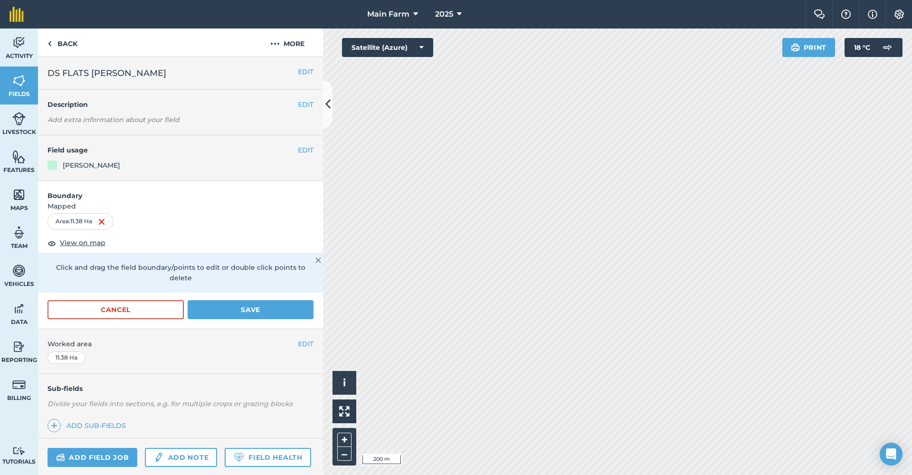
click at [152, 308] on button "Cancel" at bounding box center [115, 309] width 136 height 19
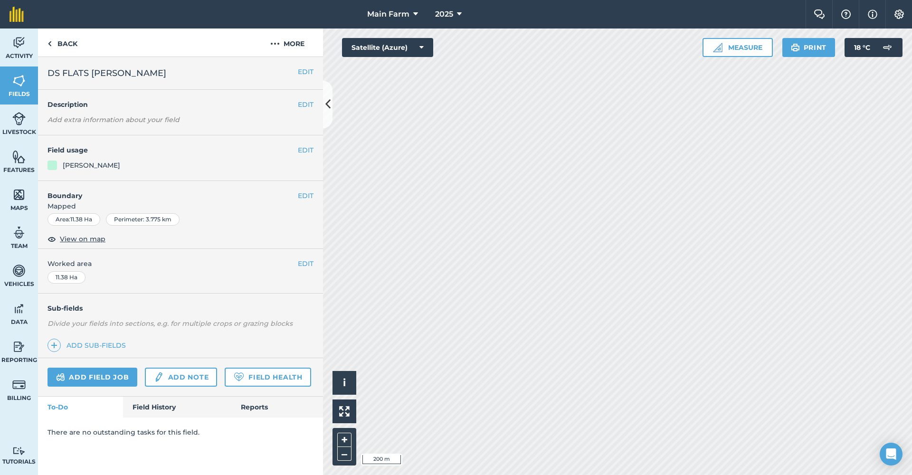
click at [305, 151] on button "EDIT" at bounding box center [306, 150] width 16 height 10
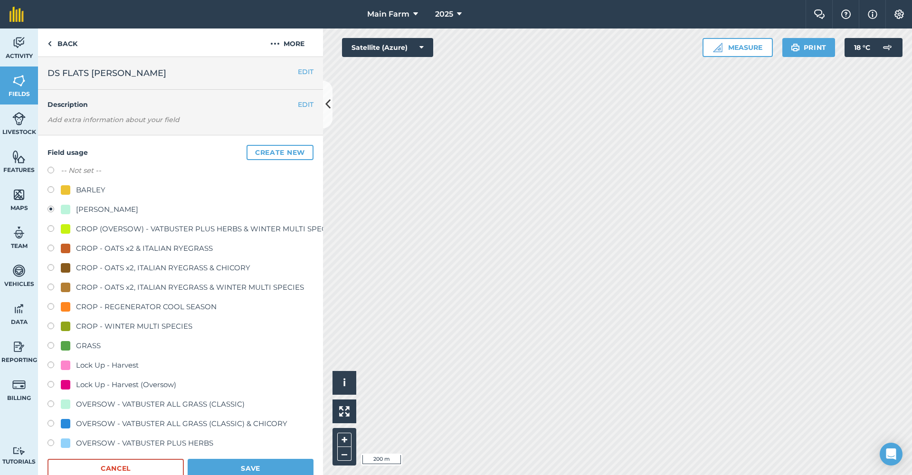
click at [17, 91] on span "Fields" at bounding box center [19, 94] width 38 height 8
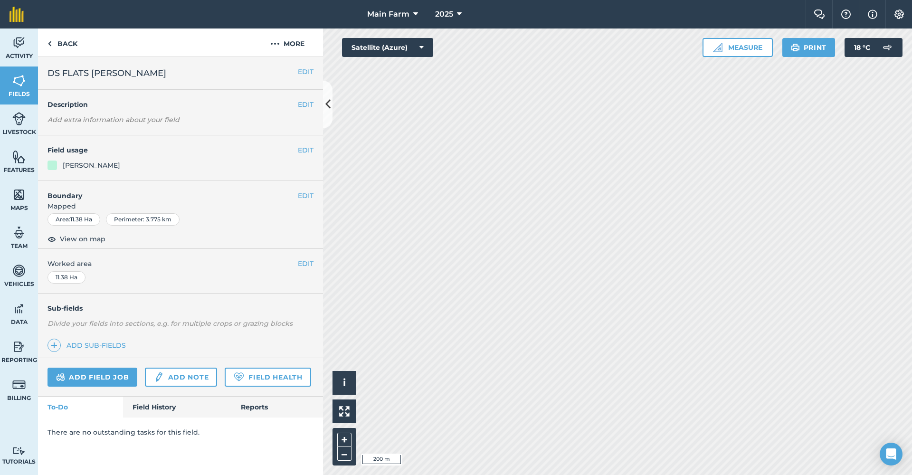
click at [308, 194] on button "EDIT" at bounding box center [306, 195] width 16 height 10
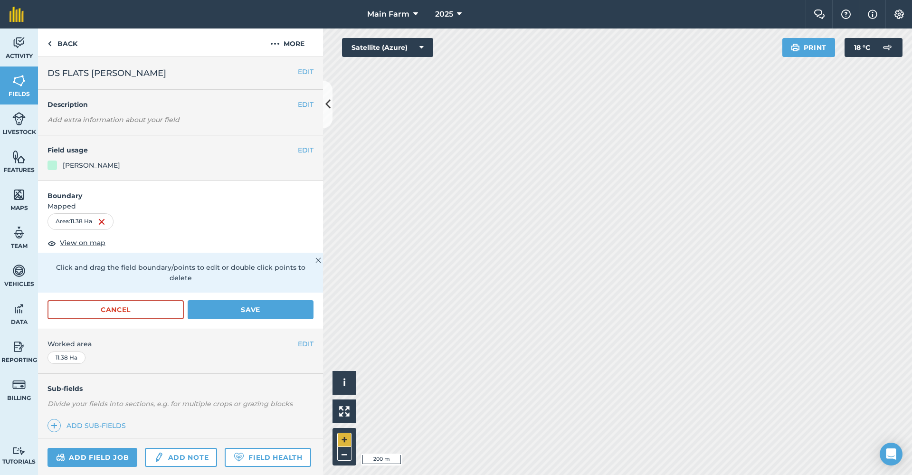
click at [346, 441] on button "+" at bounding box center [344, 440] width 14 height 14
click at [343, 439] on button "+" at bounding box center [344, 440] width 14 height 14
click at [343, 457] on button "–" at bounding box center [344, 454] width 14 height 14
click at [344, 442] on button "+" at bounding box center [344, 440] width 14 height 14
click at [343, 439] on button "+" at bounding box center [344, 440] width 14 height 14
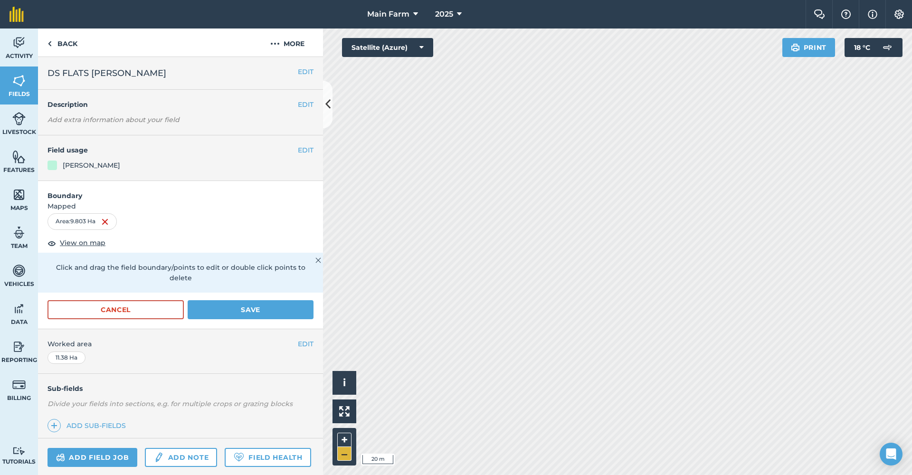
click at [344, 456] on button "–" at bounding box center [344, 454] width 14 height 14
click at [239, 306] on button "Save" at bounding box center [251, 309] width 126 height 19
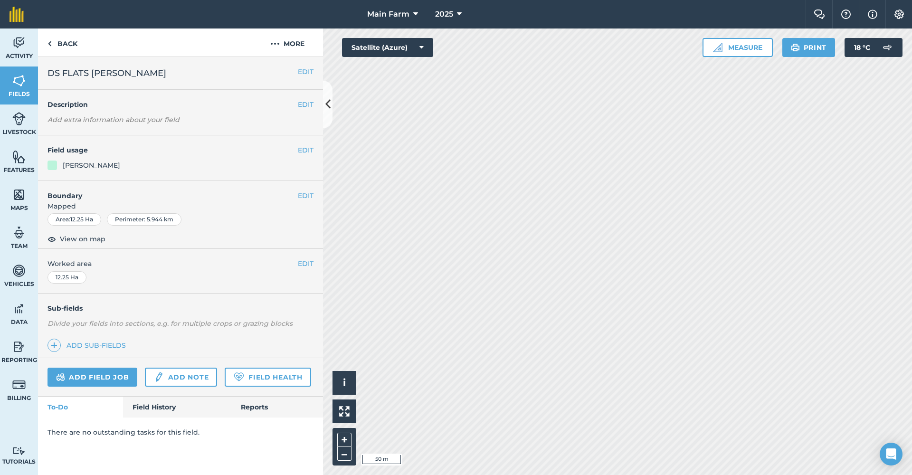
click at [31, 88] on link "Fields" at bounding box center [19, 85] width 38 height 38
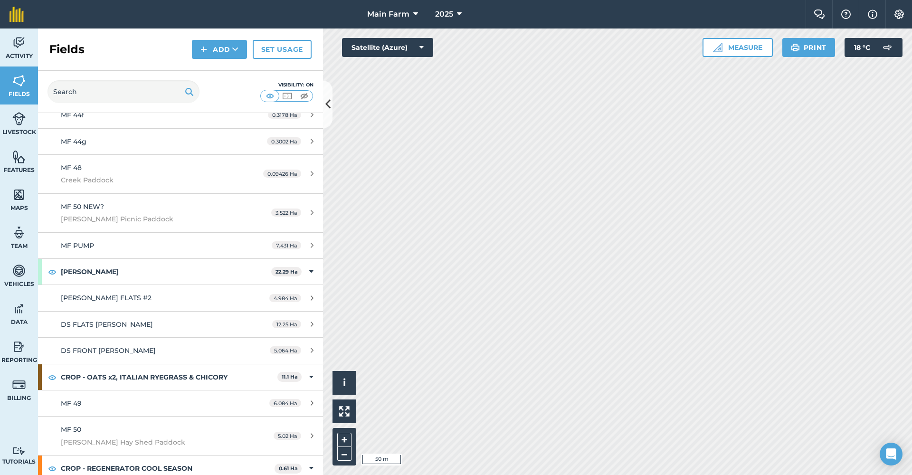
scroll to position [431, 0]
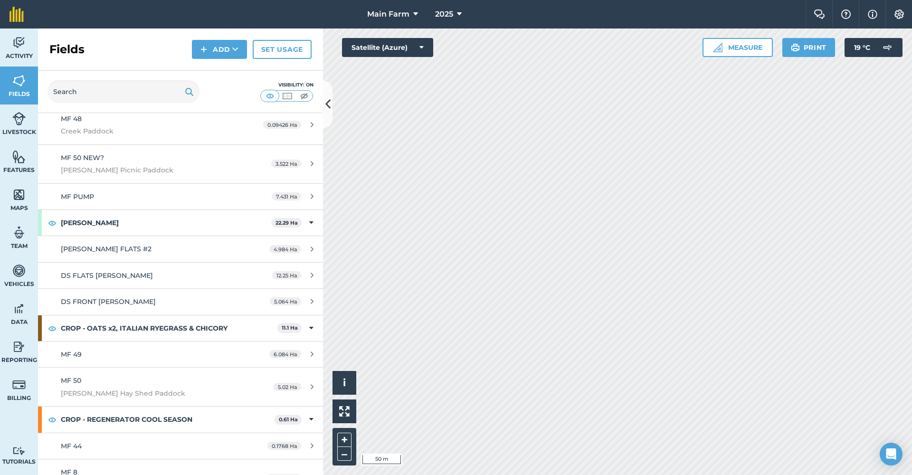
click at [113, 249] on div "[PERSON_NAME] FLATS #2" at bounding box center [150, 249] width 179 height 10
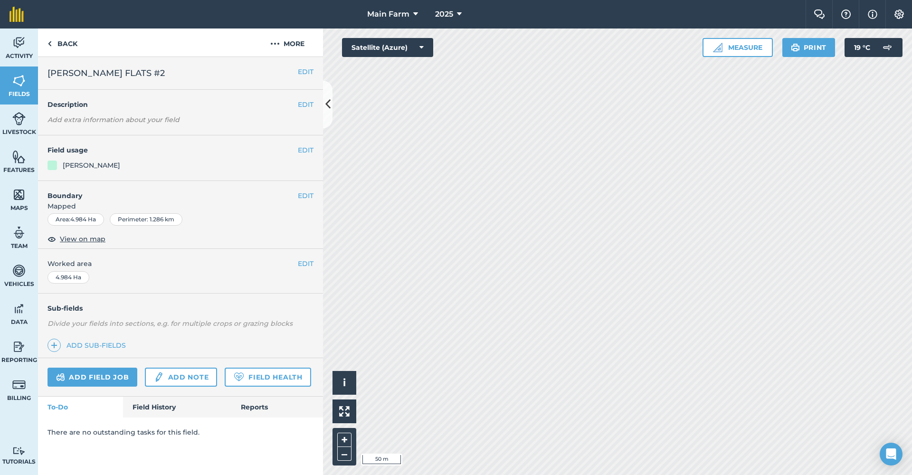
click at [151, 406] on link "Field History" at bounding box center [177, 406] width 108 height 21
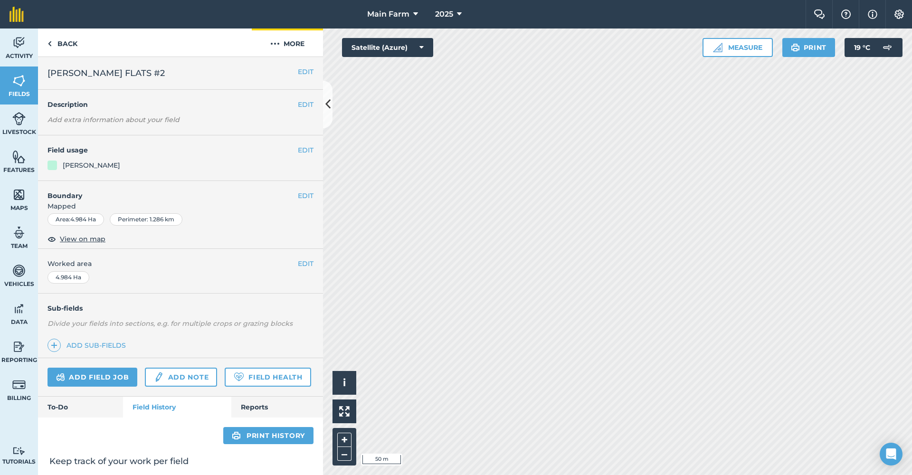
click at [279, 36] on button "More" at bounding box center [287, 42] width 71 height 28
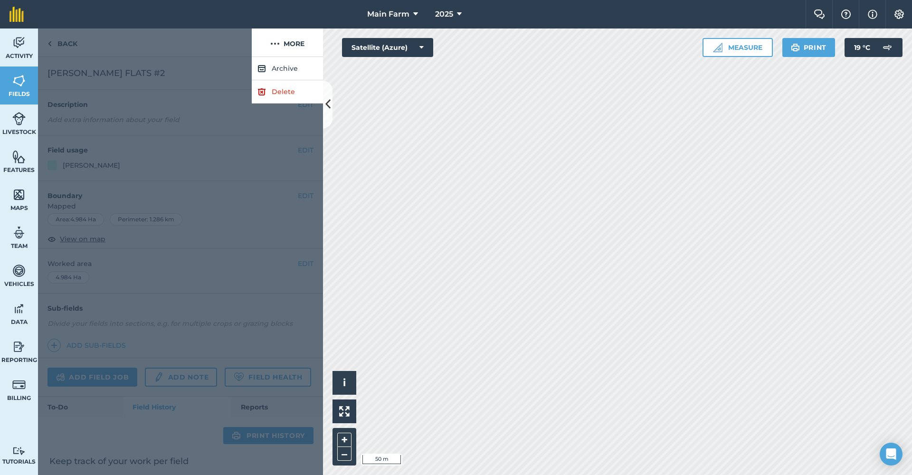
click at [283, 92] on link "Delete" at bounding box center [287, 91] width 71 height 23
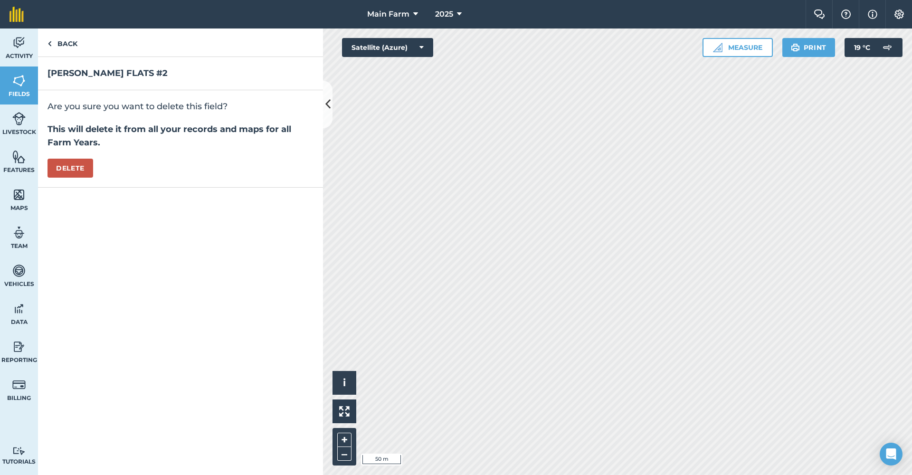
click at [77, 167] on button "Delete" at bounding box center [70, 168] width 46 height 19
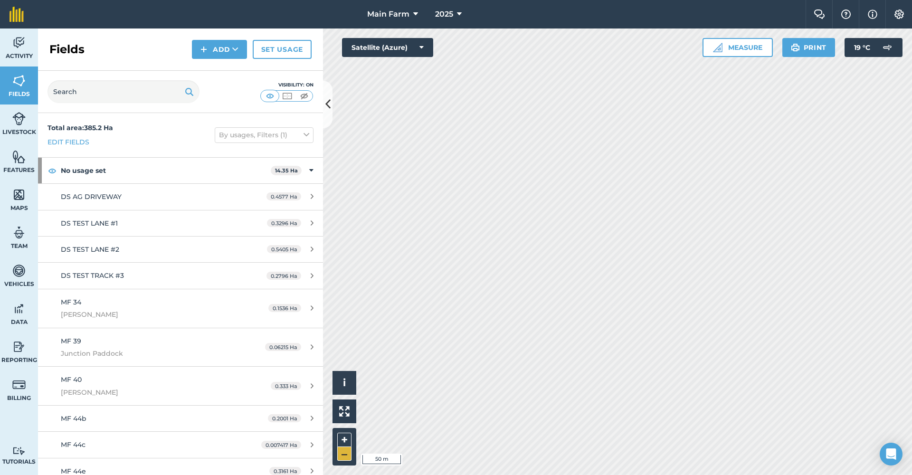
click at [342, 456] on button "–" at bounding box center [344, 454] width 14 height 14
click at [342, 455] on button "–" at bounding box center [344, 454] width 14 height 14
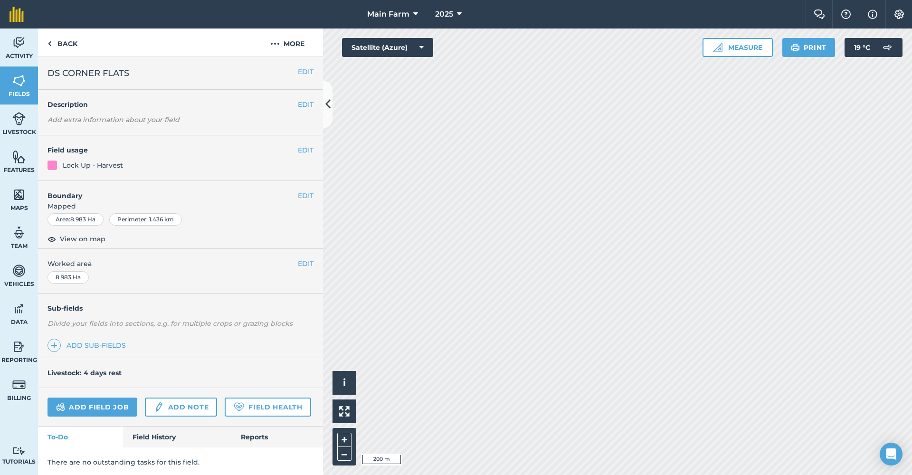
click at [160, 436] on link "Field History" at bounding box center [177, 436] width 108 height 21
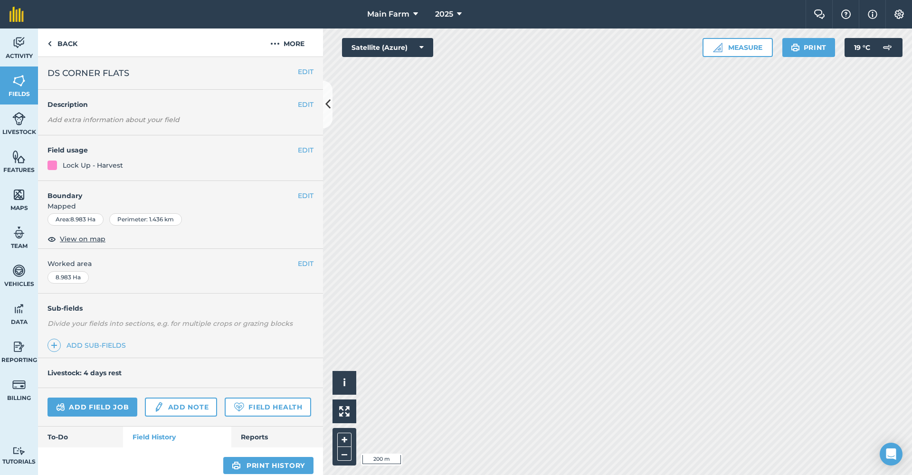
scroll to position [201, 0]
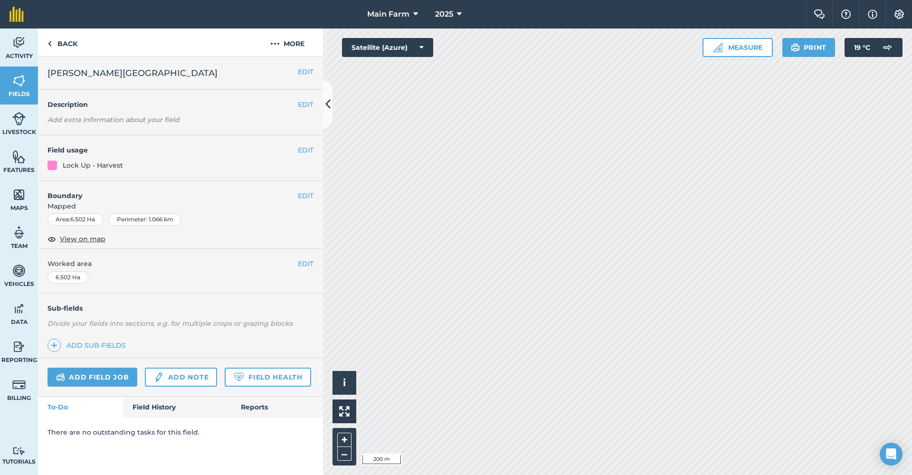
click at [162, 398] on link "Field History" at bounding box center [177, 406] width 108 height 21
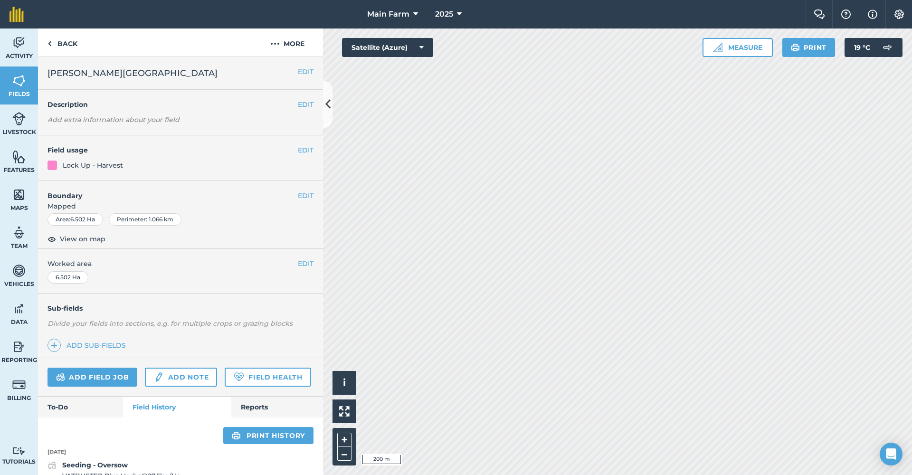
scroll to position [93, 0]
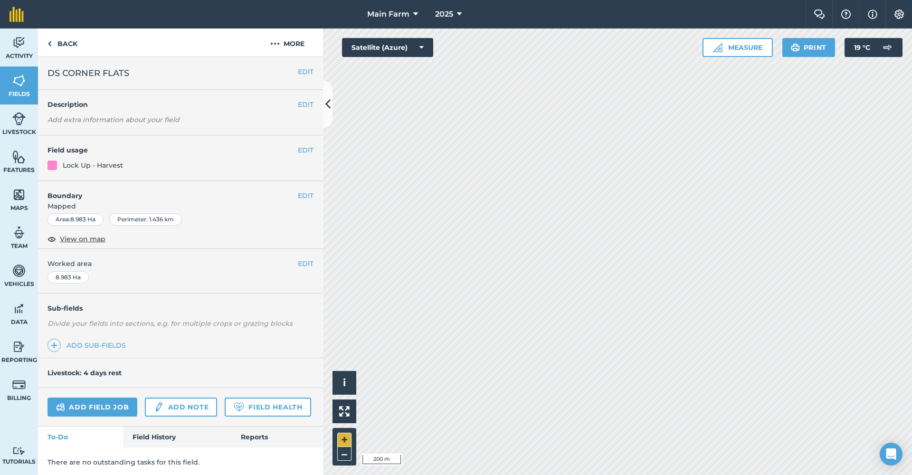
click at [346, 435] on button "+" at bounding box center [344, 440] width 14 height 14
click at [344, 435] on button "+" at bounding box center [344, 440] width 14 height 14
click at [160, 434] on link "Field History" at bounding box center [177, 436] width 108 height 21
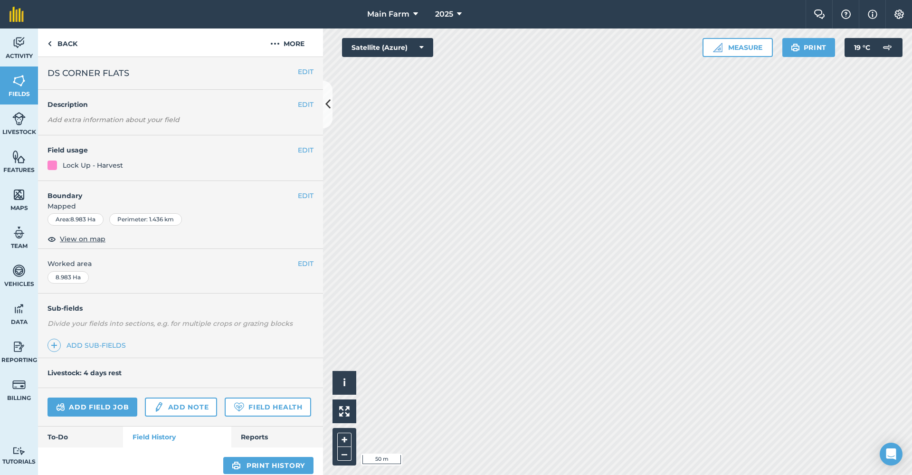
click at [298, 195] on button "EDIT" at bounding box center [306, 195] width 16 height 10
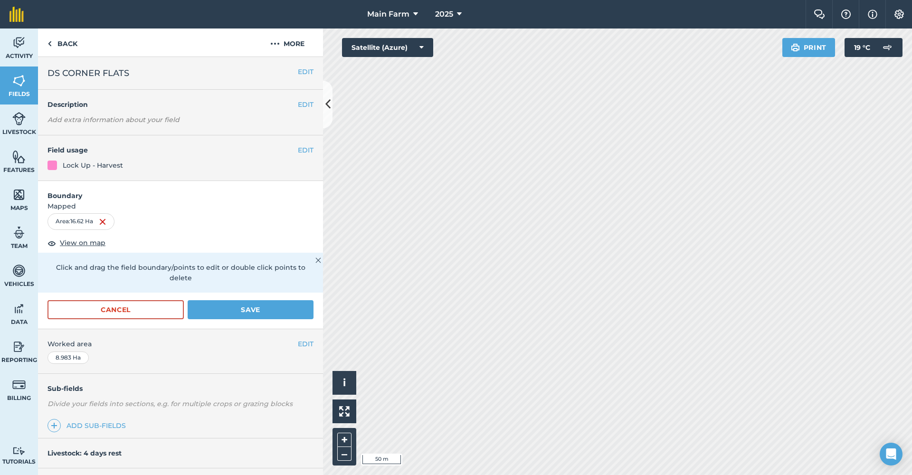
click at [264, 308] on button "Save" at bounding box center [251, 309] width 126 height 19
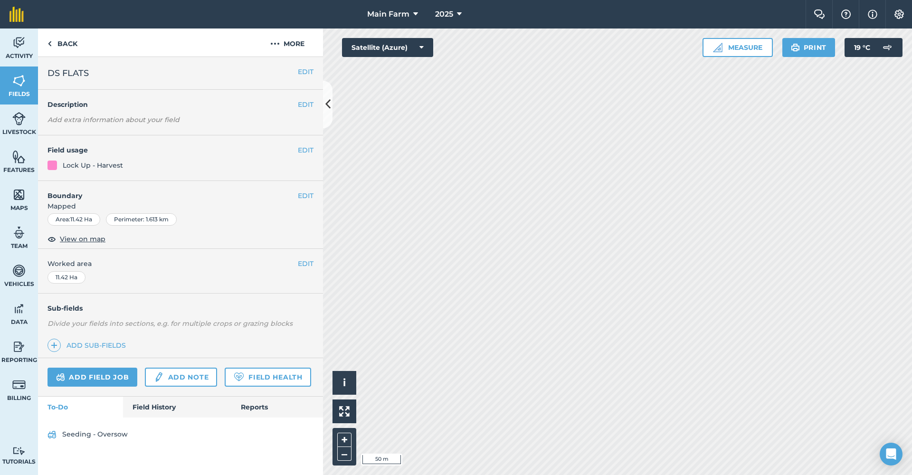
click at [301, 194] on button "EDIT" at bounding box center [306, 195] width 16 height 10
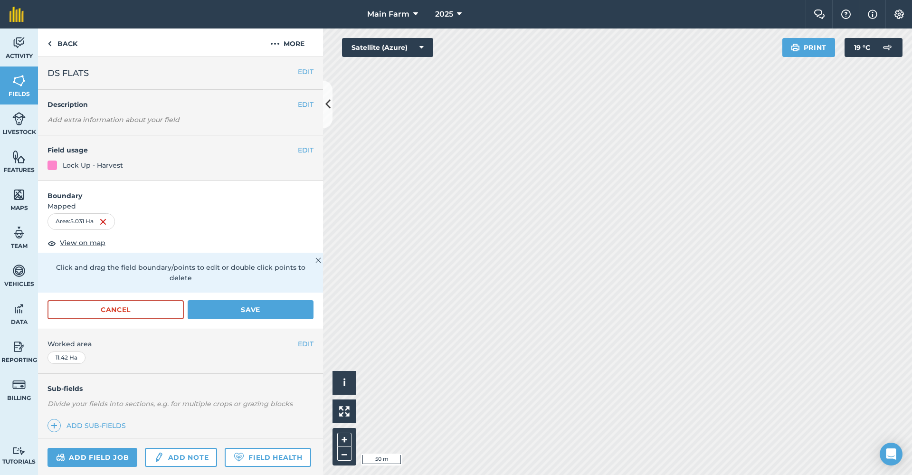
click at [212, 311] on button "Save" at bounding box center [251, 309] width 126 height 19
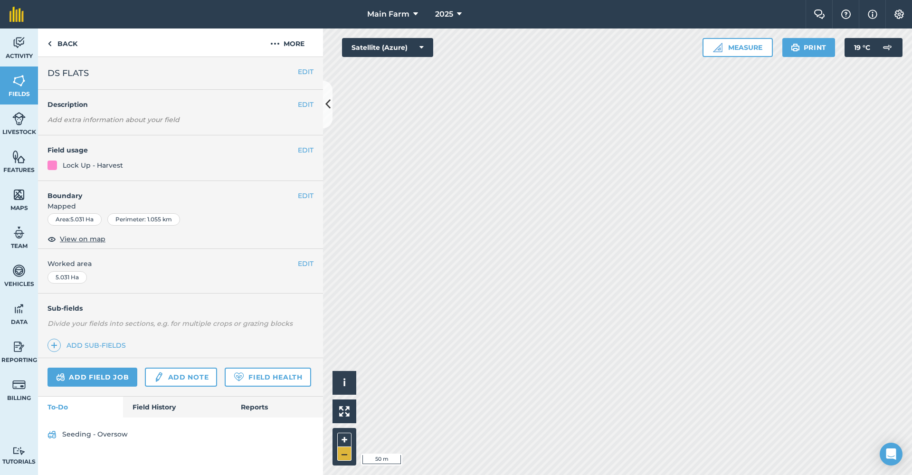
click at [338, 458] on button "–" at bounding box center [344, 454] width 14 height 14
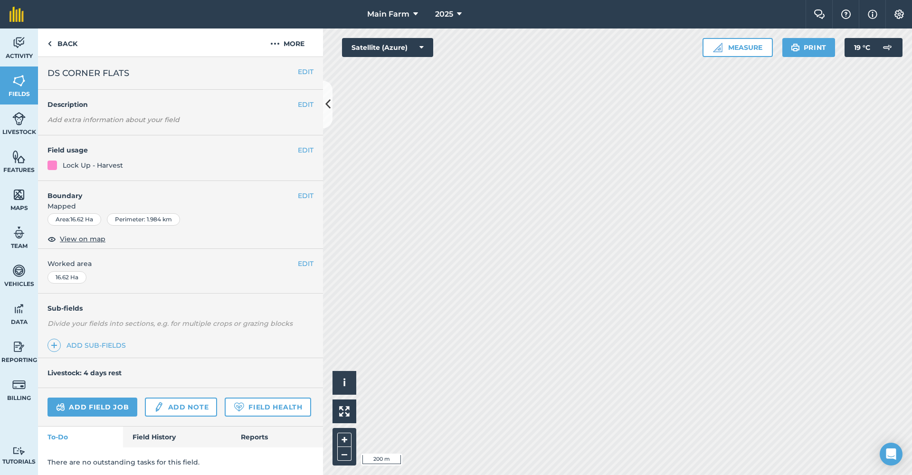
click at [147, 440] on link "Field History" at bounding box center [177, 436] width 108 height 21
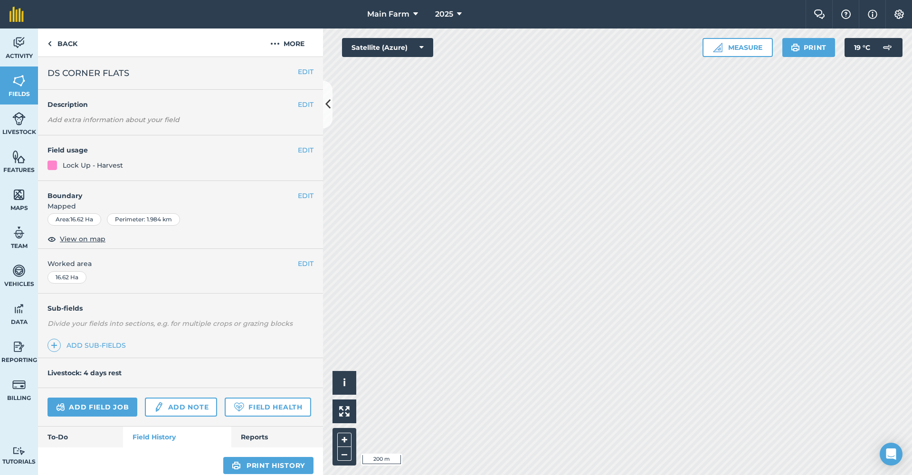
click at [9, 43] on link "Activity" at bounding box center [19, 47] width 38 height 38
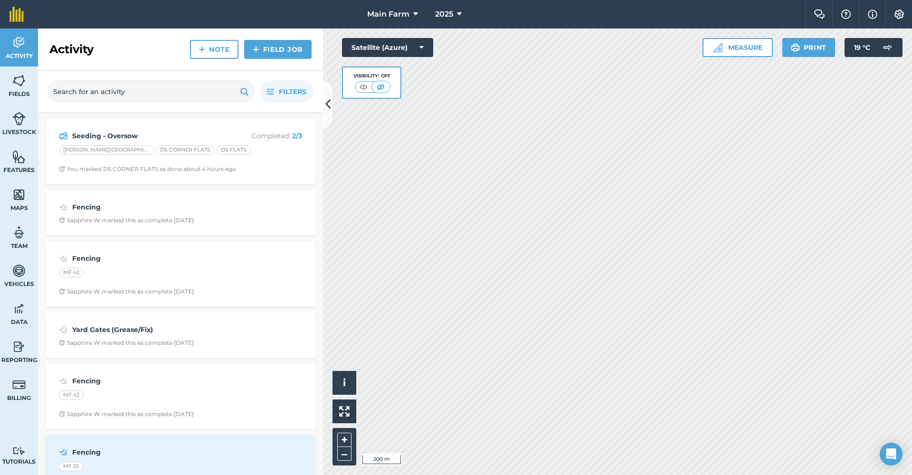
click at [105, 133] on strong "Seeding - Oversow" at bounding box center [147, 136] width 151 height 10
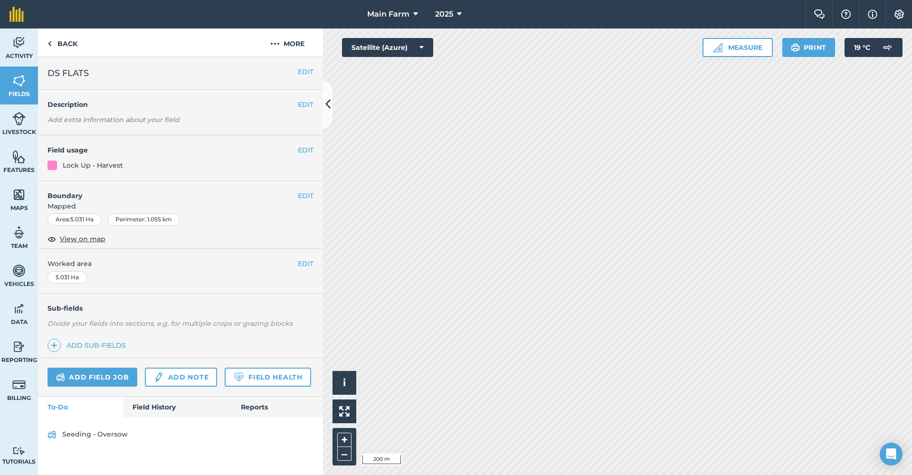
click at [21, 40] on img at bounding box center [18, 43] width 13 height 14
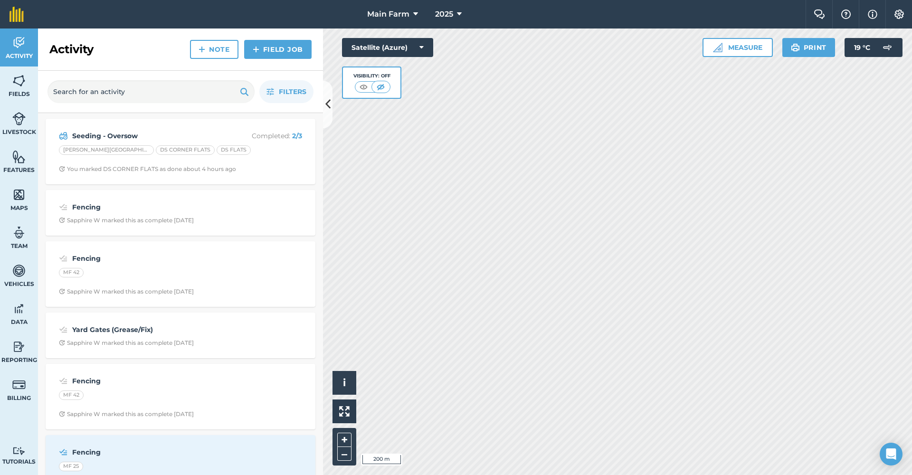
click at [128, 137] on strong "Seeding - Oversow" at bounding box center [147, 136] width 151 height 10
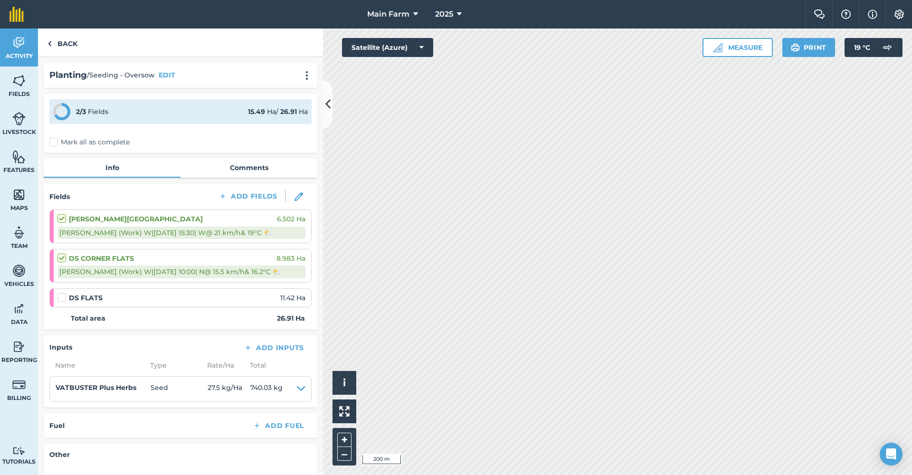
click at [294, 197] on img at bounding box center [298, 196] width 9 height 9
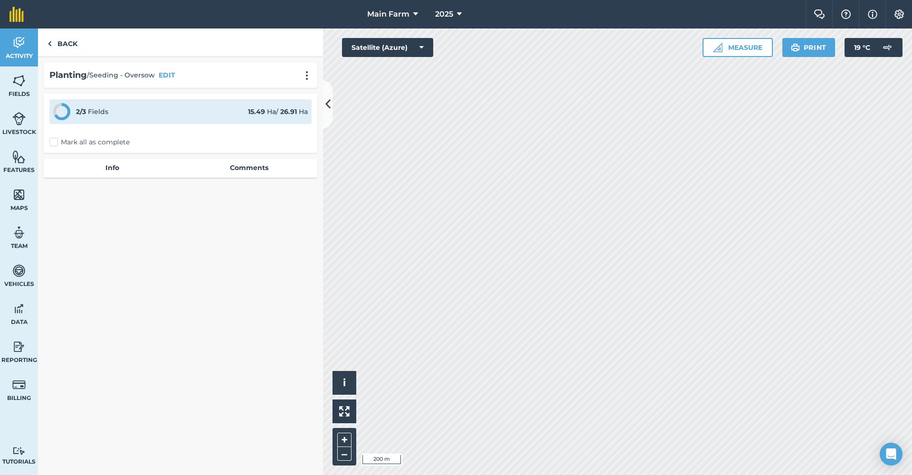
select select "W"
select select "Cloudy"
select select "N"
select select "Cloudy"
select select "N"
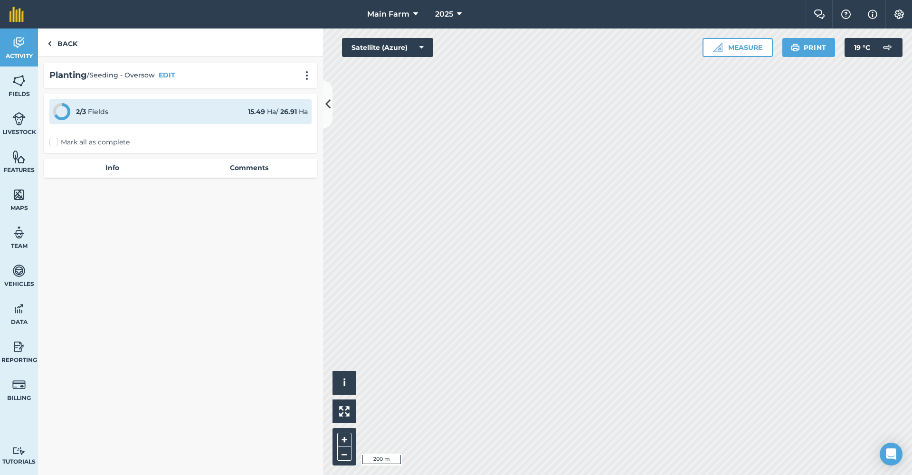
select select "Cloudy"
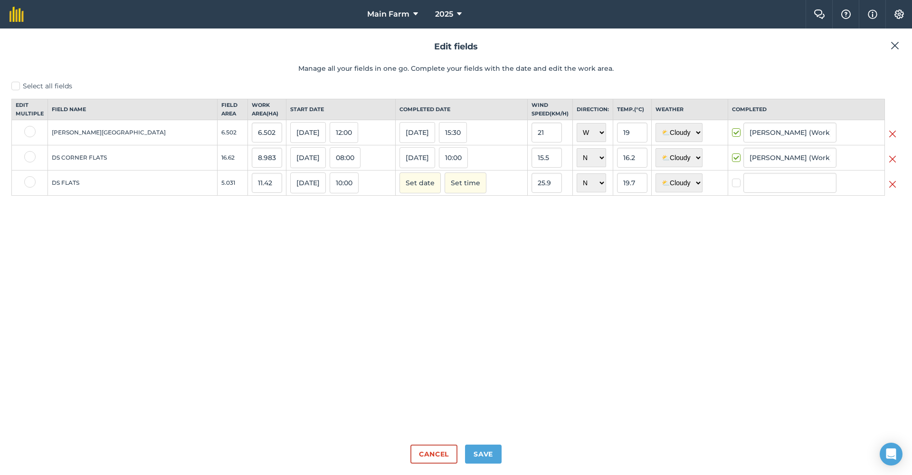
click at [330, 188] on button "10:00" at bounding box center [344, 182] width 29 height 21
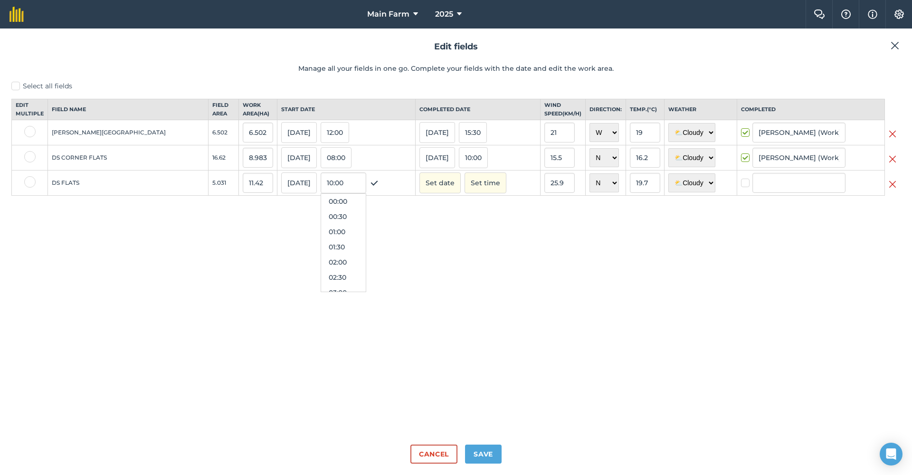
scroll to position [258, 0]
click at [208, 190] on td "5.031" at bounding box center [223, 182] width 30 height 25
click at [243, 190] on input "11.42" at bounding box center [258, 183] width 30 height 20
click at [281, 188] on button "[DATE]" at bounding box center [299, 182] width 36 height 21
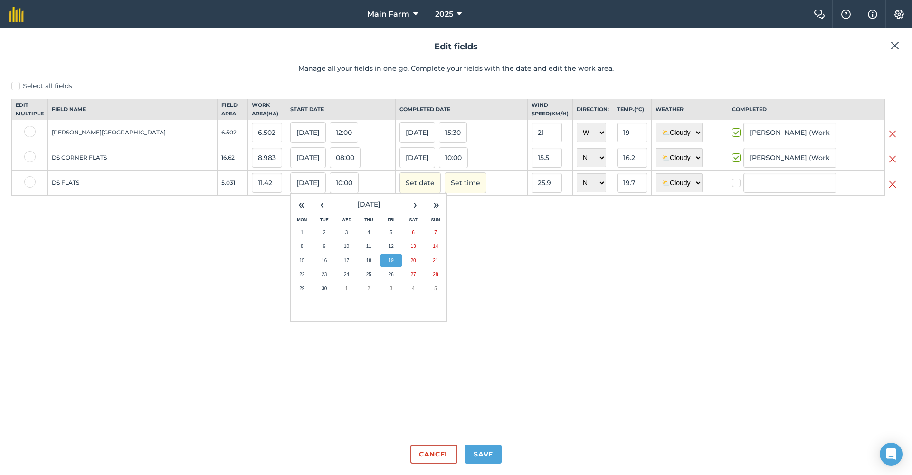
click at [290, 182] on button "[DATE]" at bounding box center [308, 182] width 36 height 21
click at [330, 189] on button "10:00" at bounding box center [344, 182] width 29 height 21
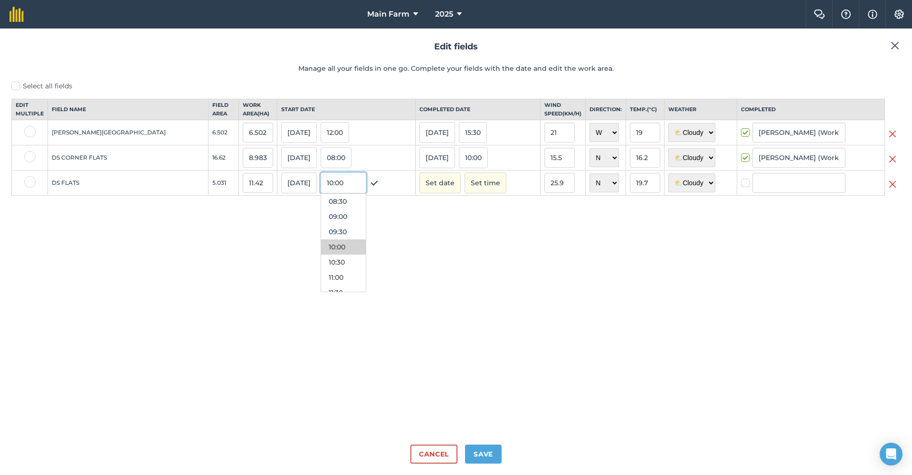
click at [320, 189] on input "10:00" at bounding box center [343, 182] width 46 height 21
click at [544, 191] on input "25.9" at bounding box center [559, 183] width 30 height 20
drag, startPoint x: 516, startPoint y: 192, endPoint x: 504, endPoint y: 193, distance: 12.4
click at [540, 193] on td "25.9" at bounding box center [562, 182] width 45 height 25
drag, startPoint x: 605, startPoint y: 191, endPoint x: 586, endPoint y: 189, distance: 19.1
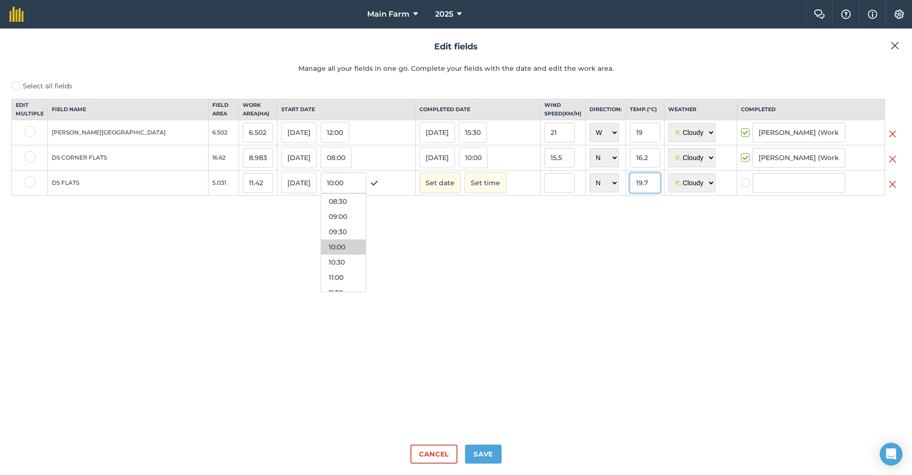
click at [630, 189] on input "19.7" at bounding box center [645, 183] width 30 height 20
click at [281, 193] on button "[DATE]" at bounding box center [299, 182] width 36 height 21
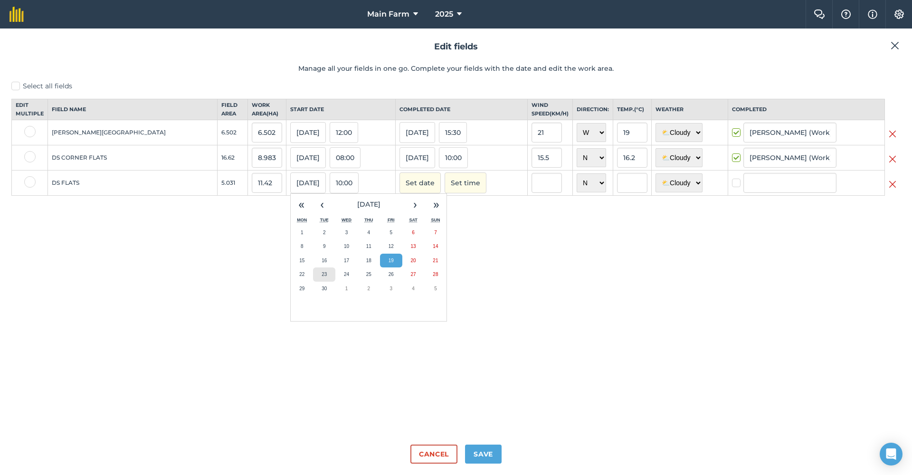
click at [321, 277] on abbr "23" at bounding box center [323, 274] width 5 height 5
click at [330, 190] on button "10:00" at bounding box center [344, 182] width 29 height 21
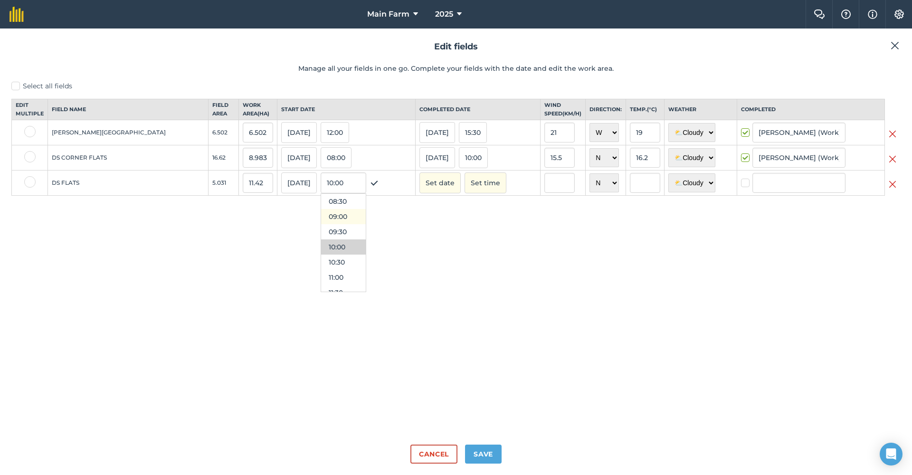
click at [321, 224] on button "09:00" at bounding box center [343, 216] width 45 height 15
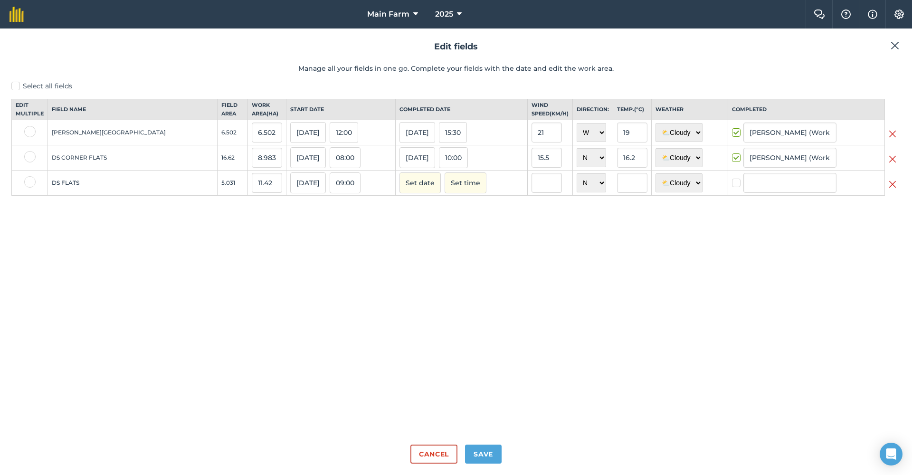
click at [487, 456] on button "Save" at bounding box center [483, 453] width 37 height 19
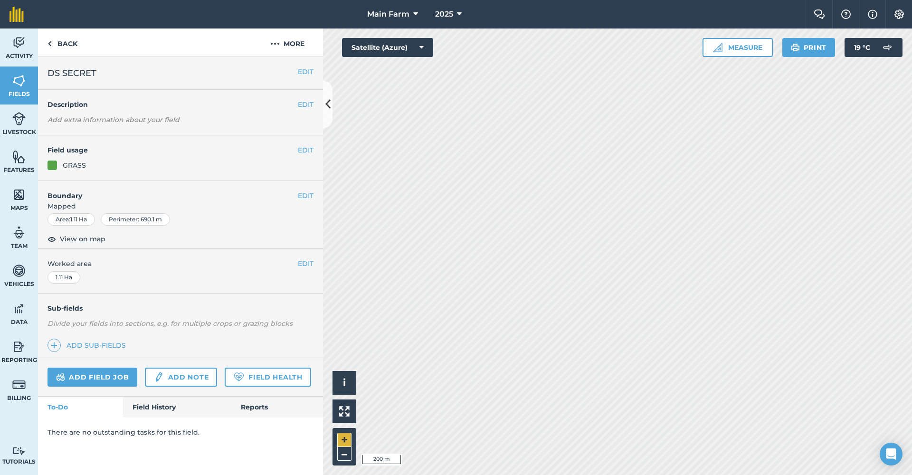
click at [349, 438] on button "+" at bounding box center [344, 440] width 14 height 14
click at [345, 457] on button "–" at bounding box center [344, 454] width 14 height 14
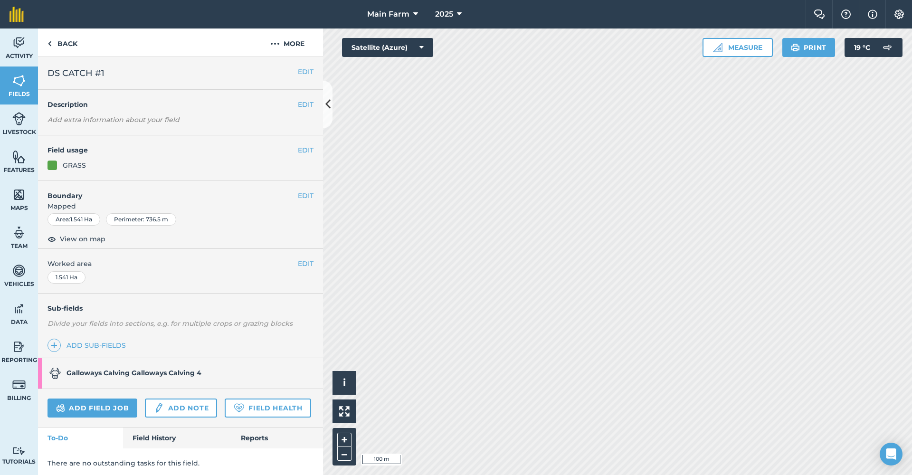
click at [298, 72] on button "EDIT" at bounding box center [306, 71] width 16 height 10
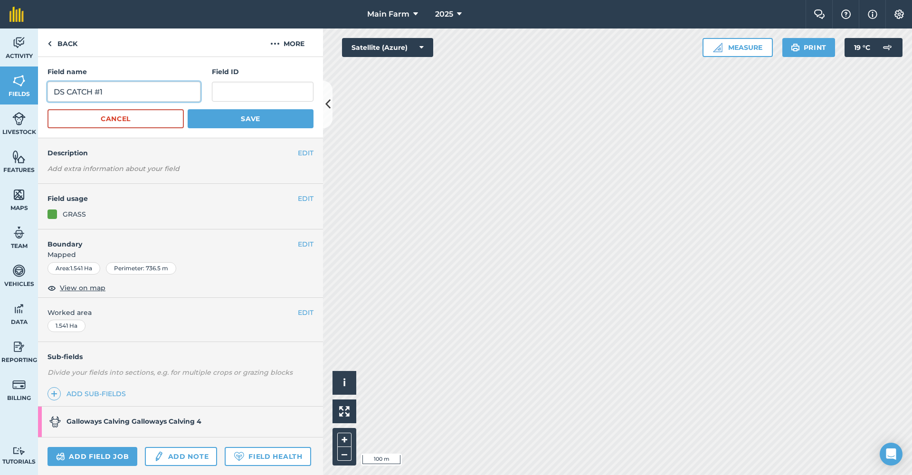
click at [143, 86] on input "DS CATCH #1" at bounding box center [123, 92] width 153 height 20
click at [125, 91] on input "DS CATCH #1" at bounding box center [123, 92] width 153 height 20
click at [245, 119] on button "Save" at bounding box center [251, 118] width 126 height 19
type input "DS CATCH #1."
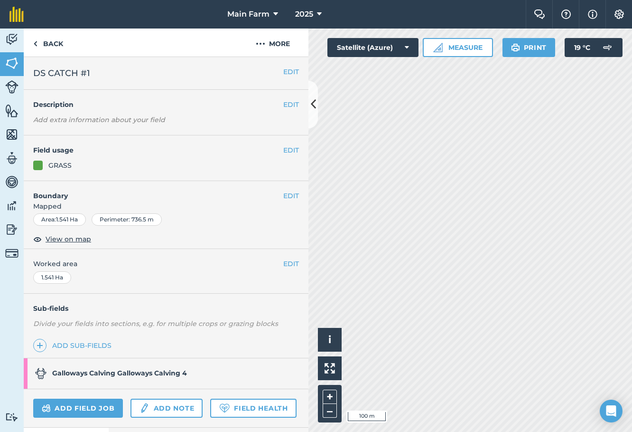
click at [130, 299] on div "Sub-fields Divide your fields into sections, e.g. for multiple crops or grazing…" at bounding box center [166, 325] width 285 height 65
click at [283, 71] on button "EDIT" at bounding box center [291, 71] width 16 height 10
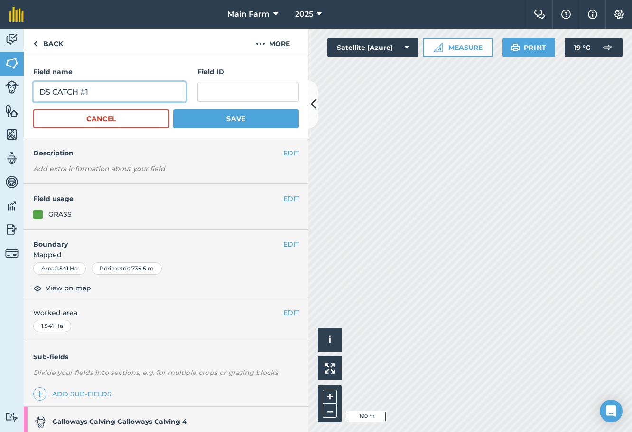
click at [137, 96] on input "DS CATCH #1" at bounding box center [109, 92] width 153 height 20
type input "DS CATCH"
click at [270, 119] on button "Save" at bounding box center [236, 118] width 126 height 19
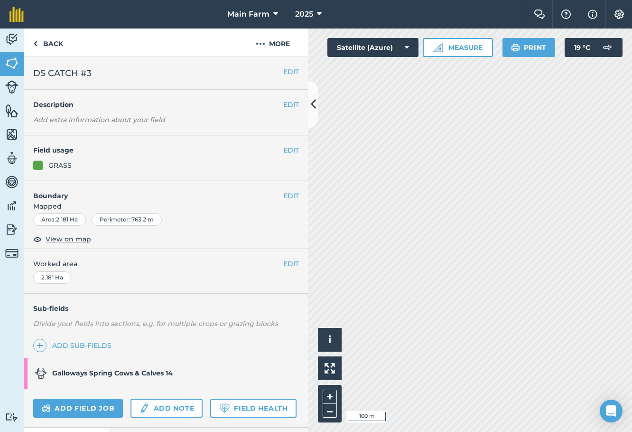
click at [283, 73] on button "EDIT" at bounding box center [291, 71] width 16 height 10
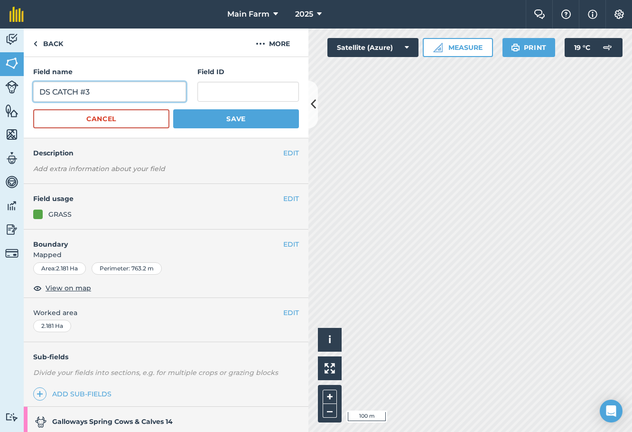
drag, startPoint x: 112, startPoint y: 88, endPoint x: 53, endPoint y: 92, distance: 59.4
click at [53, 92] on input "DS CATCH #3" at bounding box center [109, 92] width 153 height 20
type input "DS GOLD COAST"
click at [185, 122] on button "Save" at bounding box center [236, 118] width 126 height 19
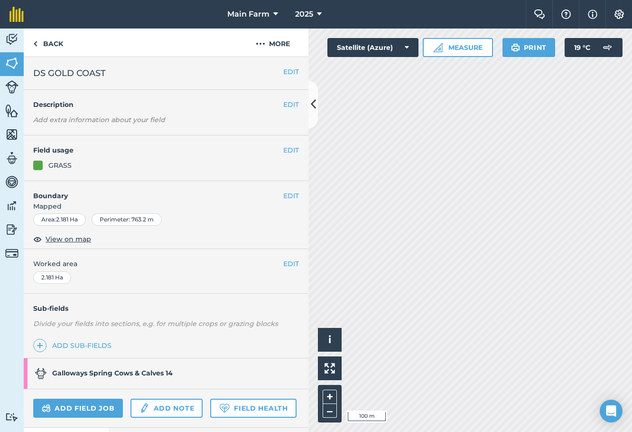
click at [283, 71] on button "EDIT" at bounding box center [291, 71] width 16 height 10
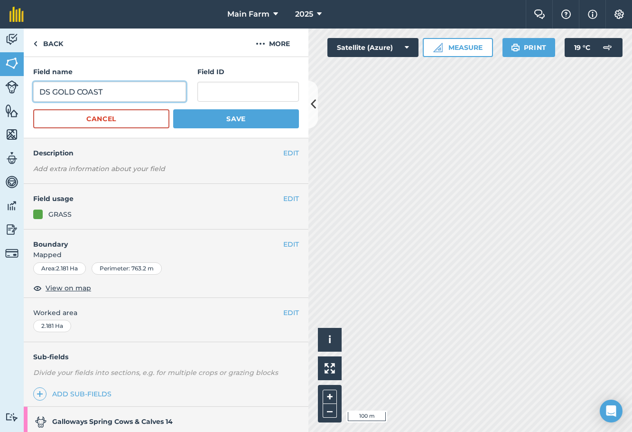
click at [143, 88] on input "DS GOLD COAST" at bounding box center [109, 92] width 153 height 20
click at [206, 121] on button "Save" at bounding box center [236, 118] width 126 height 19
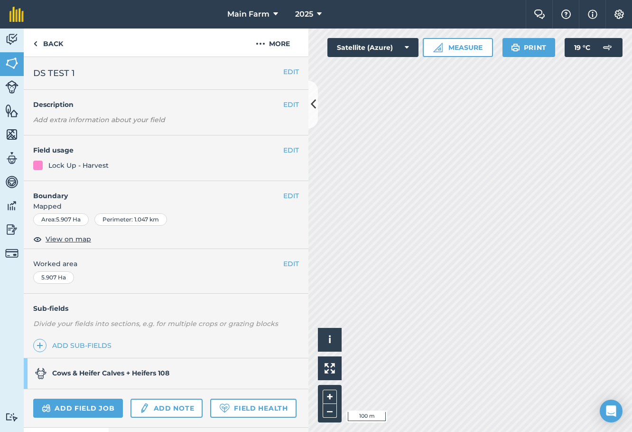
click at [283, 72] on button "EDIT" at bounding box center [291, 71] width 16 height 10
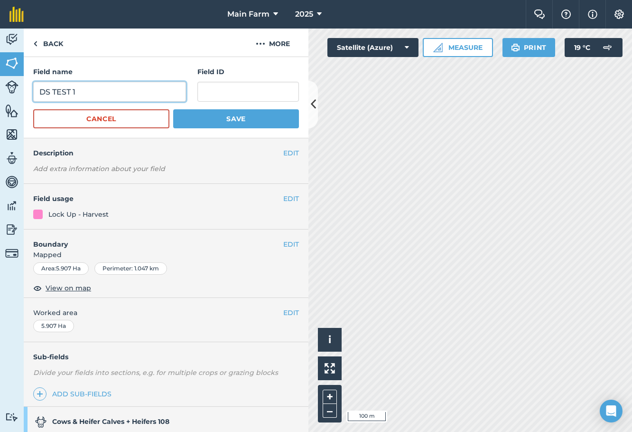
drag, startPoint x: 99, startPoint y: 93, endPoint x: 54, endPoint y: 93, distance: 45.6
click at [54, 93] on input "DS TEST 1" at bounding box center [109, 92] width 153 height 20
type input "DS [GEOGRAPHIC_DATA]"
click at [183, 121] on button "Save" at bounding box center [236, 118] width 126 height 19
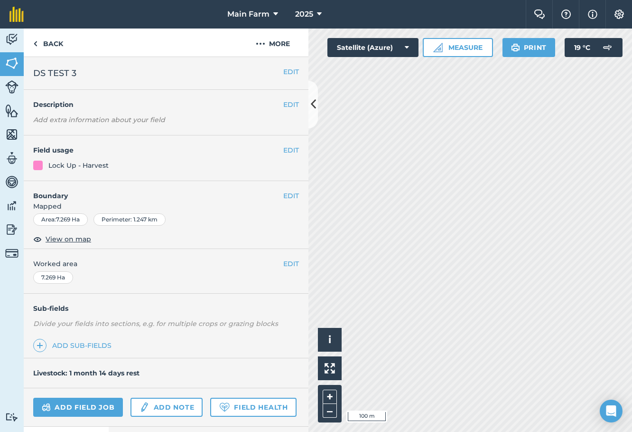
click at [283, 73] on button "EDIT" at bounding box center [291, 71] width 16 height 10
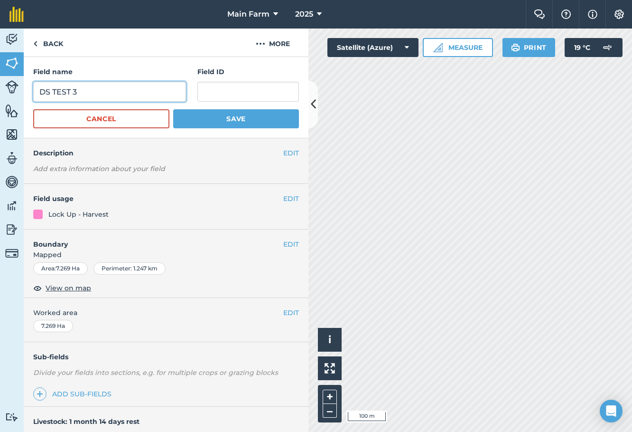
drag, startPoint x: 92, startPoint y: 95, endPoint x: 53, endPoint y: 93, distance: 39.0
click at [53, 93] on input "DS TEST 3" at bounding box center [109, 92] width 153 height 20
type input "DS DRIVEWAY"
click at [209, 116] on button "Save" at bounding box center [236, 118] width 126 height 19
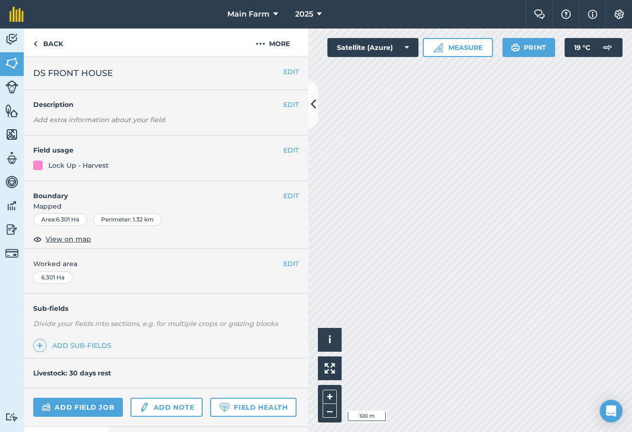
click at [283, 68] on button "EDIT" at bounding box center [291, 71] width 16 height 10
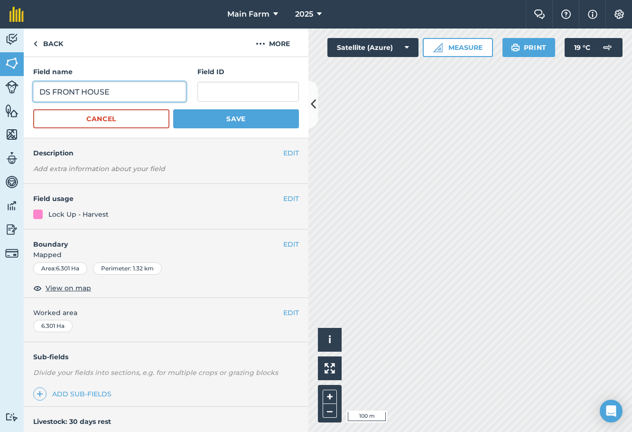
click at [83, 91] on input "DS FRONT HOUSE" at bounding box center [109, 92] width 153 height 20
type input "DS HOUSE"
click at [214, 113] on button "Save" at bounding box center [236, 118] width 126 height 19
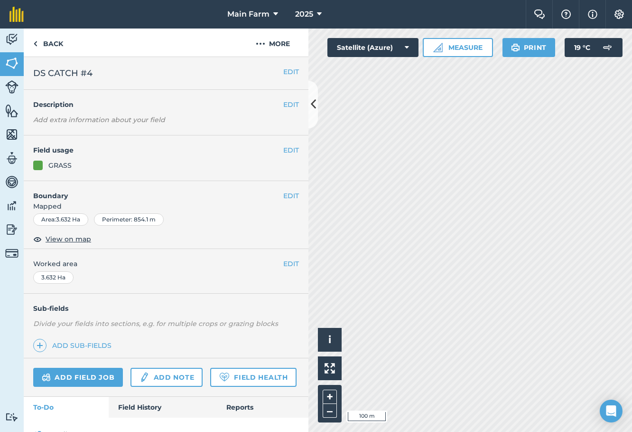
click at [284, 72] on button "EDIT" at bounding box center [291, 71] width 16 height 10
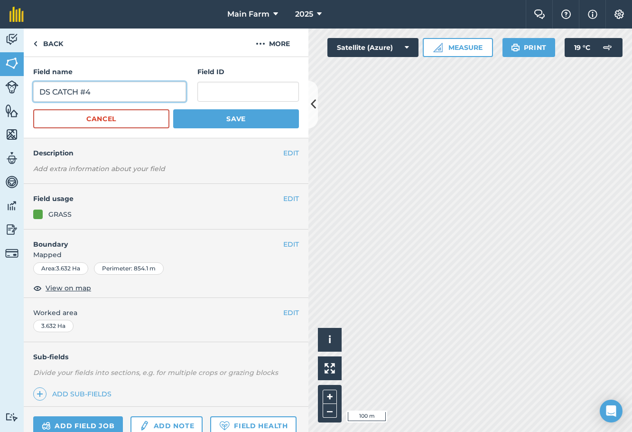
drag, startPoint x: 88, startPoint y: 94, endPoint x: 54, endPoint y: 92, distance: 33.8
click at [54, 92] on input "DS CATCH #4" at bounding box center [109, 92] width 153 height 20
type input "DS FRONT LANEWAY"
click at [204, 122] on button "Save" at bounding box center [236, 118] width 126 height 19
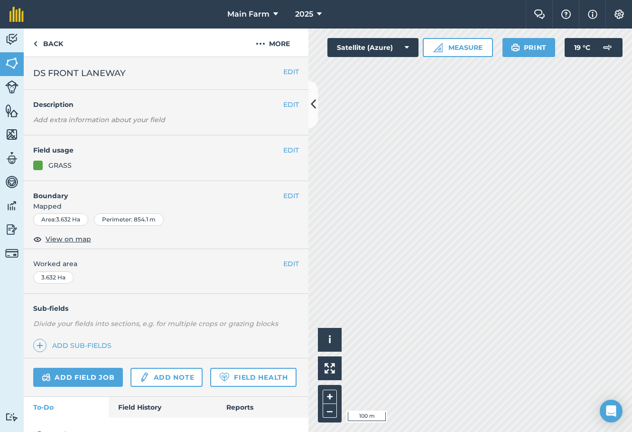
click at [312, 104] on icon at bounding box center [313, 104] width 5 height 17
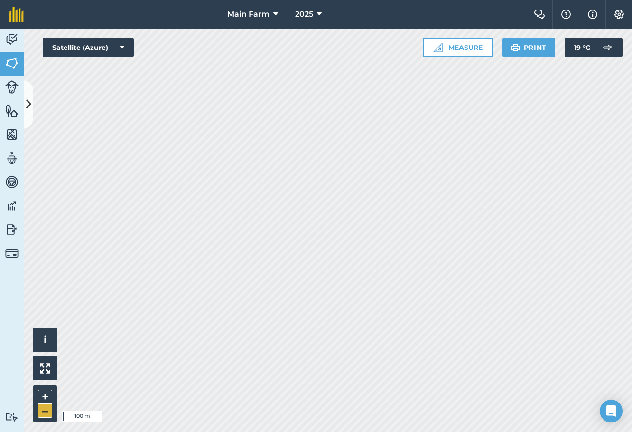
click at [45, 408] on button "–" at bounding box center [45, 411] width 14 height 14
click at [28, 100] on icon at bounding box center [28, 104] width 5 height 17
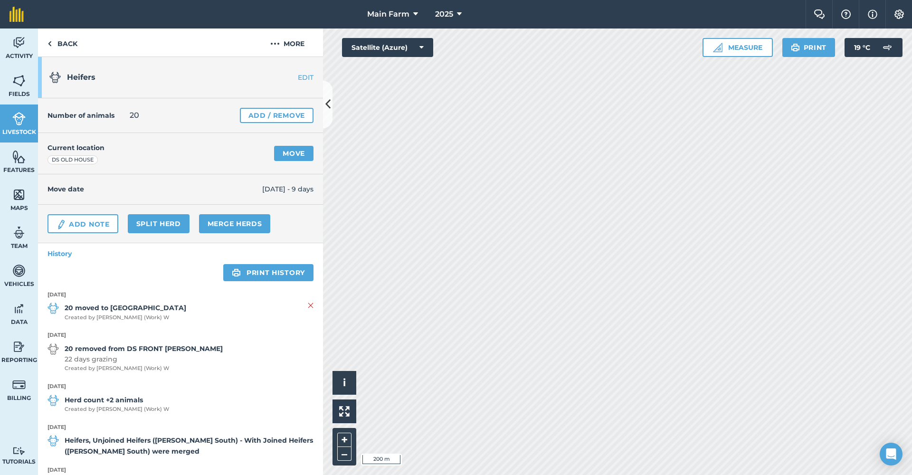
scroll to position [260, 0]
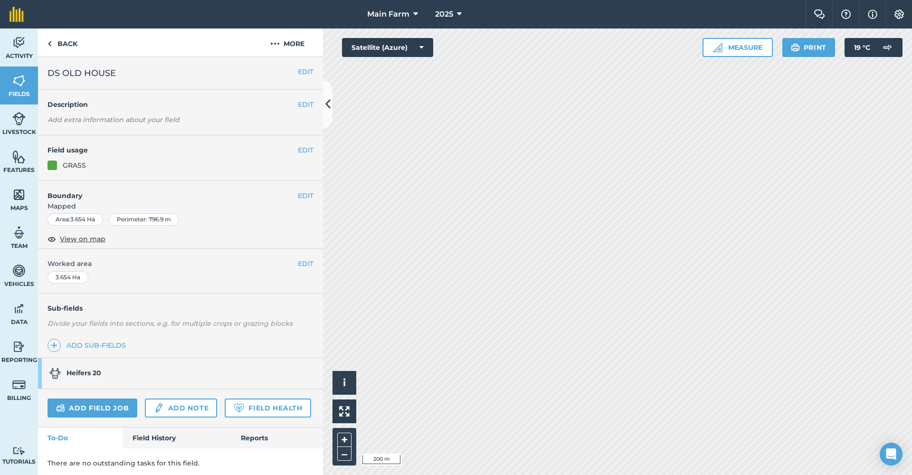
scroll to position [28, 0]
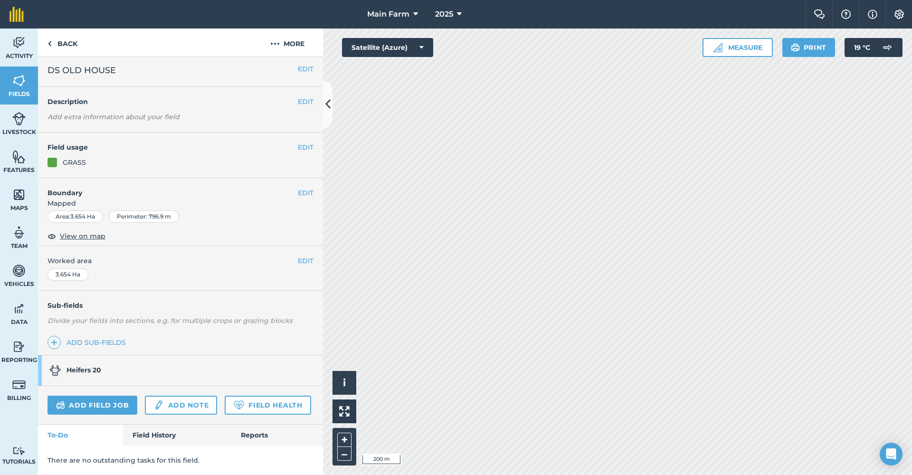
click at [157, 433] on link "Field History" at bounding box center [177, 434] width 108 height 21
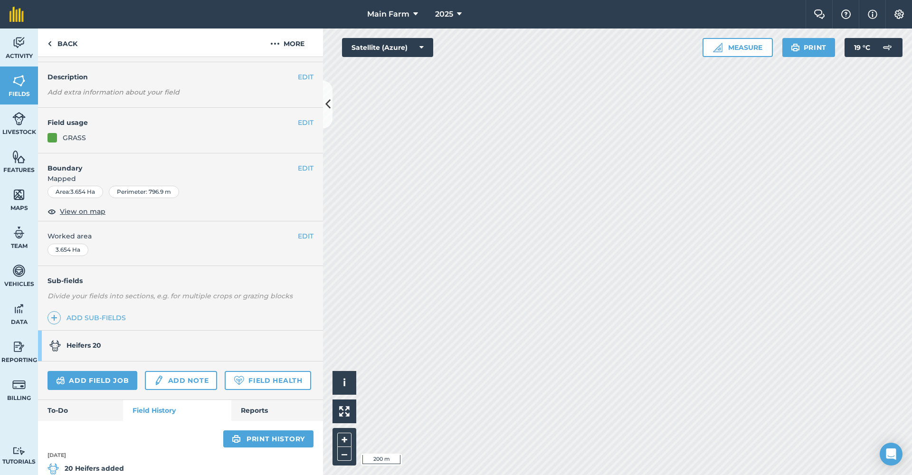
scroll to position [113, 0]
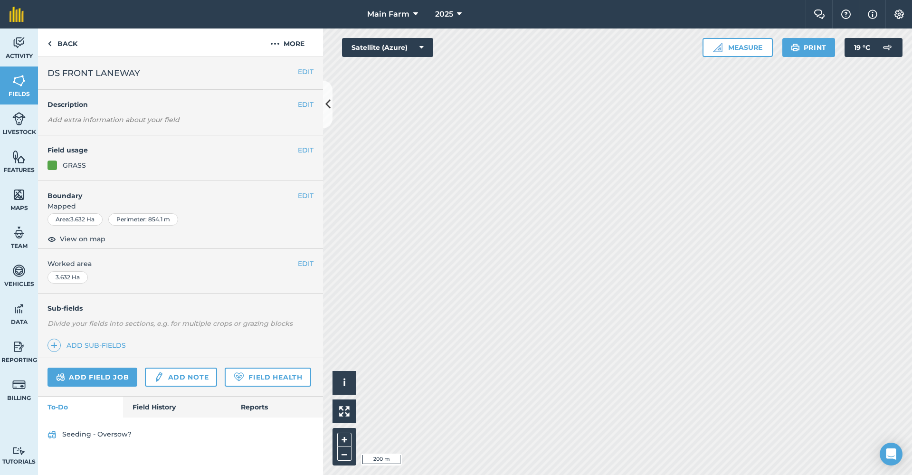
scroll to position [5, 0]
click at [157, 417] on link "Field History" at bounding box center [177, 406] width 108 height 21
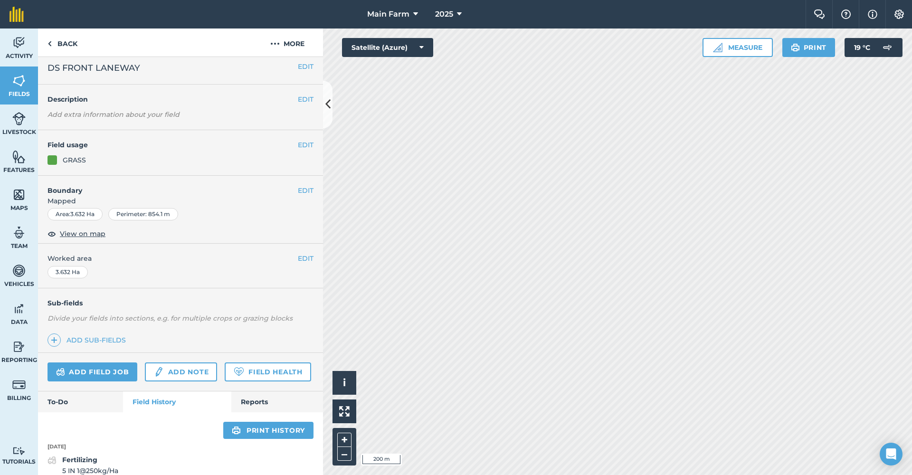
scroll to position [48, 0]
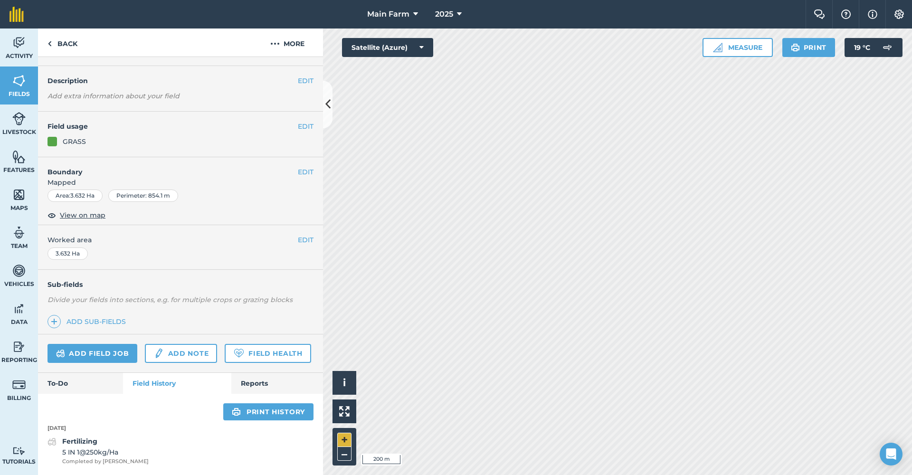
click at [347, 438] on button "+" at bounding box center [344, 440] width 14 height 14
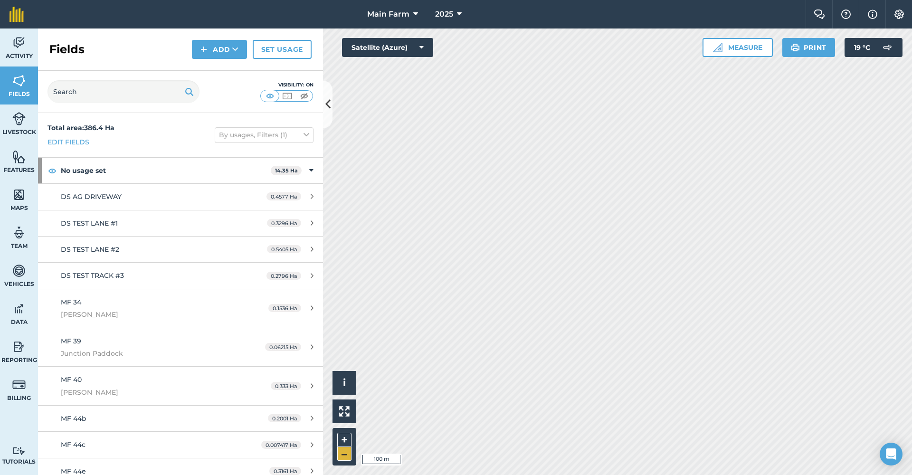
click at [343, 456] on button "–" at bounding box center [344, 454] width 14 height 14
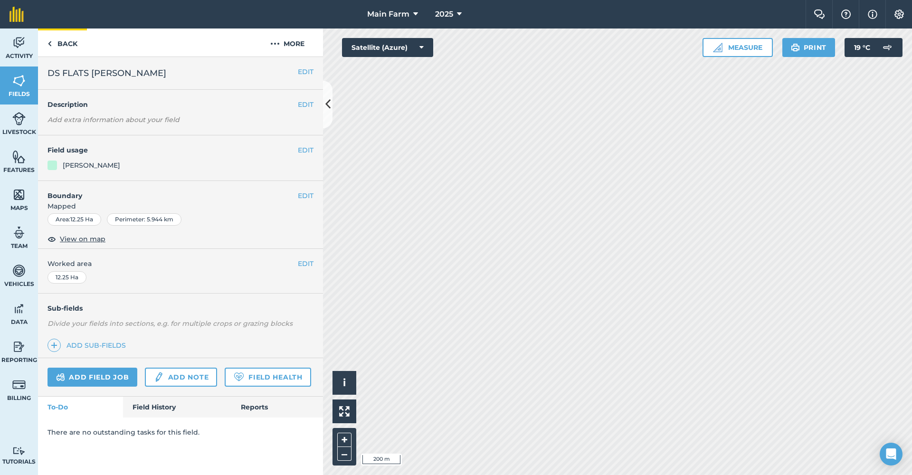
click at [72, 43] on link "Back" at bounding box center [62, 42] width 49 height 28
click at [58, 46] on link "Back" at bounding box center [62, 42] width 49 height 28
click at [32, 45] on link "Activity" at bounding box center [19, 47] width 38 height 38
